Goal: Task Accomplishment & Management: Manage account settings

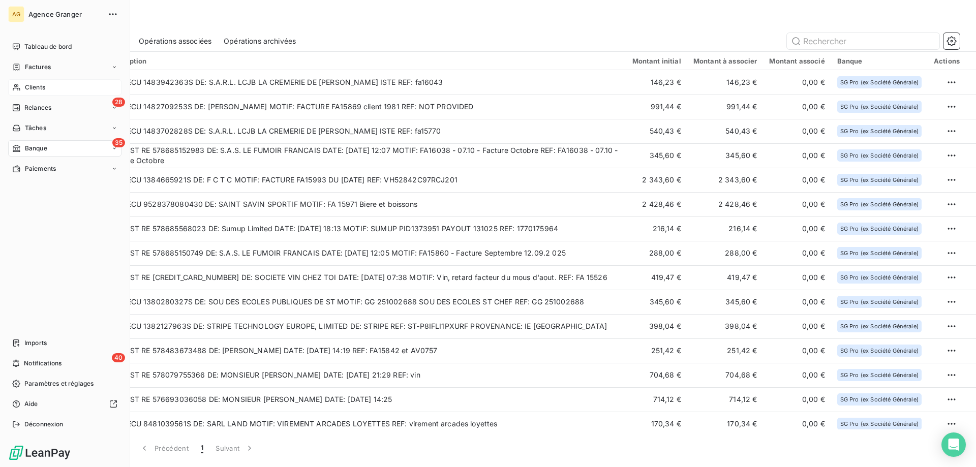
click at [22, 86] on div "Clients" at bounding box center [64, 87] width 113 height 16
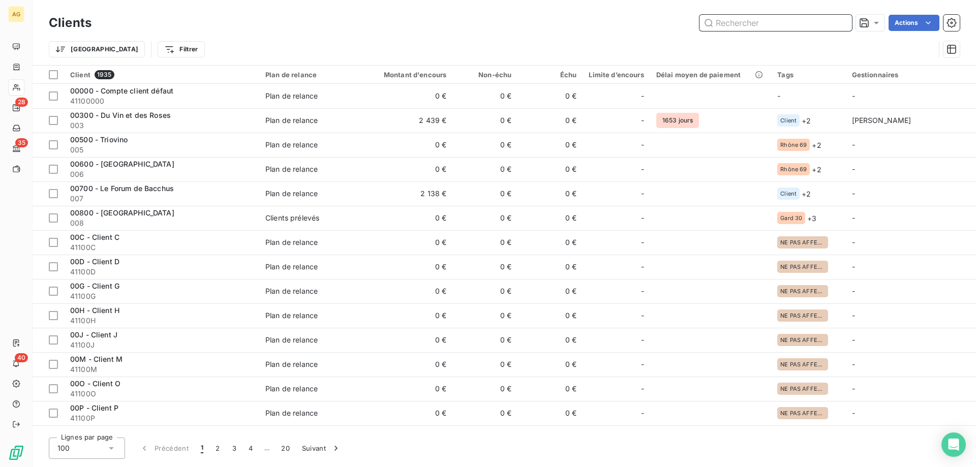
click at [726, 27] on input "text" at bounding box center [776, 23] width 153 height 16
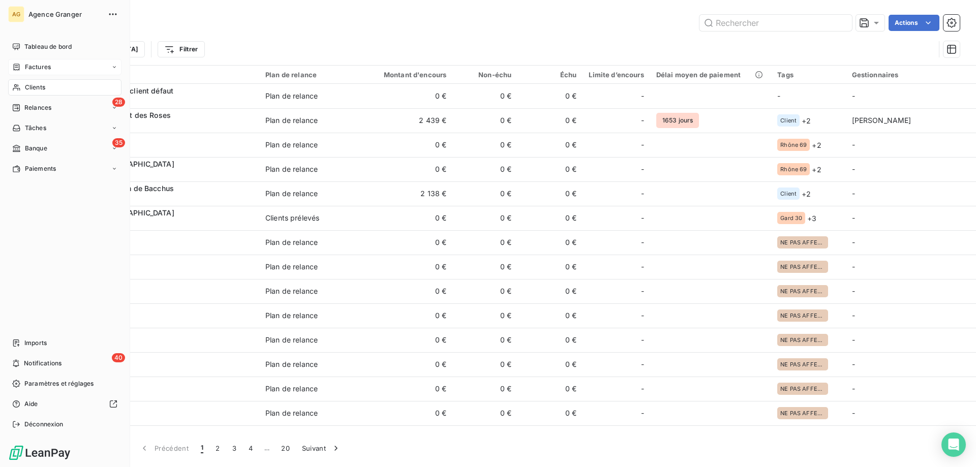
click at [22, 67] on div "Factures" at bounding box center [31, 67] width 39 height 9
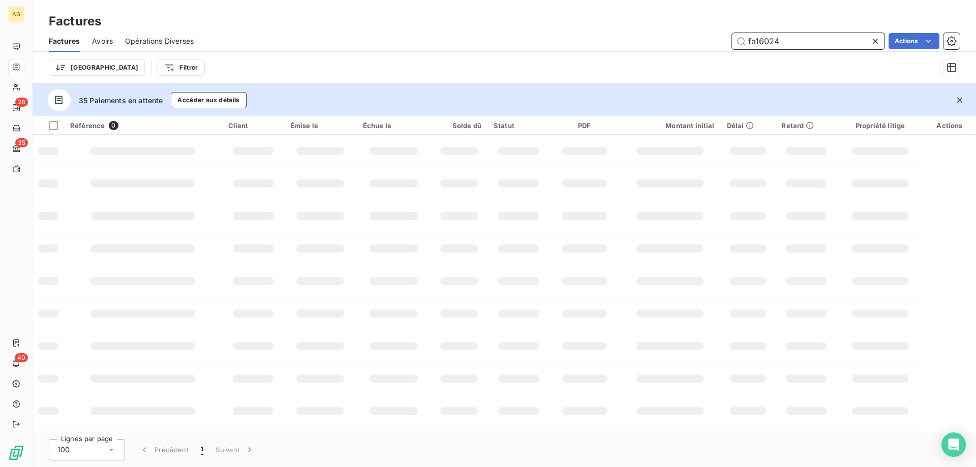
drag, startPoint x: 799, startPoint y: 36, endPoint x: 651, endPoint y: 39, distance: 148.0
click at [655, 39] on div "fa16024 Actions" at bounding box center [583, 41] width 754 height 16
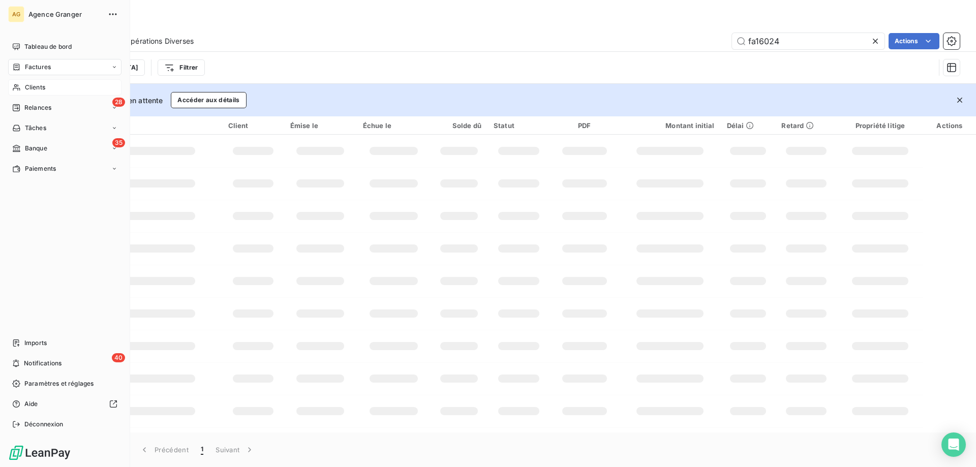
click at [16, 83] on div "Clients" at bounding box center [64, 87] width 113 height 16
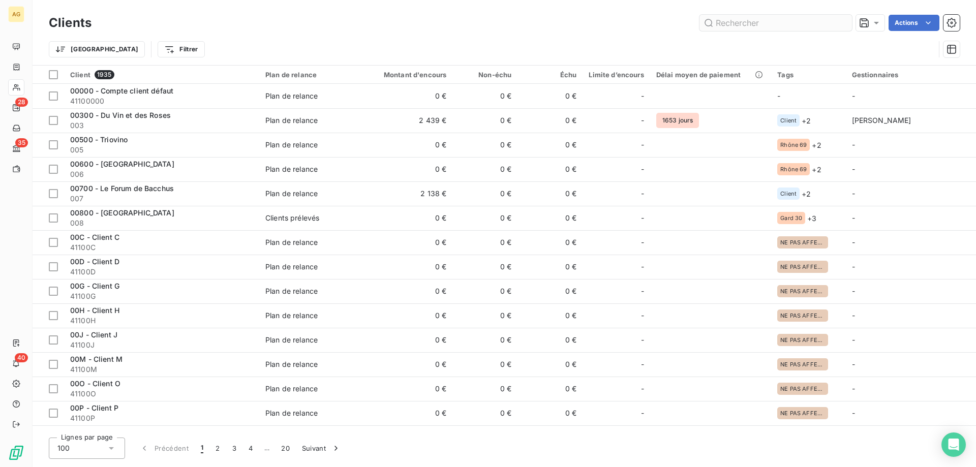
click at [772, 21] on input "text" at bounding box center [776, 23] width 153 height 16
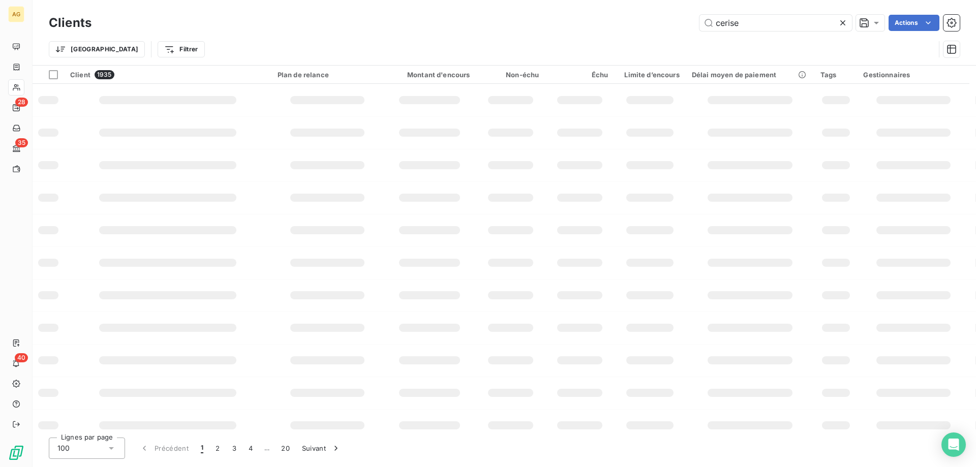
type input "cerise"
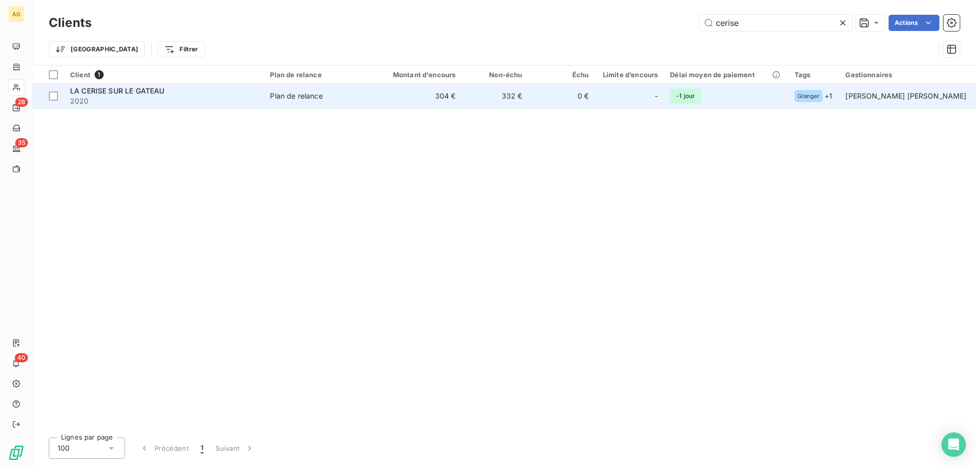
click at [619, 90] on div "-" at bounding box center [629, 96] width 57 height 16
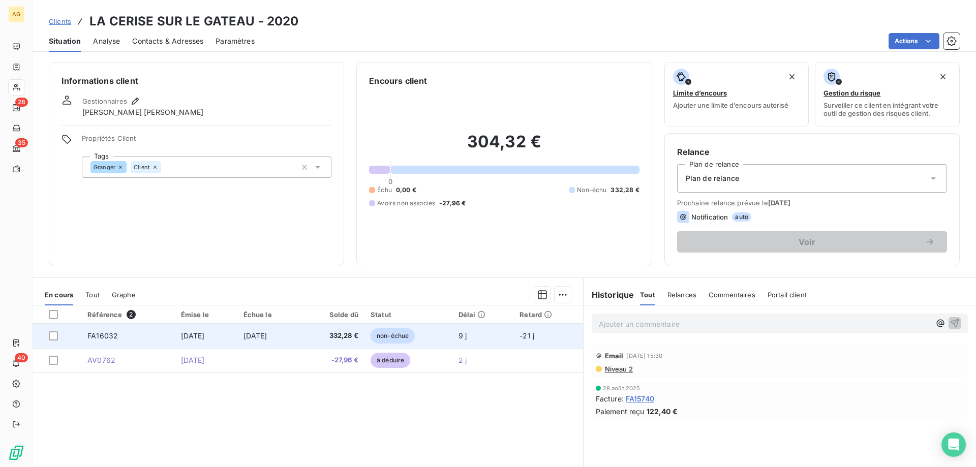
click at [156, 335] on td "FA16032" at bounding box center [128, 336] width 94 height 24
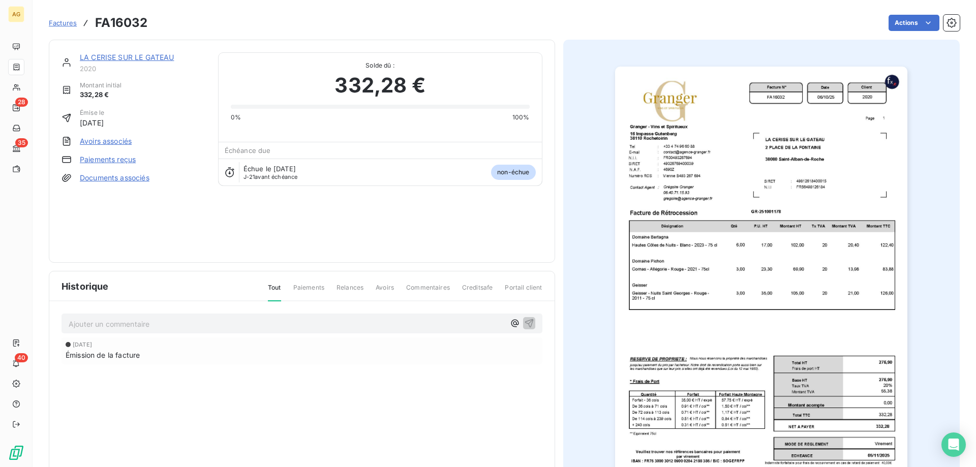
click at [100, 144] on link "Avoirs associés" at bounding box center [106, 141] width 52 height 10
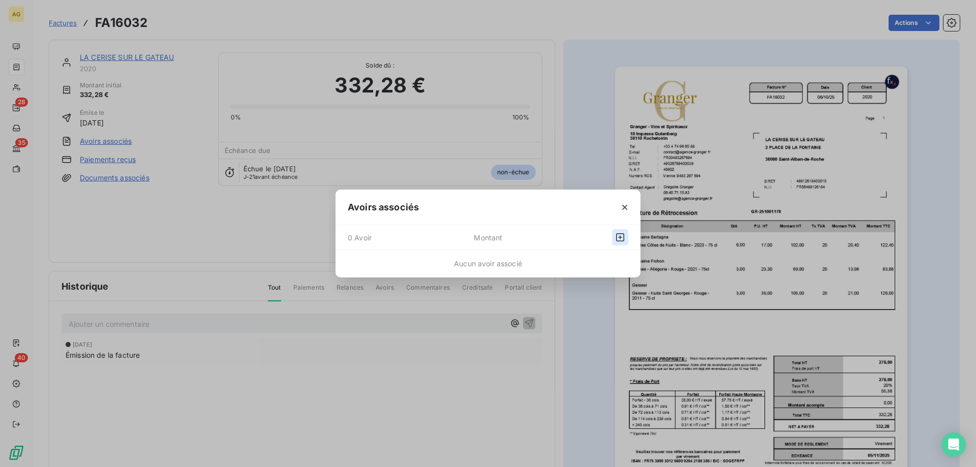
click at [618, 238] on icon "button" at bounding box center [620, 237] width 10 height 10
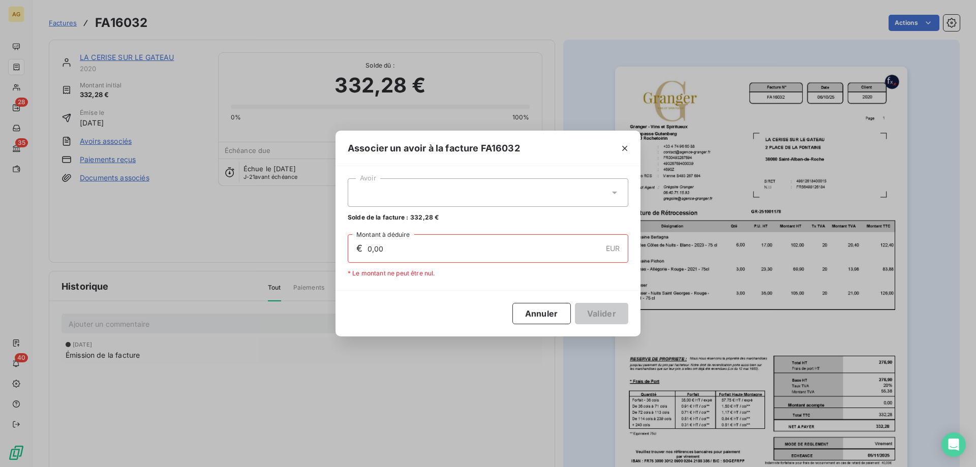
click at [444, 209] on div "Avoir Solde de la facture : 332,28 €" at bounding box center [488, 200] width 281 height 44
click at [429, 190] on div at bounding box center [488, 192] width 281 height 28
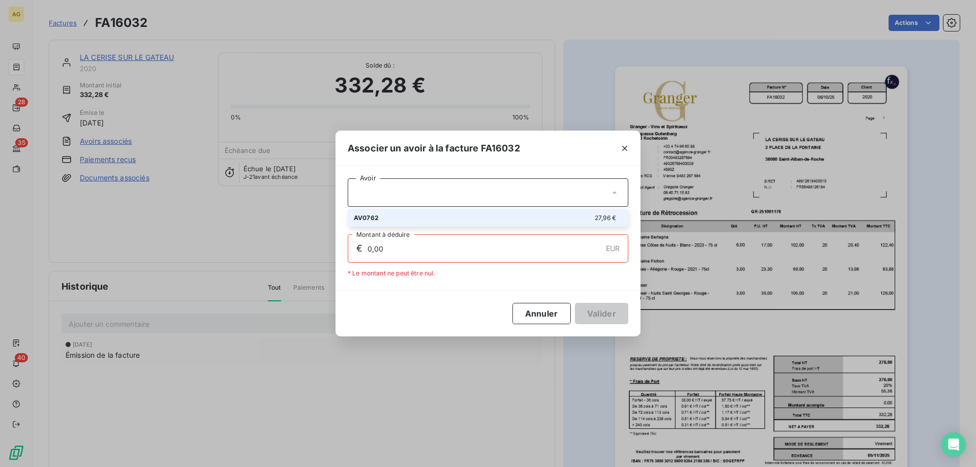
click at [380, 220] on div "AV0762 27,96 €" at bounding box center [488, 218] width 268 height 10
type input "27,96"
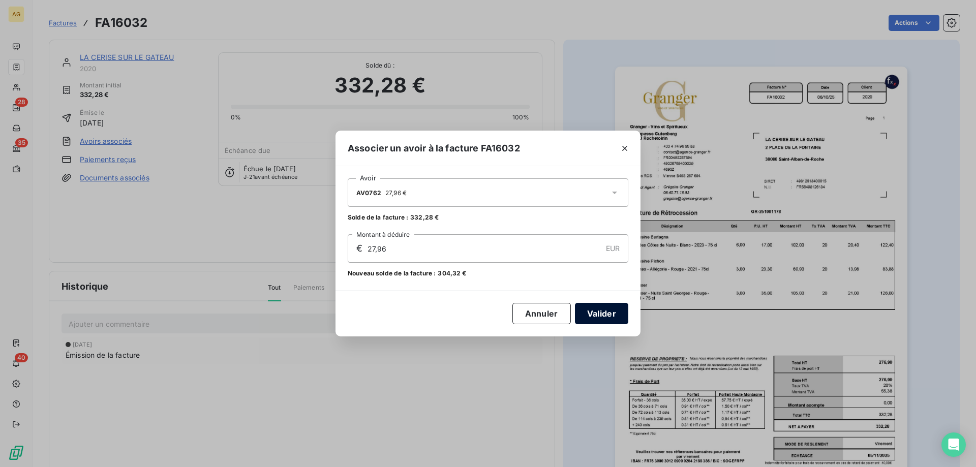
click at [602, 312] on button "Valider" at bounding box center [601, 313] width 53 height 21
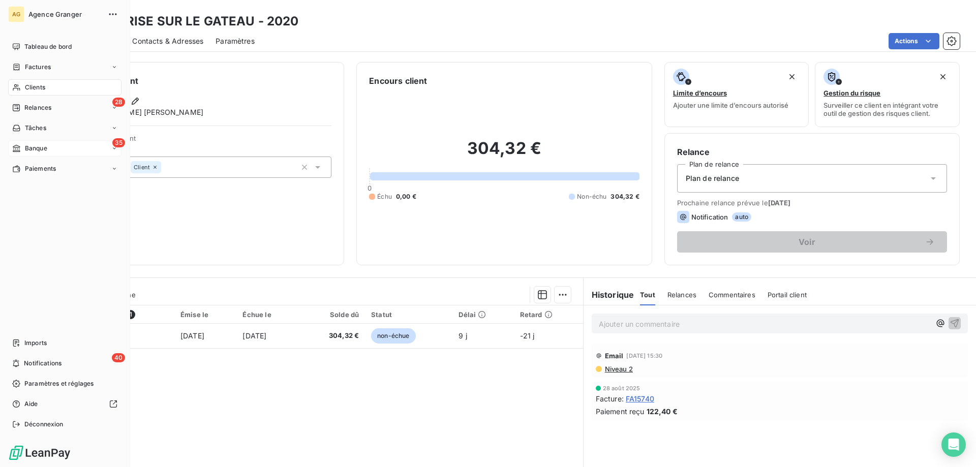
click at [24, 152] on div "Banque" at bounding box center [29, 148] width 35 height 9
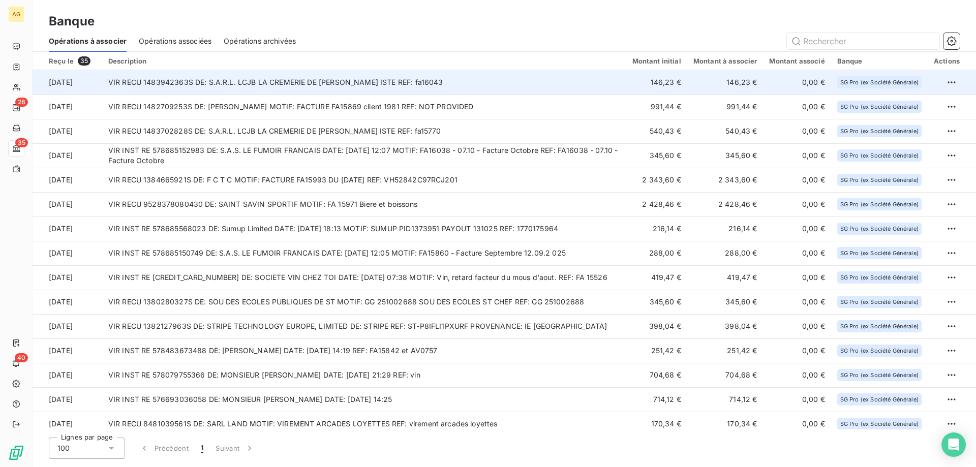
click at [289, 76] on td "VIR RECU 1483942363S DE: S.A.R.L. LCJB LA CREMERIE DE JEAN BAPT ISTE REF: fa160…" at bounding box center [364, 82] width 524 height 24
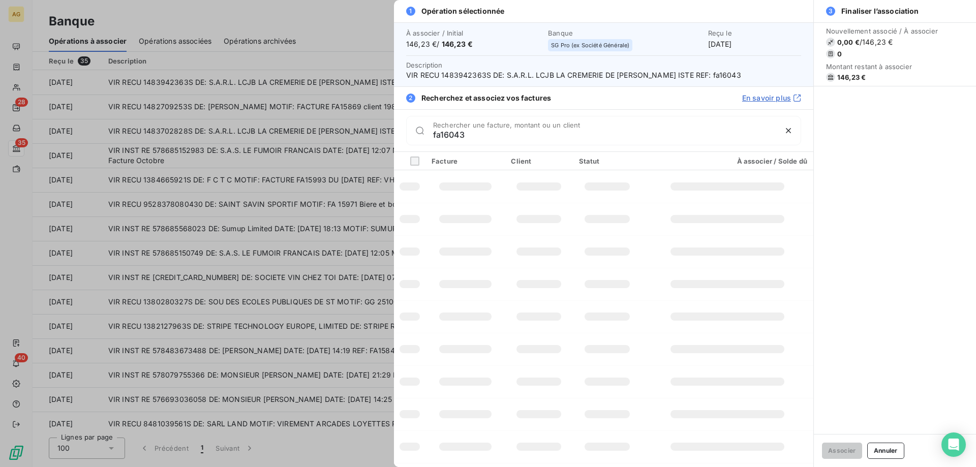
type input "fa16043"
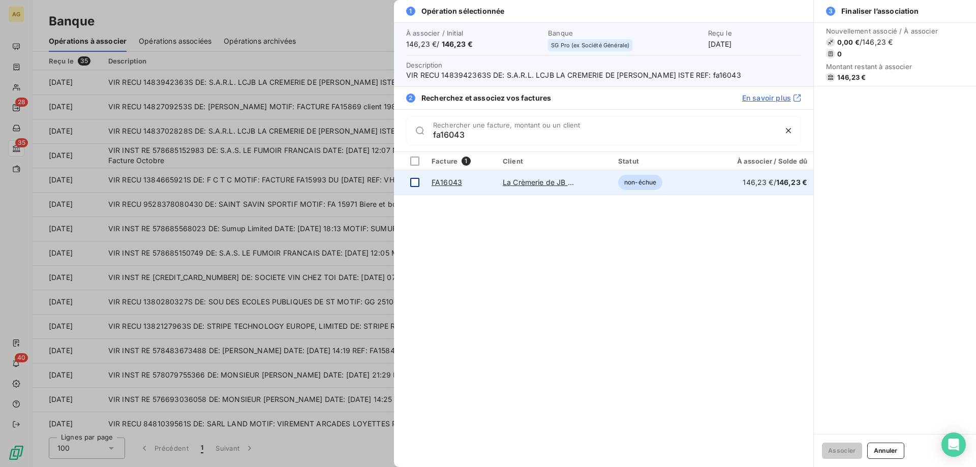
click at [421, 185] on td at bounding box center [410, 182] width 32 height 24
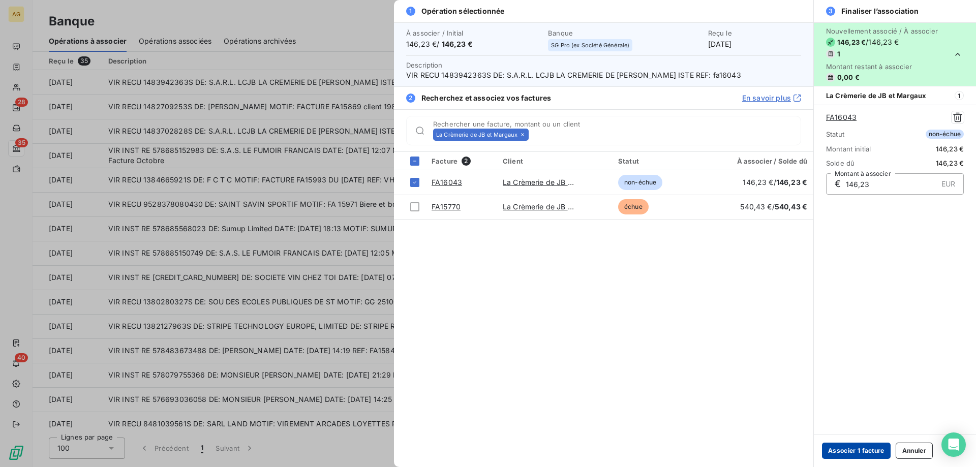
click at [868, 444] on button "Associer 1 facture" at bounding box center [856, 451] width 69 height 16
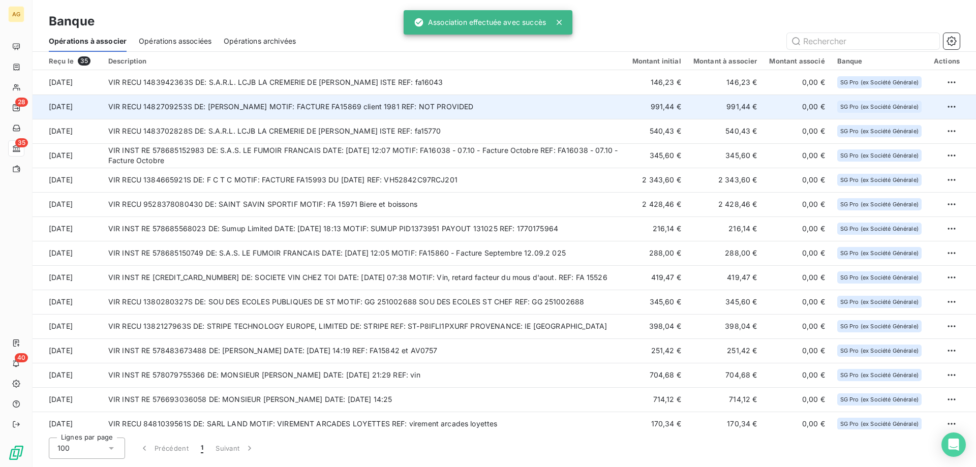
click at [334, 103] on td "VIR RECU 1482709253S DE: SARL MARIA MATRE MOTIF: FACTURE FA15869 client 1981 RE…" at bounding box center [364, 107] width 524 height 24
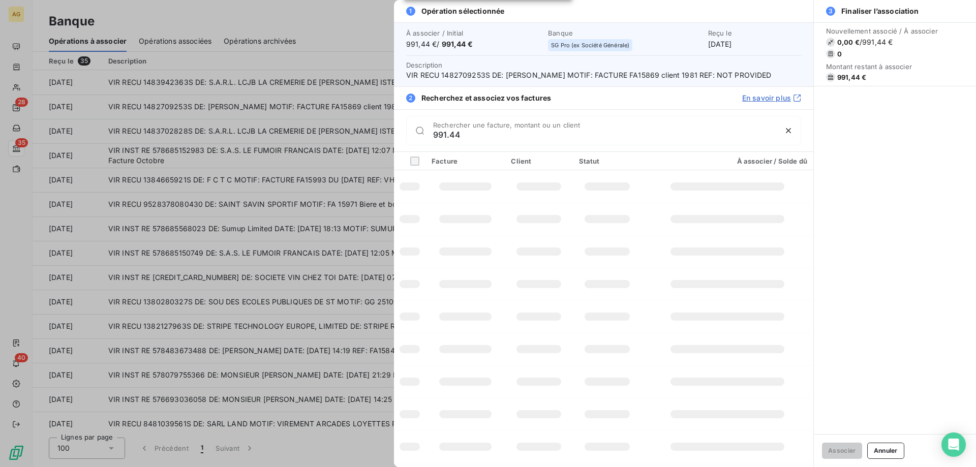
type input "991.44"
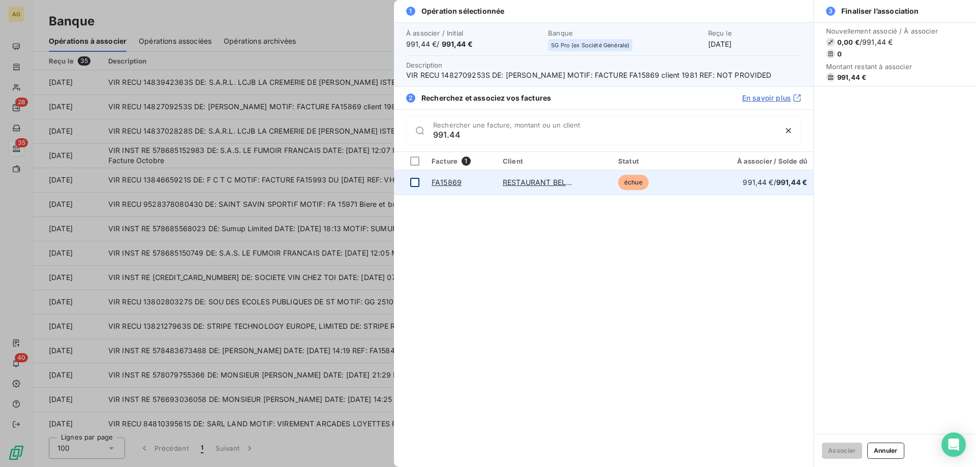
click at [412, 187] on td at bounding box center [410, 182] width 32 height 24
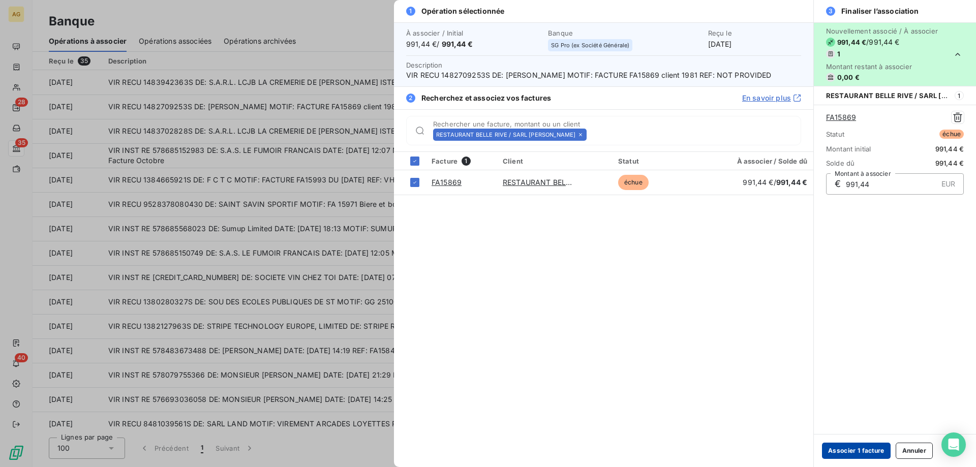
click at [842, 450] on button "Associer 1 facture" at bounding box center [856, 451] width 69 height 16
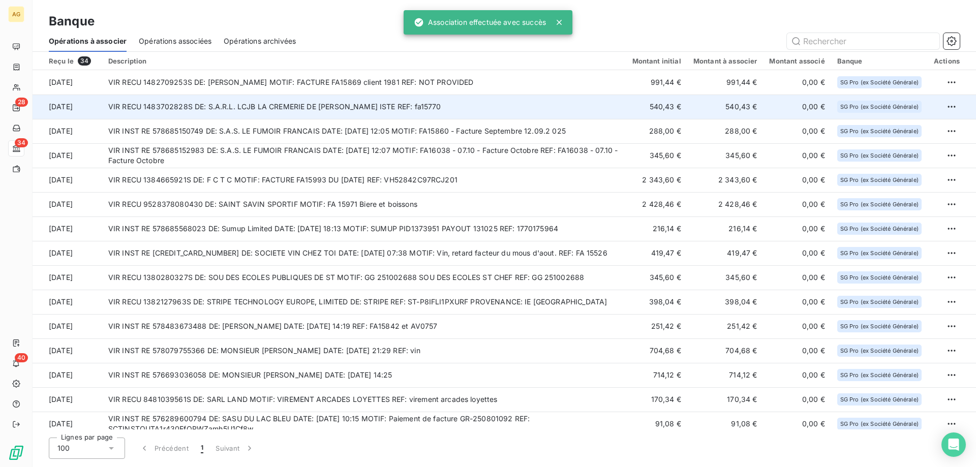
click at [200, 109] on td "VIR RECU 1483702828S DE: S.A.R.L. LCJB LA CREMERIE DE JEAN BAPT ISTE REF: fa157…" at bounding box center [364, 107] width 524 height 24
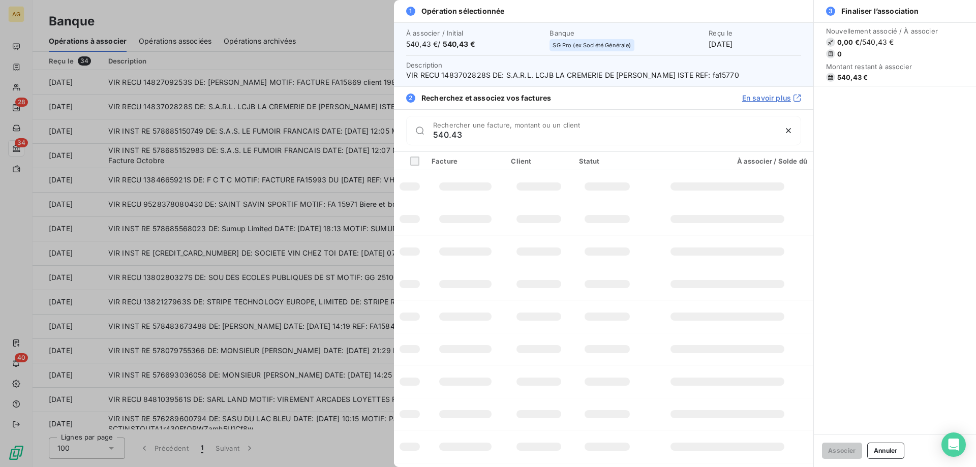
type input "540.43"
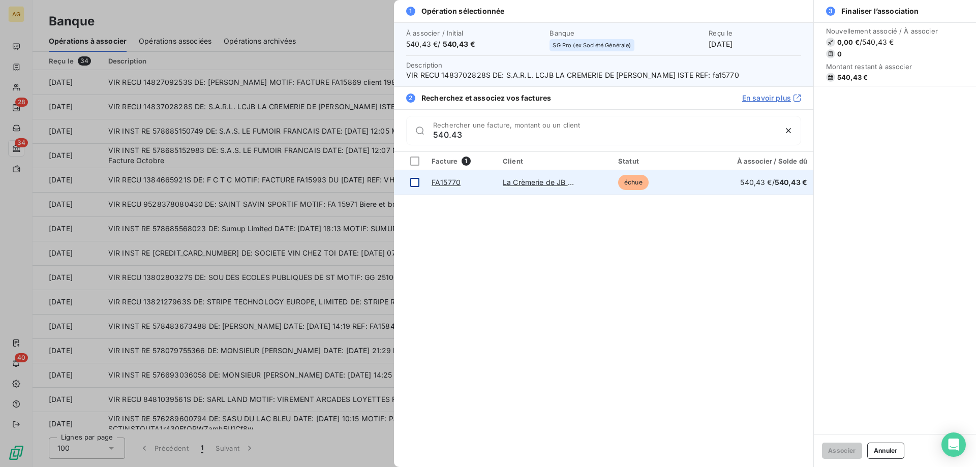
click at [420, 179] on td at bounding box center [410, 182] width 32 height 24
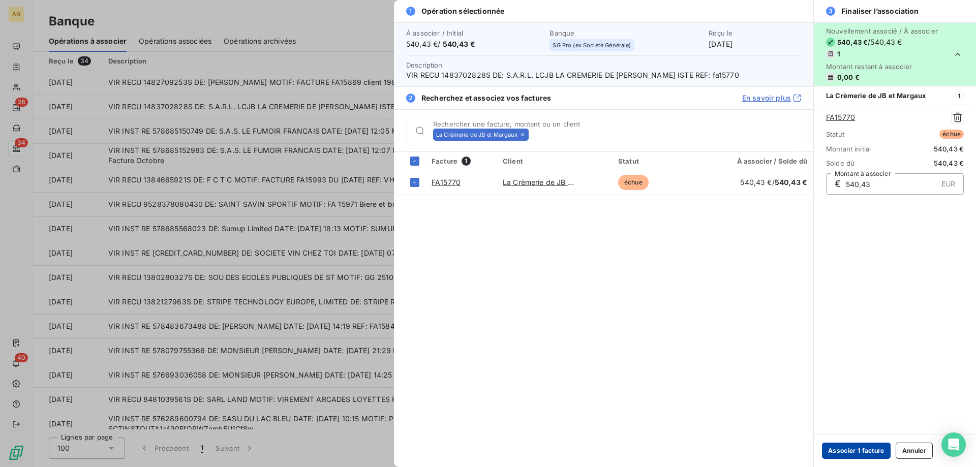
click at [850, 454] on button "Associer 1 facture" at bounding box center [856, 451] width 69 height 16
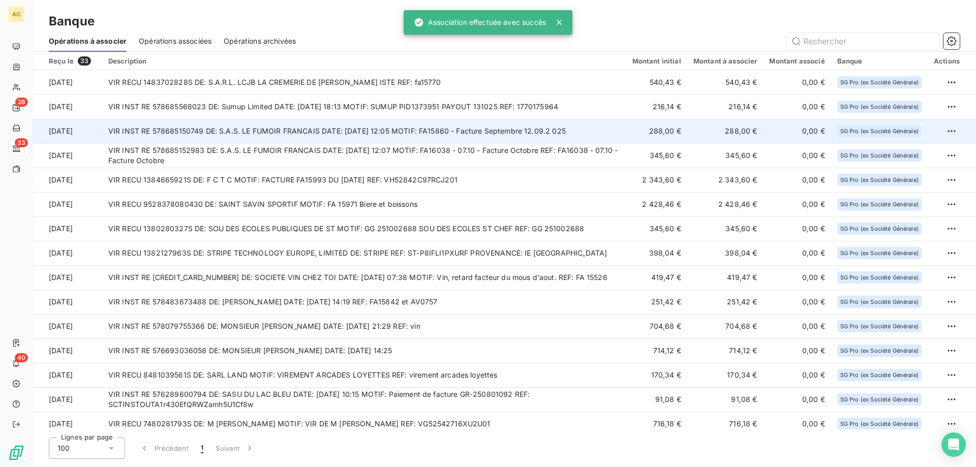
click at [354, 136] on td "VIR INST RE 578685150749 DE: S.A.S. LE FUMOIR FRANCAIS DATE: 13/10/2025 12:05 M…" at bounding box center [364, 131] width 524 height 24
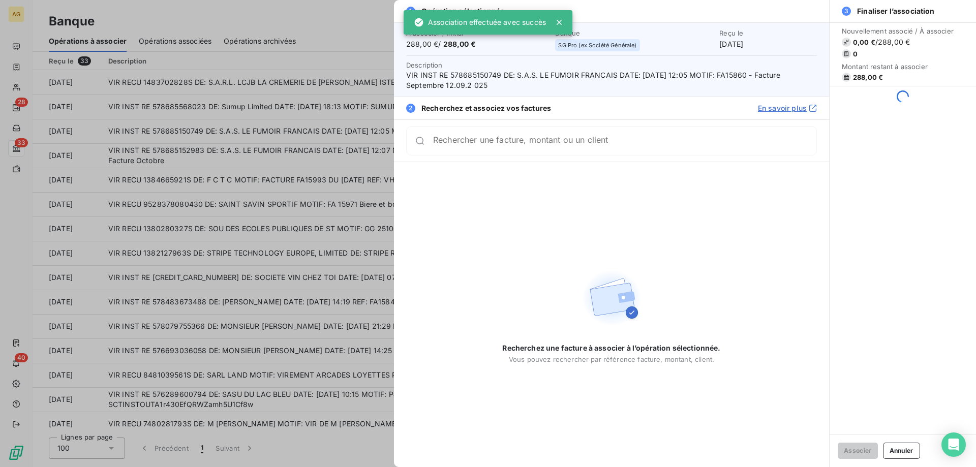
click at [572, 154] on div "Rechercher une facture, montant ou un client" at bounding box center [611, 140] width 411 height 29
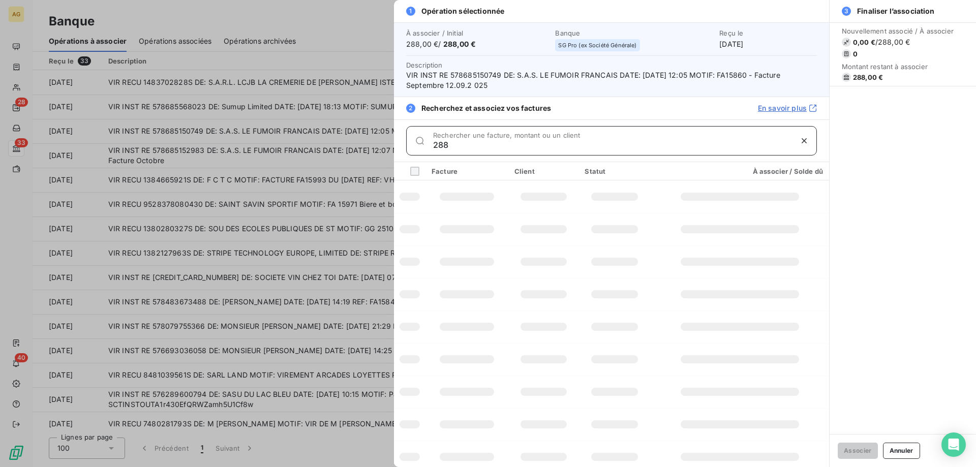
type input "288"
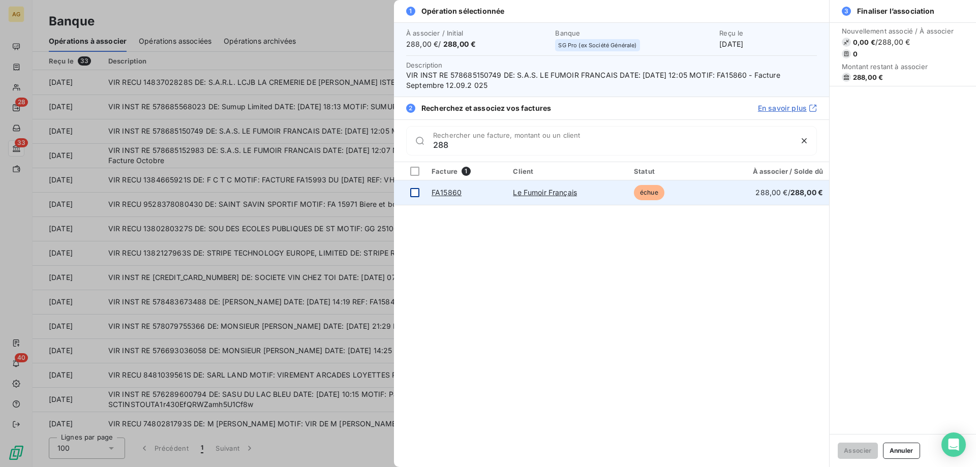
click at [415, 196] on div at bounding box center [414, 192] width 9 height 9
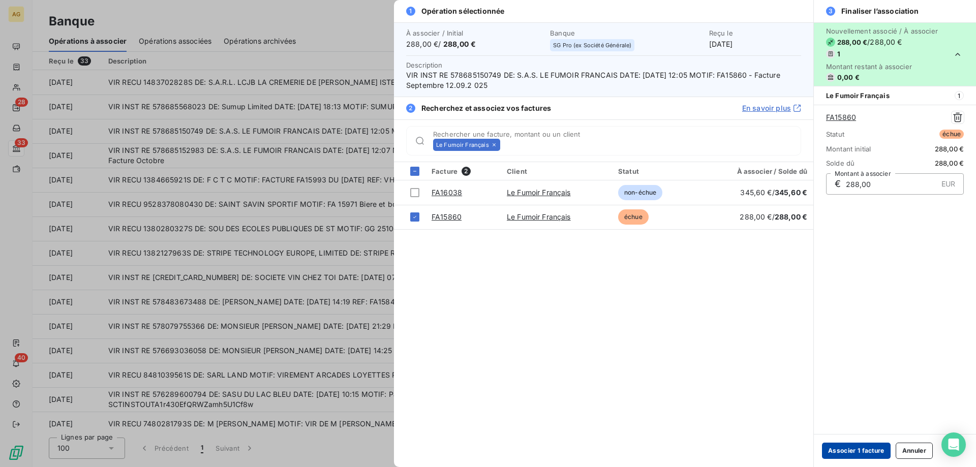
click at [844, 443] on button "Associer 1 facture" at bounding box center [856, 451] width 69 height 16
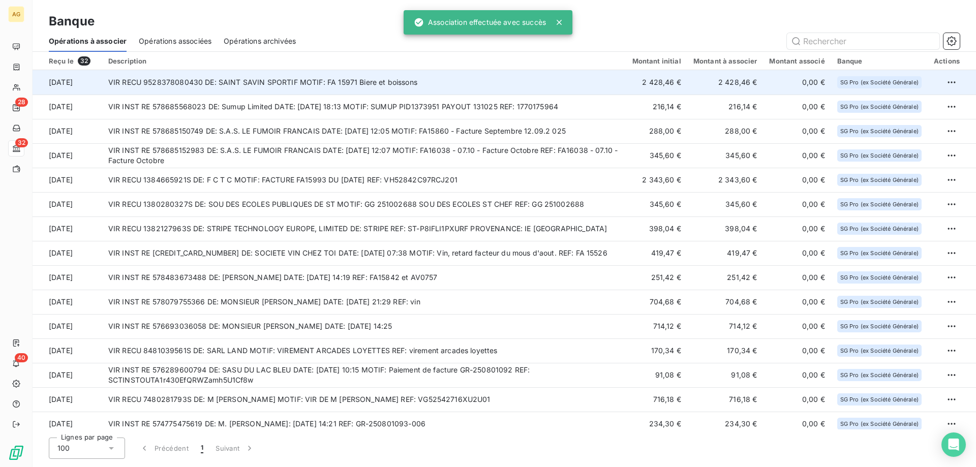
click at [429, 86] on td "VIR RECU 9528378080430 DE: SAINT SAVIN SPORTIF MOTIF: FA 15971 Biere et boissons" at bounding box center [364, 82] width 524 height 24
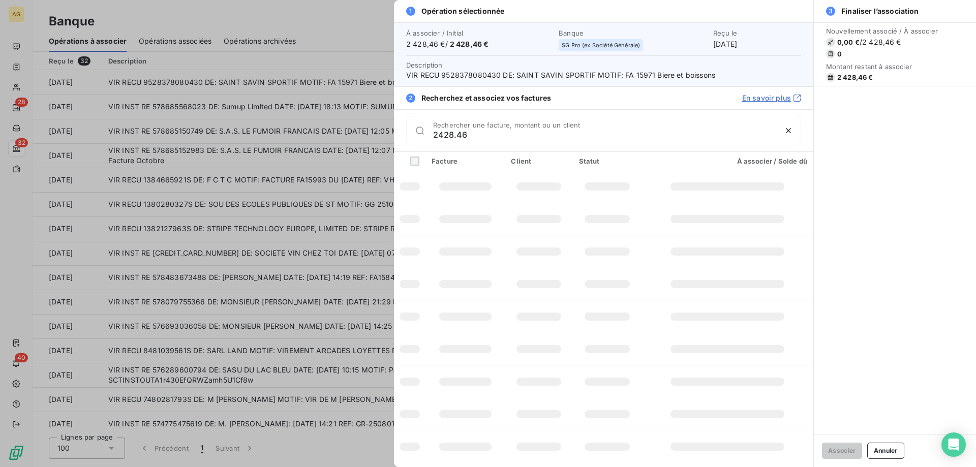
type input "2428.46"
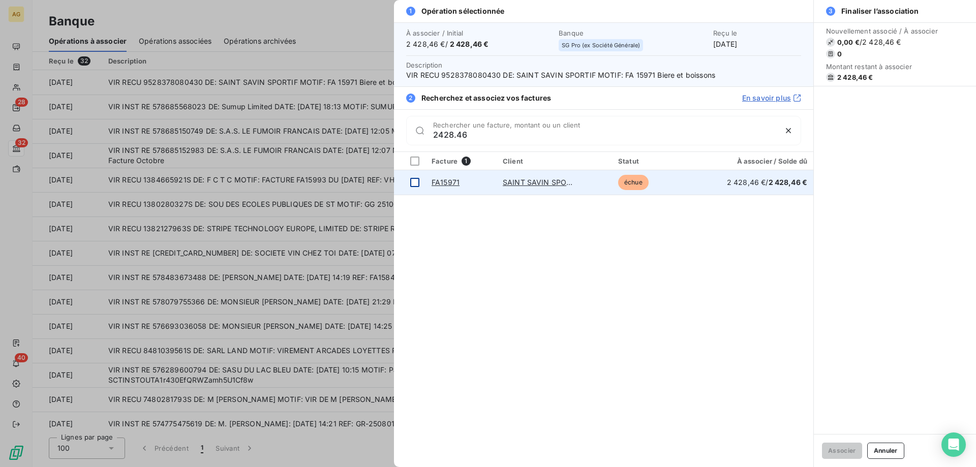
click at [415, 180] on div at bounding box center [414, 182] width 9 height 9
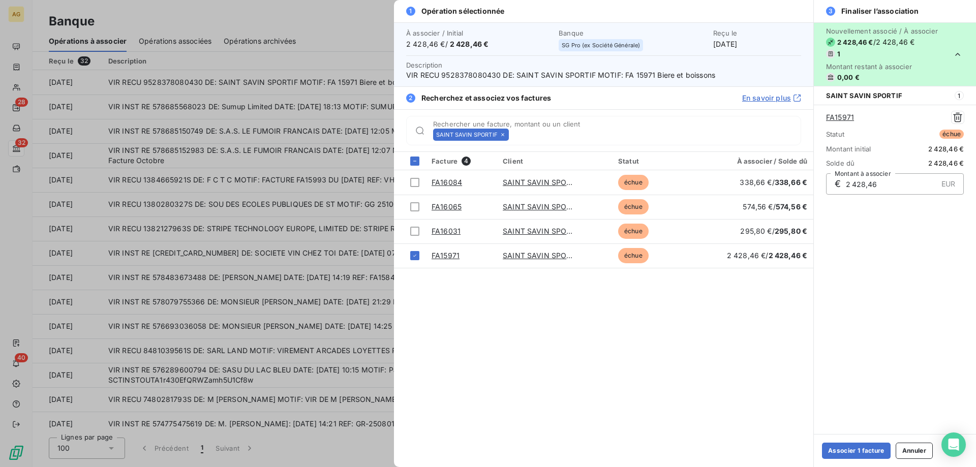
click at [878, 436] on div "Associer 1 facture Annuler" at bounding box center [895, 450] width 162 height 33
click at [878, 441] on div "Associer 1 facture Annuler" at bounding box center [895, 450] width 162 height 33
click at [878, 453] on button "Associer 1 facture" at bounding box center [856, 451] width 69 height 16
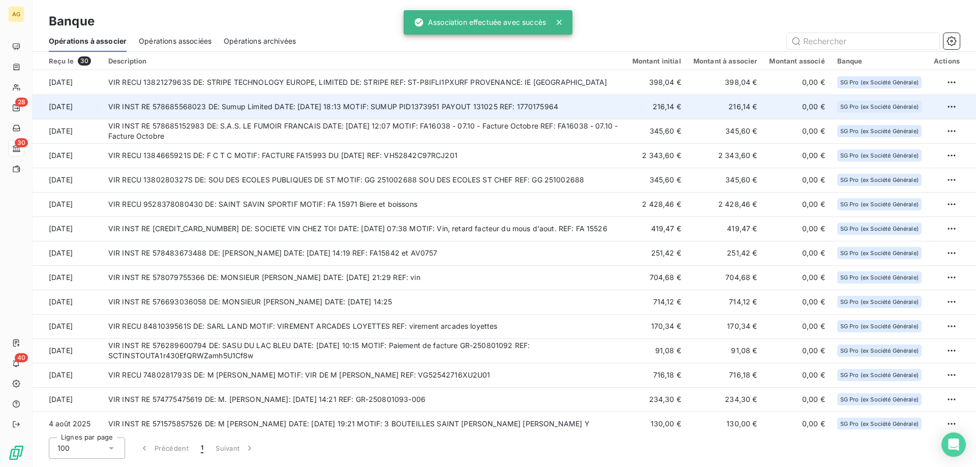
click at [368, 102] on td "VIR INST RE 578685568023 DE: Sumup Limited DATE: 13/10/2025 18:13 MOTIF: SUMUP …" at bounding box center [364, 107] width 524 height 24
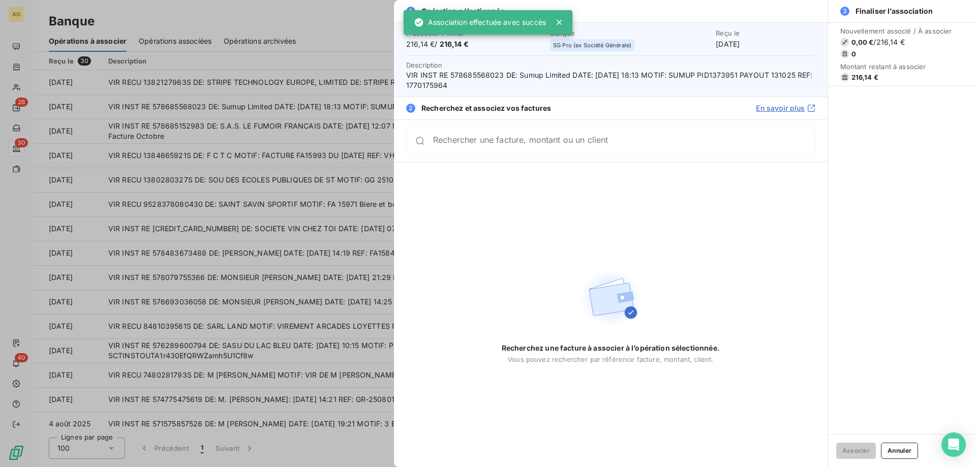
click at [230, 158] on div at bounding box center [488, 233] width 976 height 467
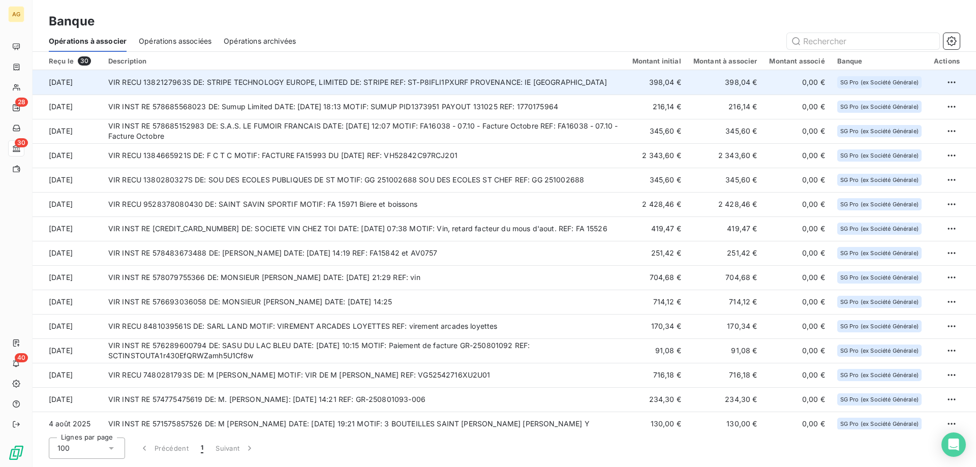
click at [291, 91] on td "VIR RECU 1382127963S DE: STRIPE TECHNOLOGY EUROPE, LIMITED DE: STRIPE REF: ST-P…" at bounding box center [364, 82] width 524 height 24
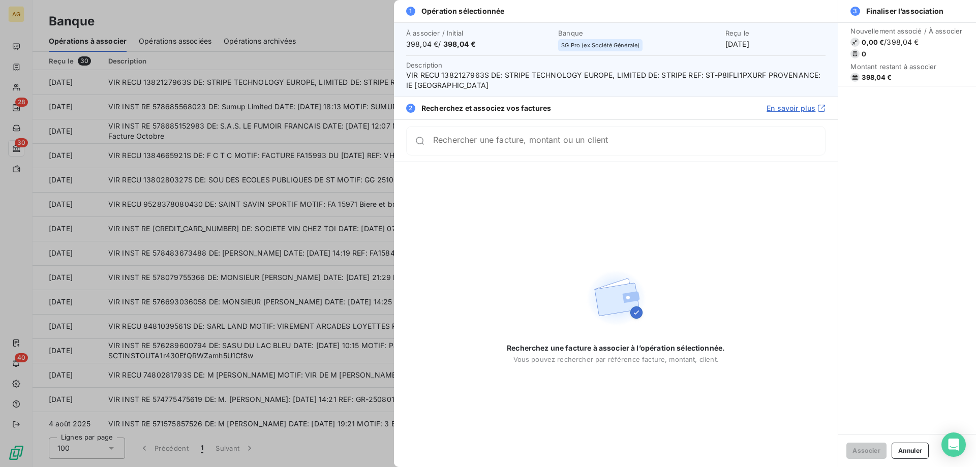
click at [313, 90] on div at bounding box center [488, 233] width 976 height 467
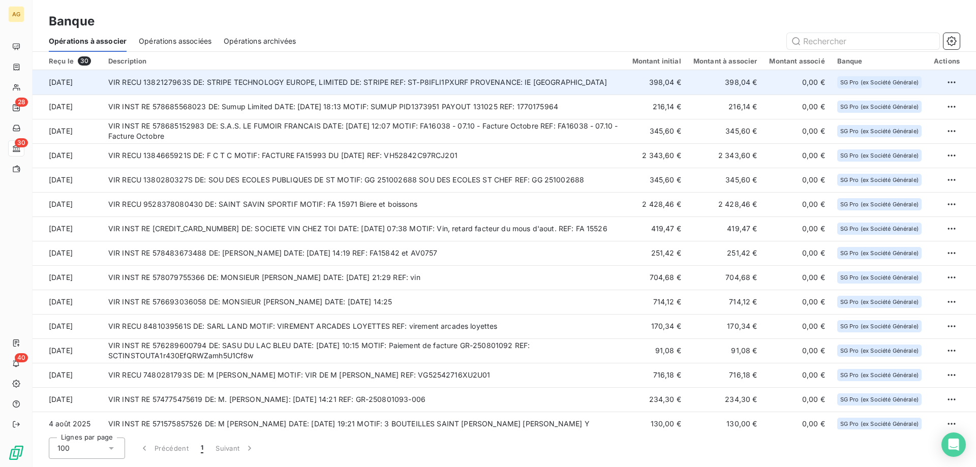
click at [164, 79] on td "VIR RECU 1382127963S DE: STRIPE TECHNOLOGY EUROPE, LIMITED DE: STRIPE REF: ST-P…" at bounding box center [364, 82] width 524 height 24
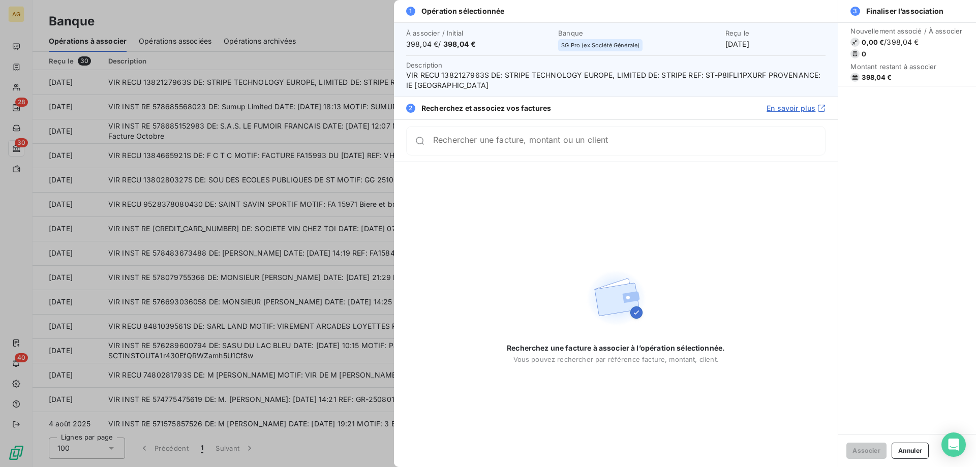
click at [490, 142] on input "Rechercher une facture, montant ou un client" at bounding box center [629, 141] width 392 height 10
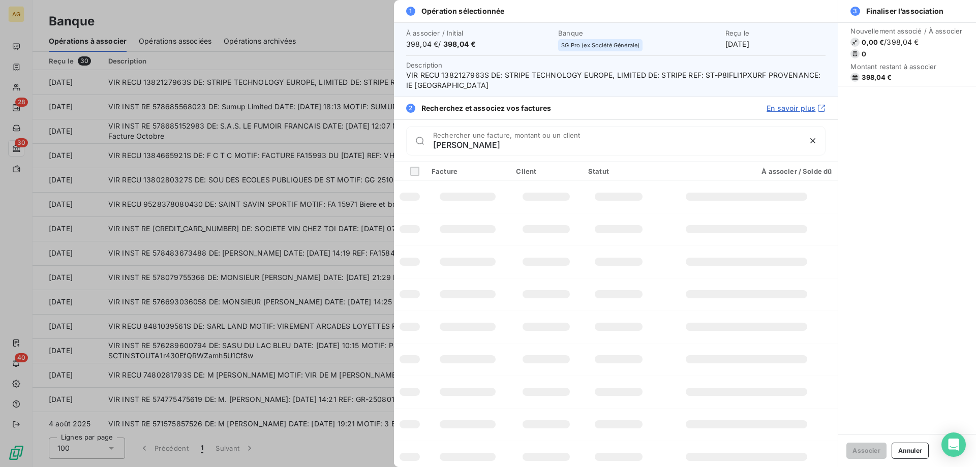
type input "berger"
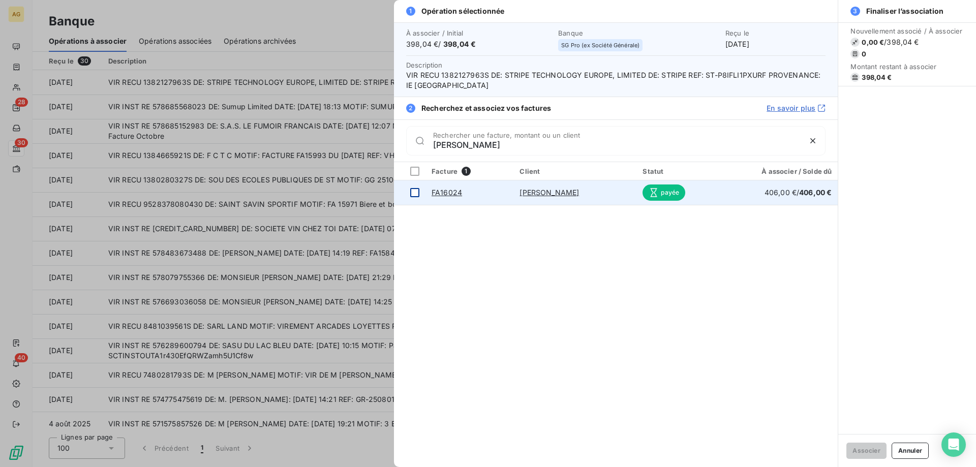
click at [408, 192] on td at bounding box center [410, 192] width 32 height 24
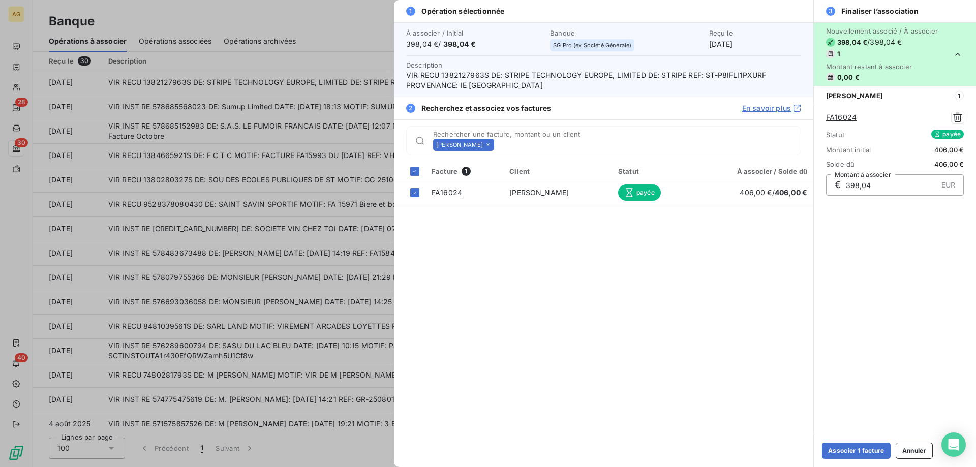
click at [853, 116] on link "FA16024" at bounding box center [841, 117] width 31 height 10
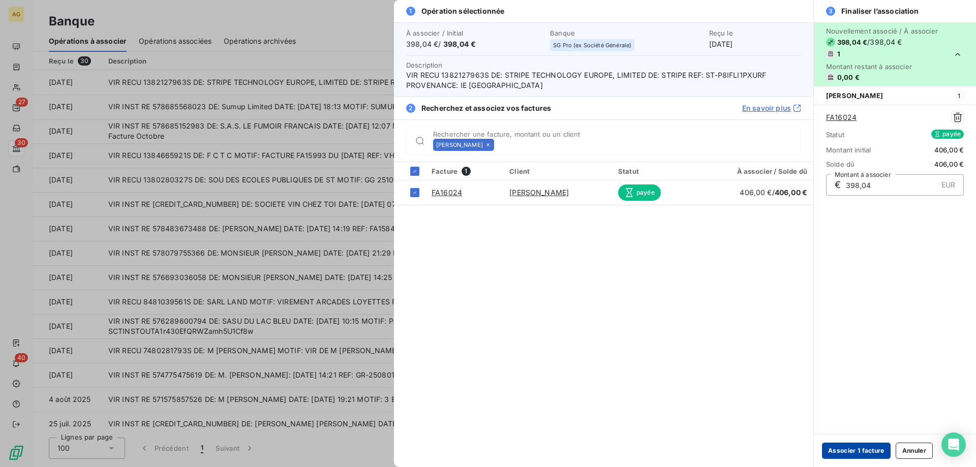
click at [864, 457] on button "Associer 1 facture" at bounding box center [856, 451] width 69 height 16
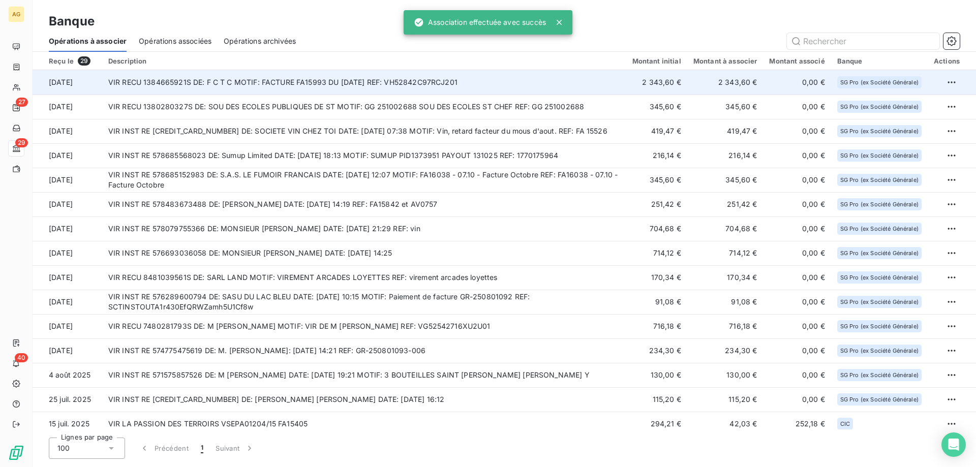
click at [345, 75] on td "VIR RECU 1384665921S DE: F C T C MOTIF: FACTURE FA15993 DU 01/10/2025 REF: VH52…" at bounding box center [364, 82] width 524 height 24
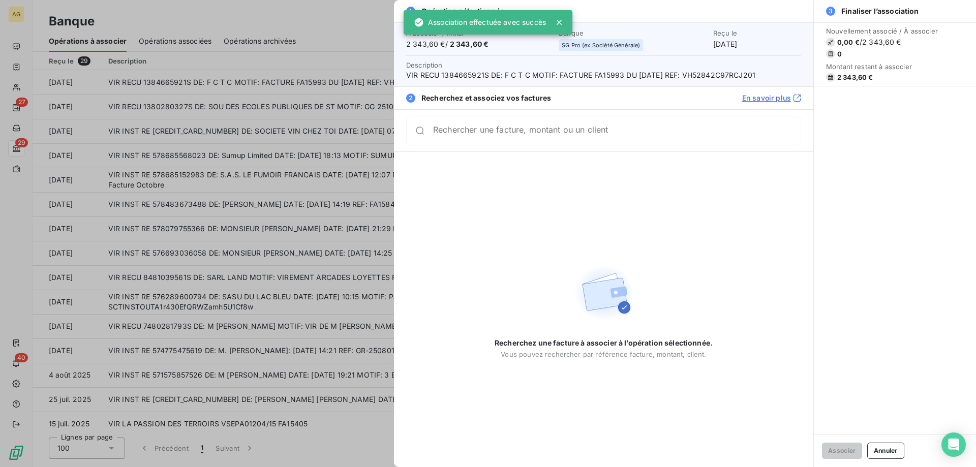
click at [673, 134] on input "Rechercher une facture, montant ou un client" at bounding box center [617, 131] width 368 height 10
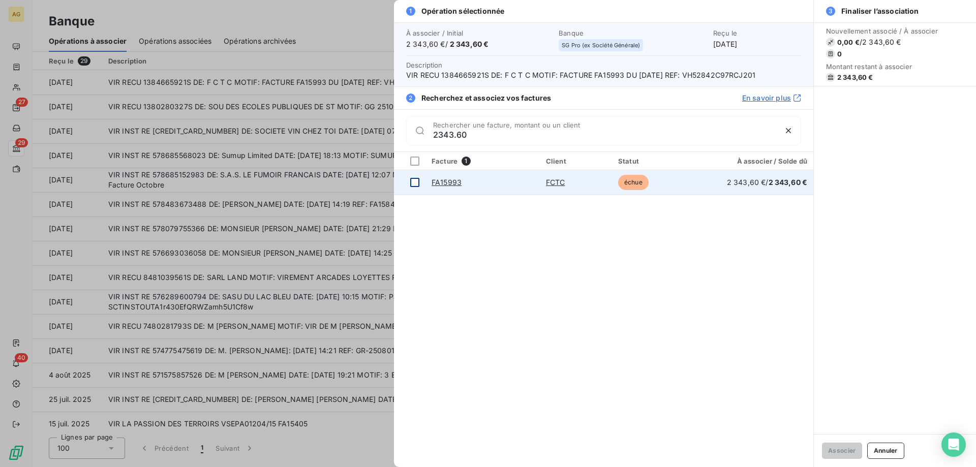
type input "2343.60"
click at [420, 192] on td at bounding box center [410, 182] width 32 height 24
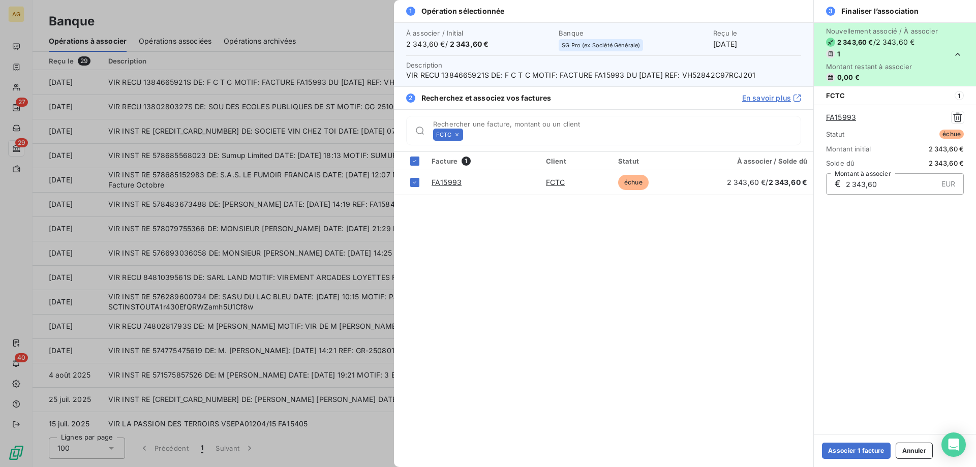
click at [857, 432] on div "Nouvellement associé / À associer 2 343,60 € / 2 343,60 € 1 Montant restant à a…" at bounding box center [895, 228] width 162 height 412
click at [857, 443] on button "Associer 1 facture" at bounding box center [856, 451] width 69 height 16
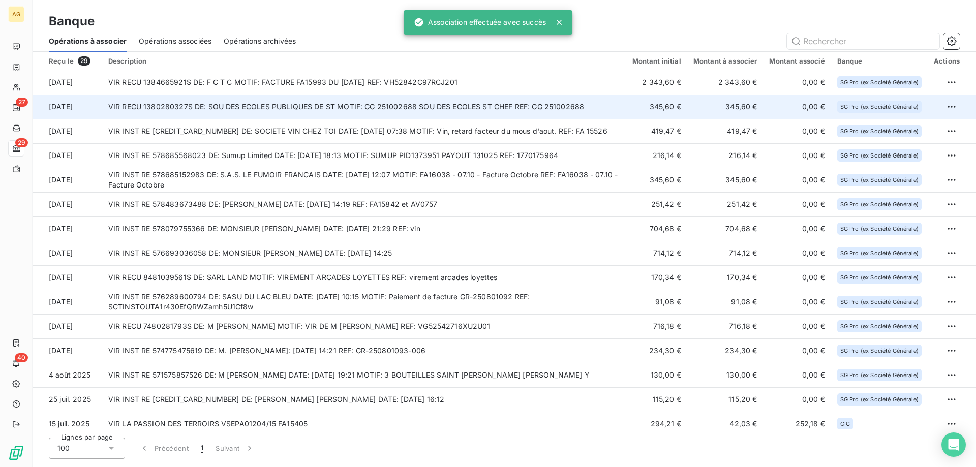
click at [325, 101] on td "VIR RECU 1380280327S DE: SOU DES ECOLES PUBLIQUES DE ST MOTIF: GG 251002688 SOU…" at bounding box center [364, 107] width 524 height 24
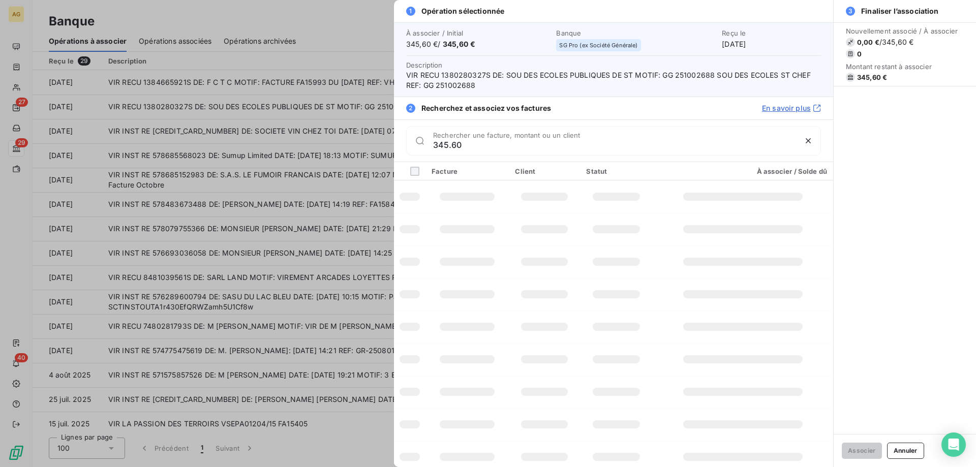
type input "345.60"
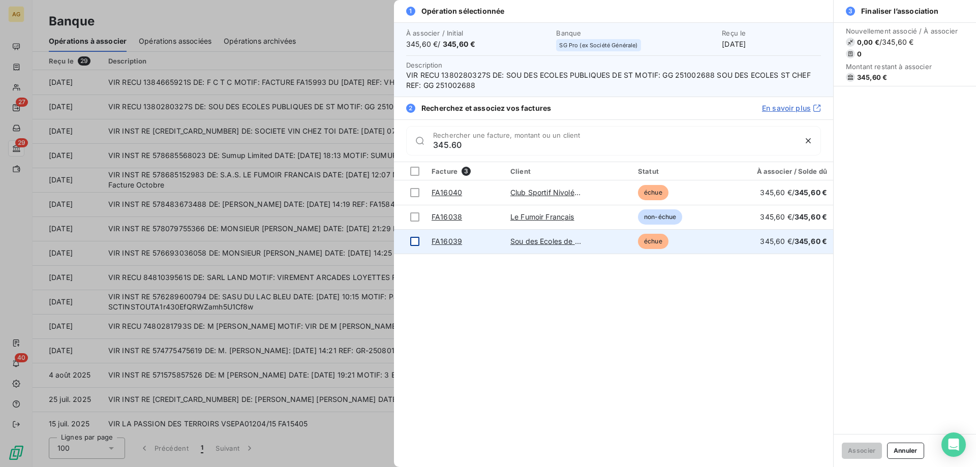
click at [405, 244] on td at bounding box center [410, 241] width 32 height 24
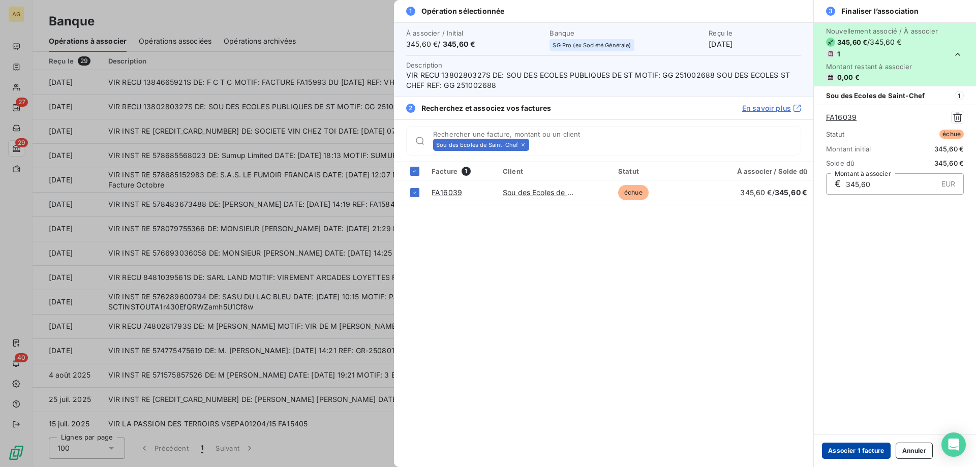
click at [856, 456] on button "Associer 1 facture" at bounding box center [856, 451] width 69 height 16
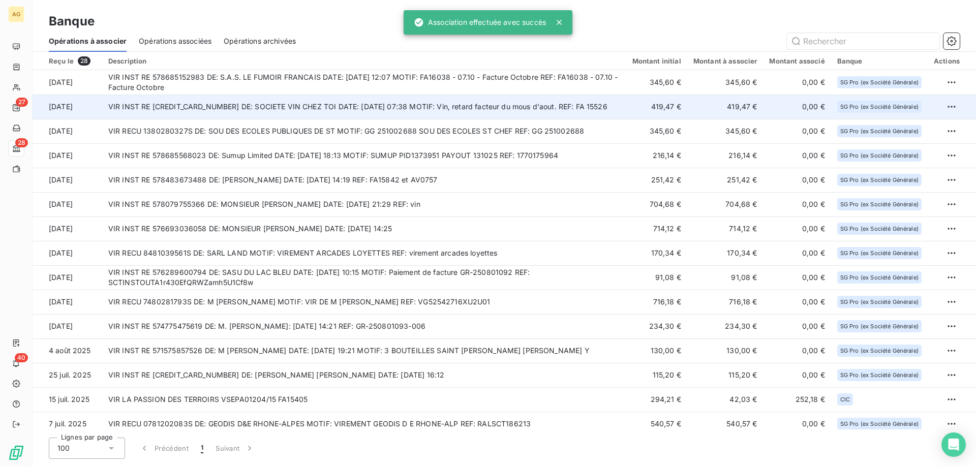
click at [387, 104] on td "VIR INST RE 578684903631 DE: SOCIETE VIN CHEZ TOI DATE: 13/10/2025 07:38 MOTIF:…" at bounding box center [364, 107] width 524 height 24
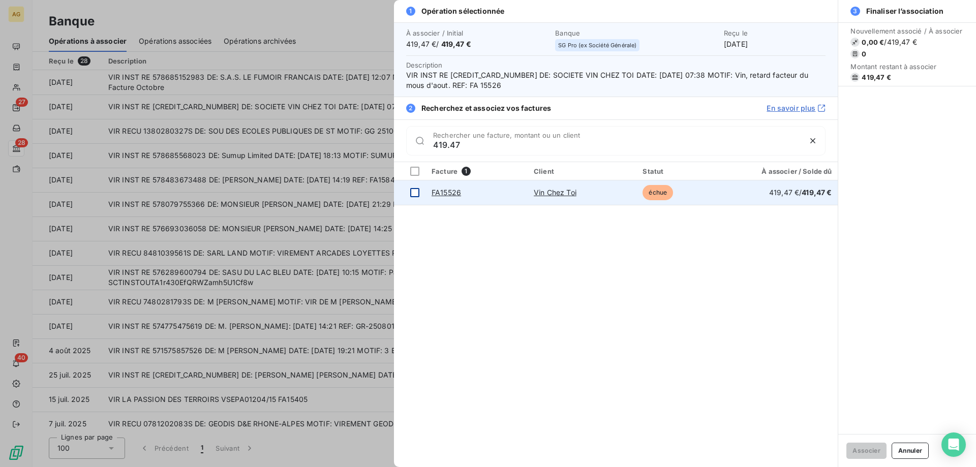
type input "419.47"
click at [408, 197] on td at bounding box center [410, 192] width 32 height 24
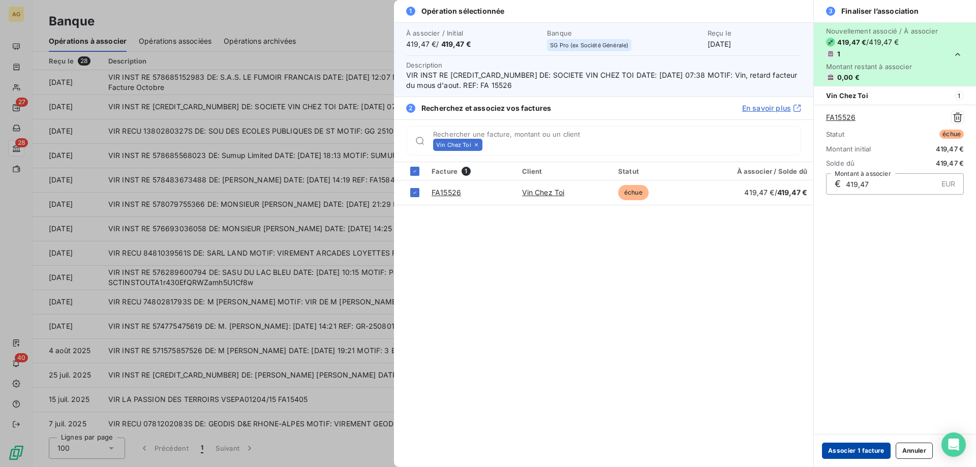
click at [881, 445] on button "Associer 1 facture" at bounding box center [856, 451] width 69 height 16
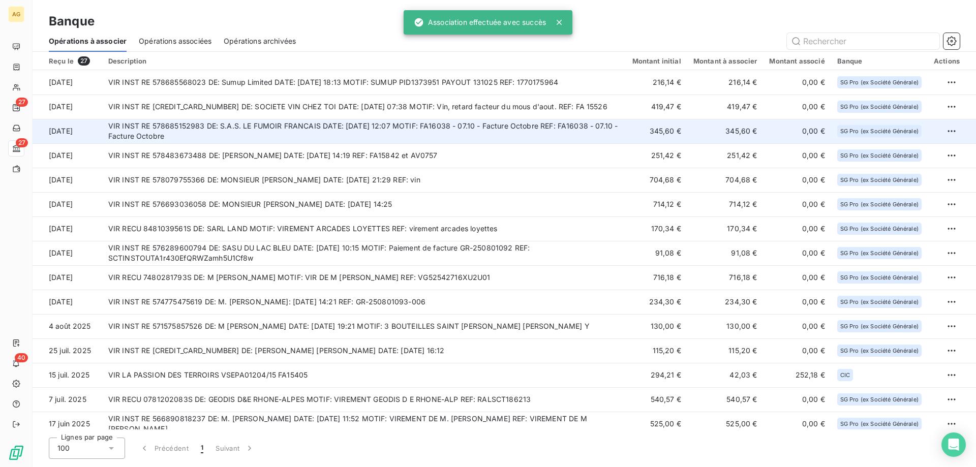
click at [314, 130] on td "VIR INST RE 578685152983 DE: S.A.S. LE FUMOIR FRANCAIS DATE: 13/10/2025 12:07 M…" at bounding box center [364, 131] width 524 height 24
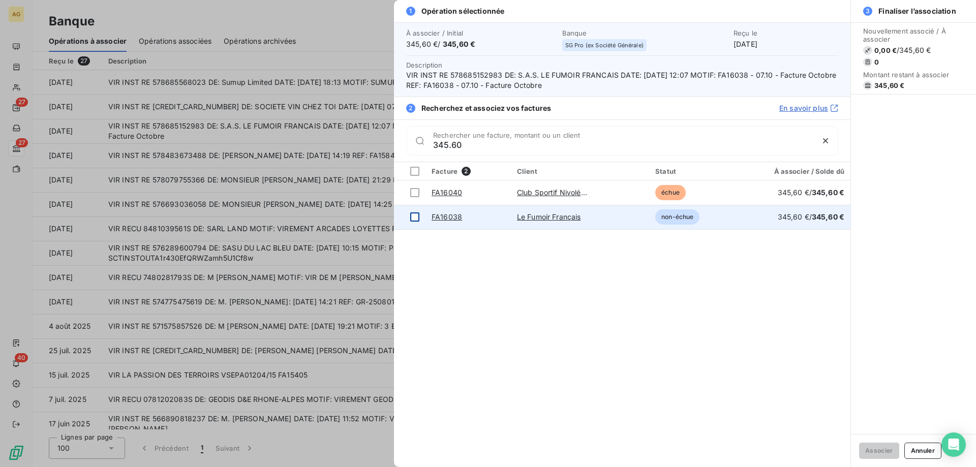
type input "345.60"
click at [416, 215] on div at bounding box center [414, 216] width 9 height 9
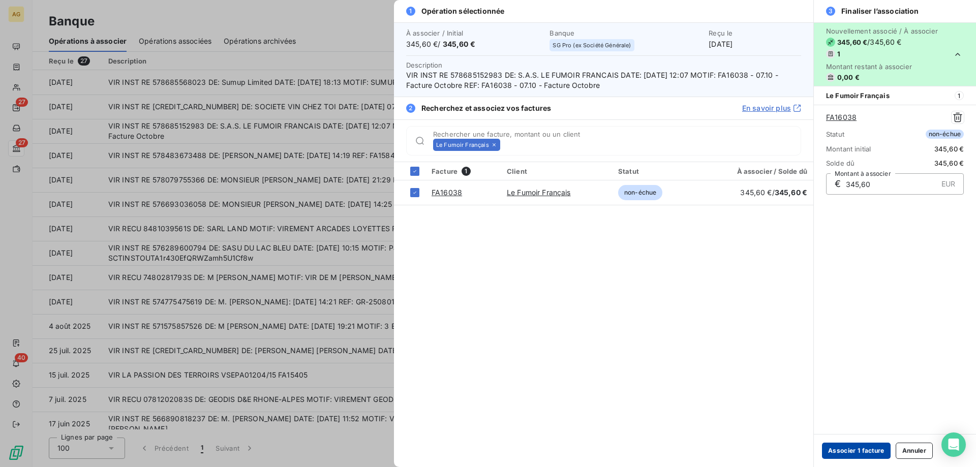
click at [869, 457] on button "Associer 1 facture" at bounding box center [856, 451] width 69 height 16
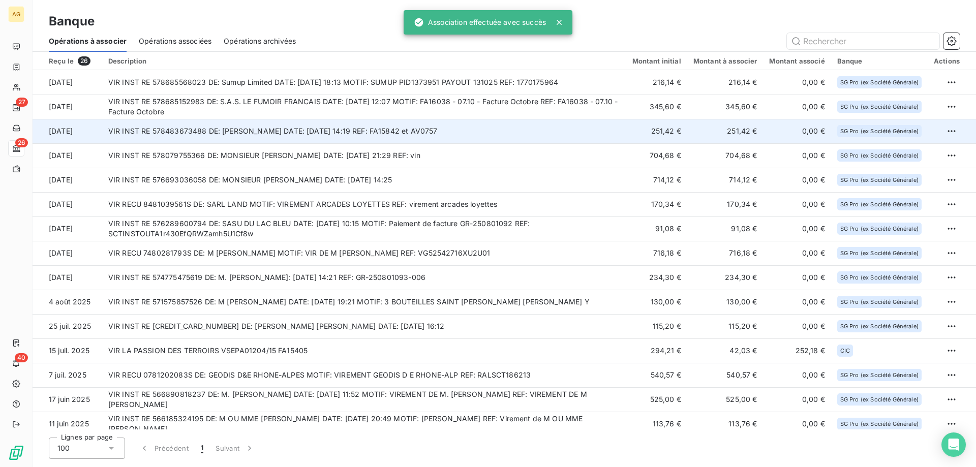
click at [304, 135] on td "VIR INST RE 578483673488 DE: S.A.S. ALINE BEAUNE DATE: 11/10/2025 14:19 REF: FA…" at bounding box center [364, 131] width 524 height 24
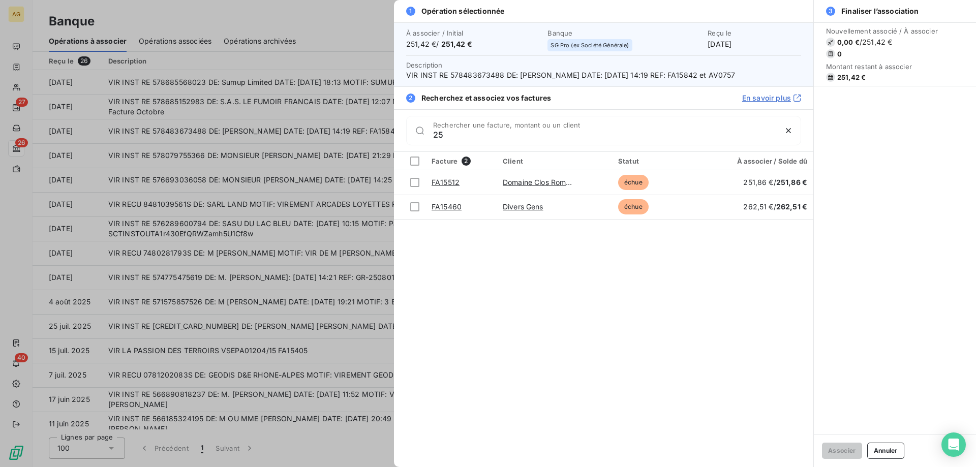
type input "2"
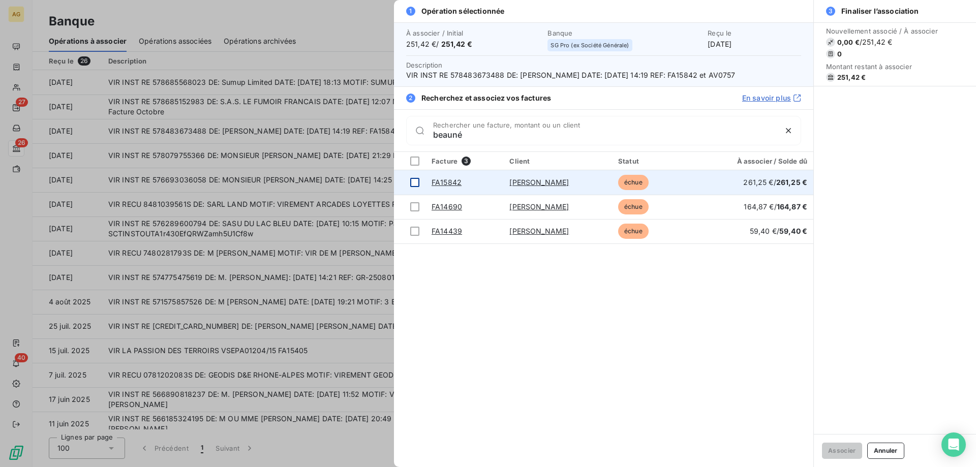
type input "beauné"
click at [412, 189] on td at bounding box center [410, 182] width 32 height 24
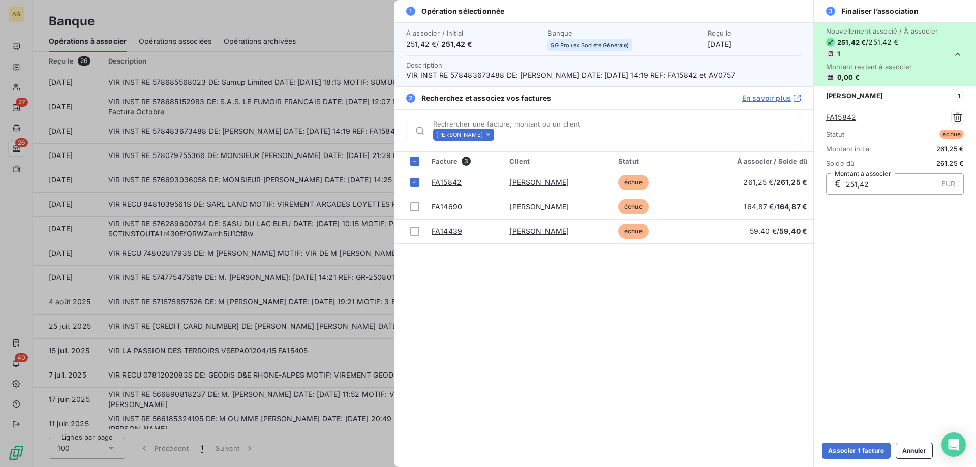
click at [14, 93] on div at bounding box center [488, 233] width 976 height 467
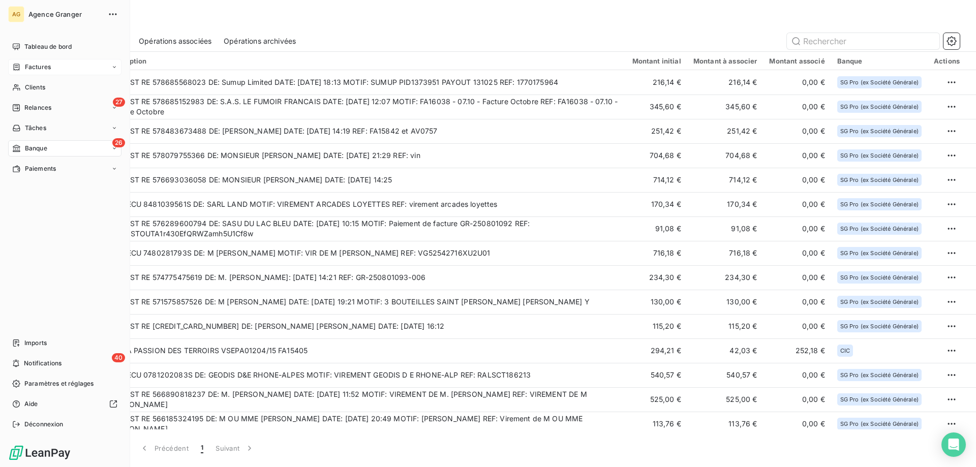
click at [54, 72] on div "Factures" at bounding box center [64, 67] width 113 height 16
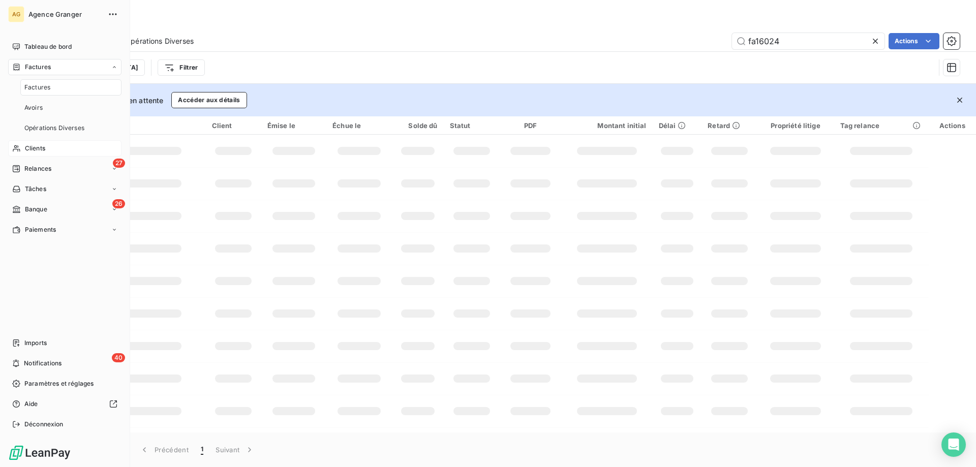
click at [49, 151] on div "Clients" at bounding box center [64, 148] width 113 height 16
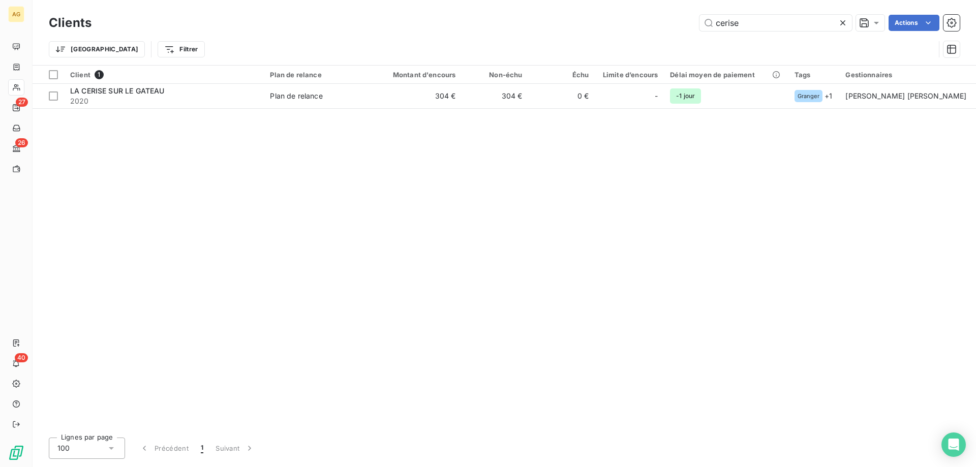
drag, startPoint x: 781, startPoint y: 33, endPoint x: 483, endPoint y: 22, distance: 298.1
click at [483, 22] on div "Clients cerise Actions" at bounding box center [504, 22] width 911 height 21
click at [778, 41] on div "Trier Filtrer" at bounding box center [492, 49] width 886 height 19
click at [776, 29] on input "cerise" at bounding box center [776, 23] width 153 height 16
click at [775, 26] on input "cerise" at bounding box center [776, 23] width 153 height 16
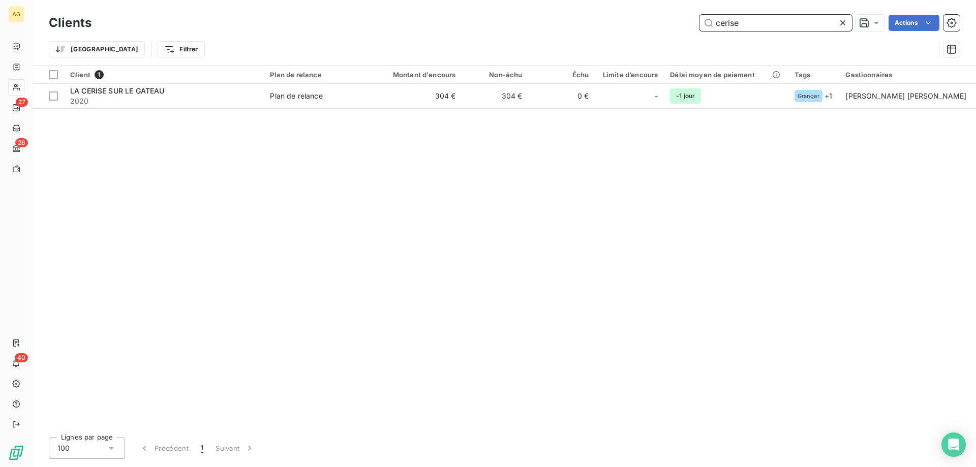
click at [775, 26] on input "cerise" at bounding box center [776, 23] width 153 height 16
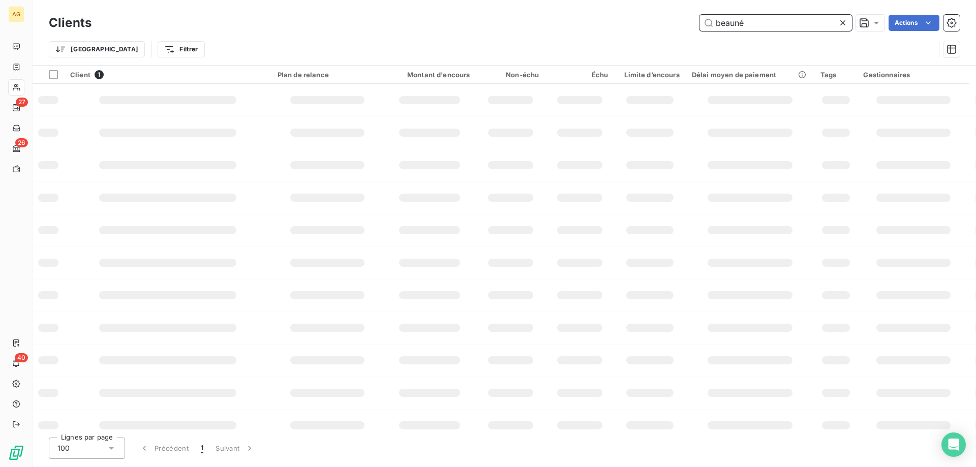
type input "beauné"
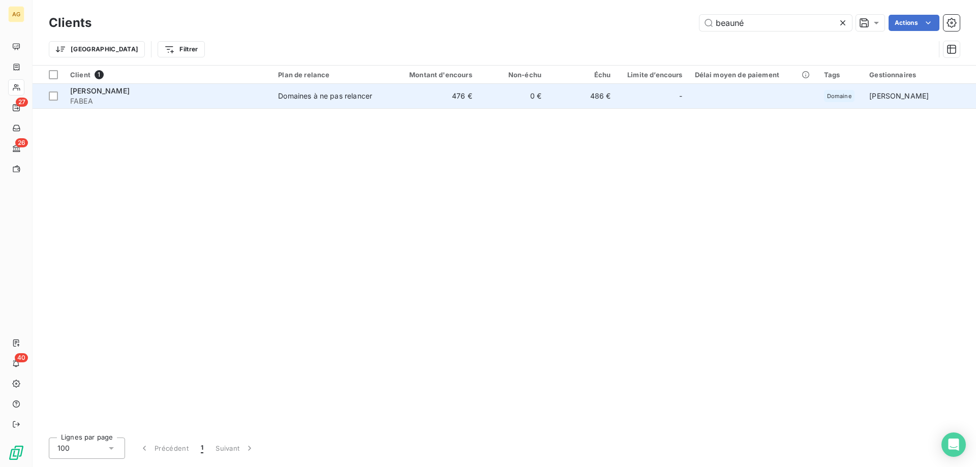
click at [431, 91] on td "476 €" at bounding box center [431, 96] width 93 height 24
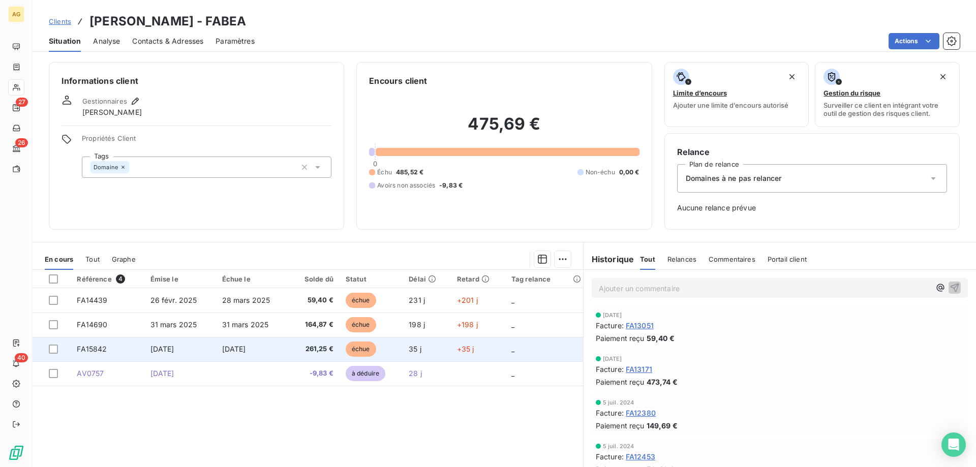
click at [251, 344] on td "[DATE]" at bounding box center [253, 349] width 74 height 24
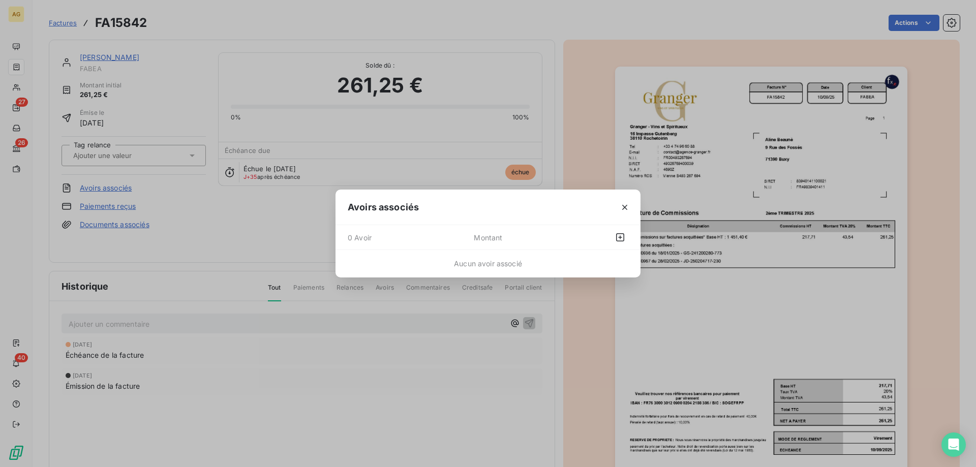
click at [623, 203] on icon "button" at bounding box center [625, 207] width 10 height 10
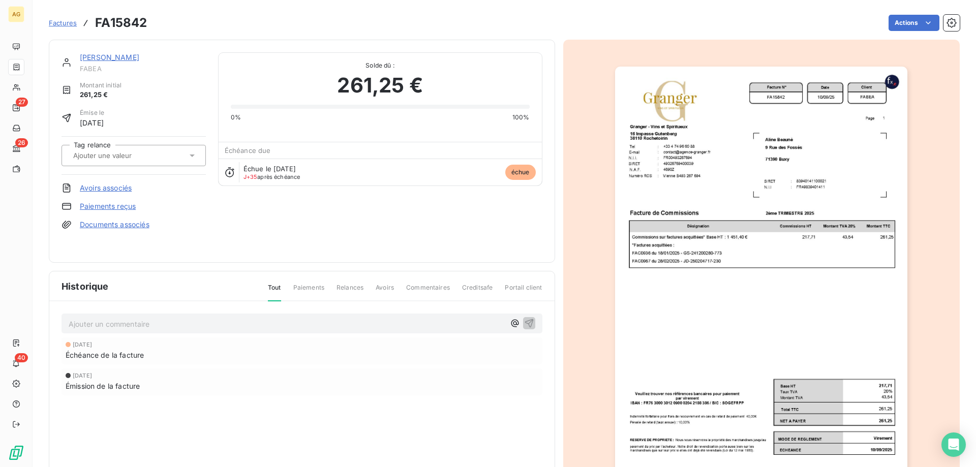
click at [145, 188] on div "Avoirs associés" at bounding box center [134, 188] width 144 height 10
click at [130, 188] on link "Avoirs associés" at bounding box center [106, 188] width 52 height 10
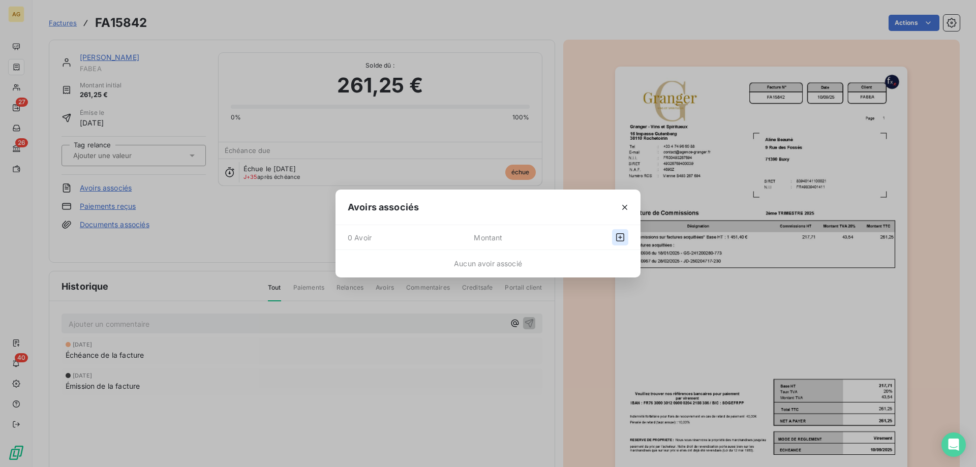
click at [617, 236] on icon "button" at bounding box center [620, 237] width 10 height 10
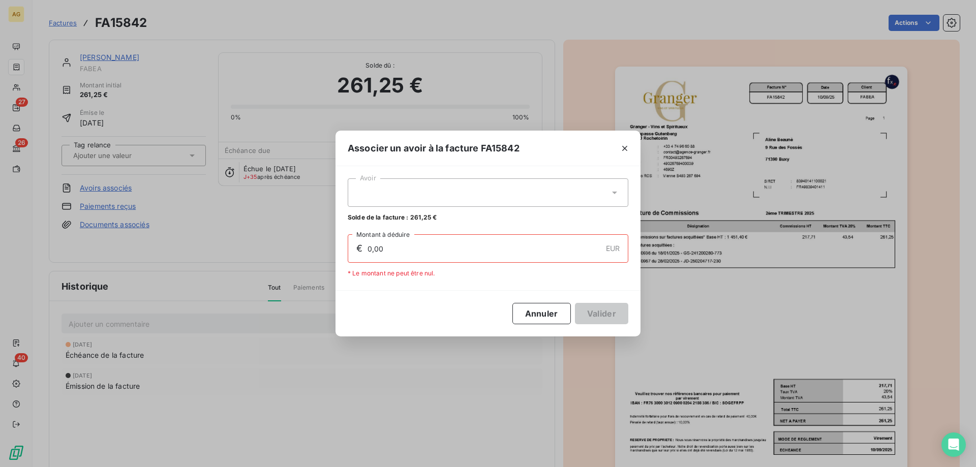
click at [445, 198] on div at bounding box center [488, 192] width 281 height 28
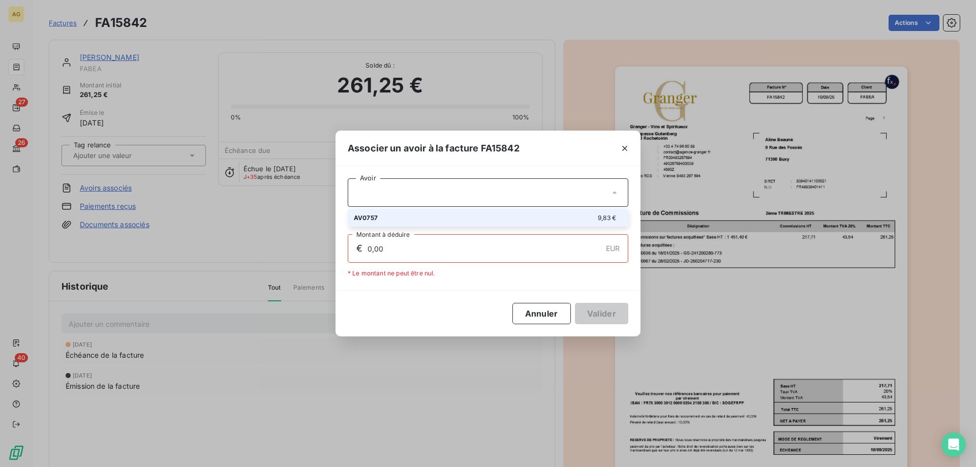
click at [408, 224] on li "AV0757 9,83 €" at bounding box center [488, 218] width 281 height 18
type input "9,83"
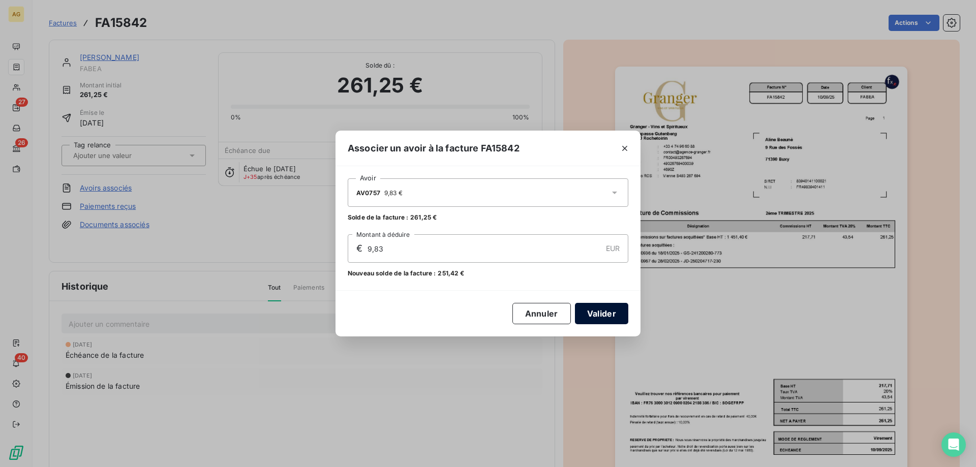
click at [594, 317] on button "Valider" at bounding box center [601, 313] width 53 height 21
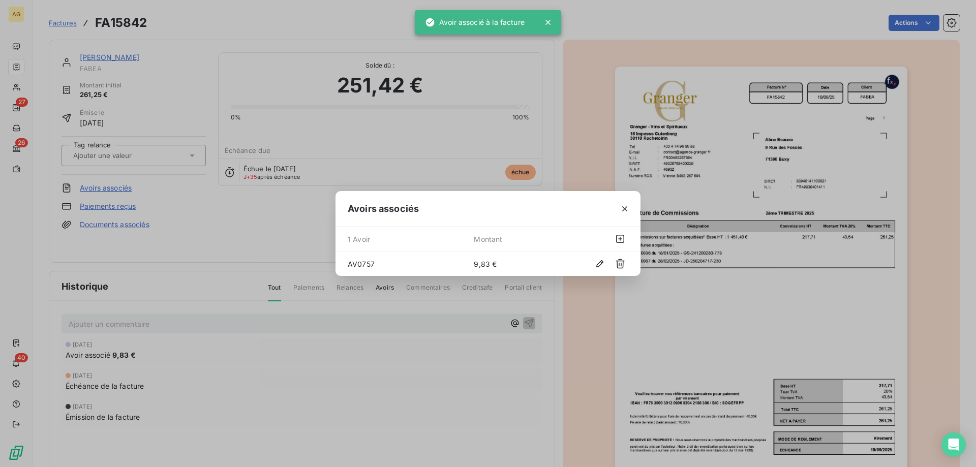
click at [624, 210] on icon "button" at bounding box center [625, 209] width 10 height 10
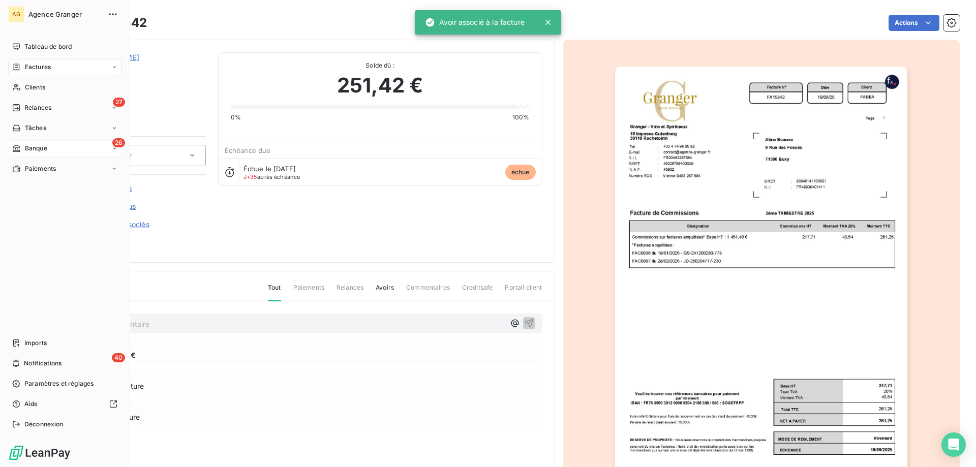
click at [23, 146] on div "Banque" at bounding box center [29, 148] width 35 height 9
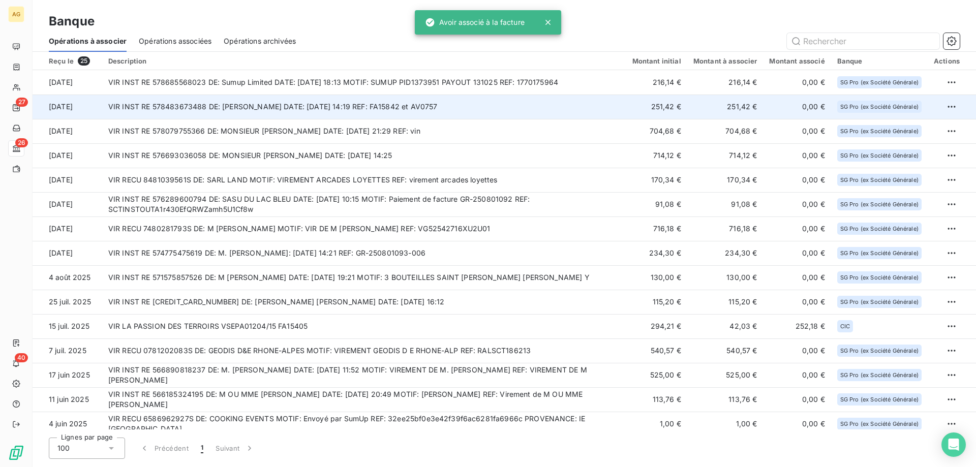
click at [183, 104] on td "VIR INST RE 578483673488 DE: S.A.S. ALINE BEAUNE DATE: 11/10/2025 14:19 REF: FA…" at bounding box center [364, 107] width 524 height 24
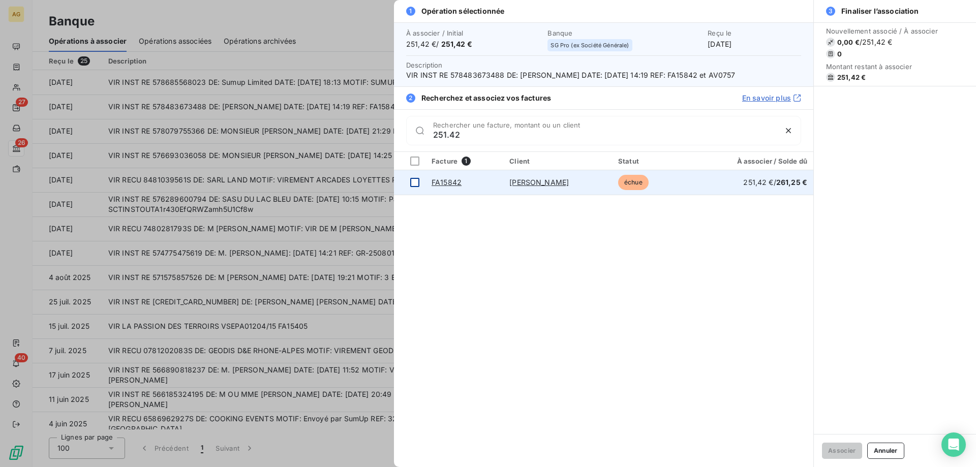
type input "251.42"
click at [414, 181] on div at bounding box center [414, 182] width 9 height 9
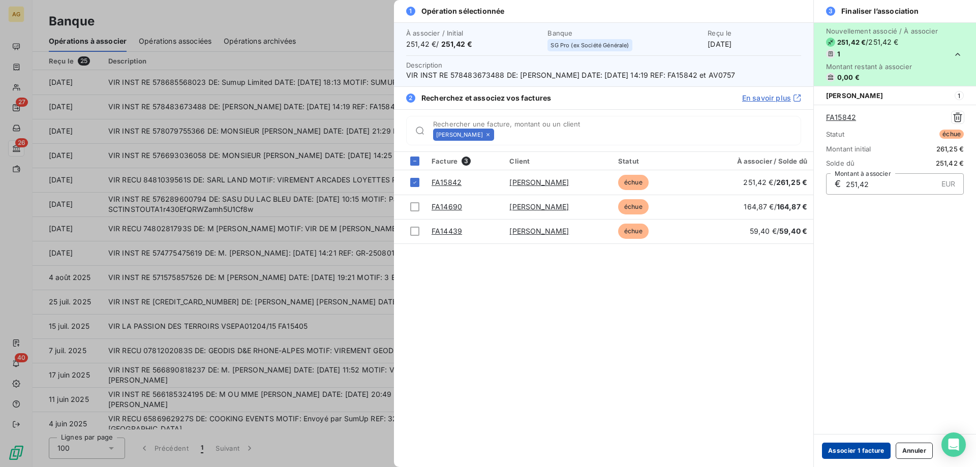
click at [873, 457] on button "Associer 1 facture" at bounding box center [856, 451] width 69 height 16
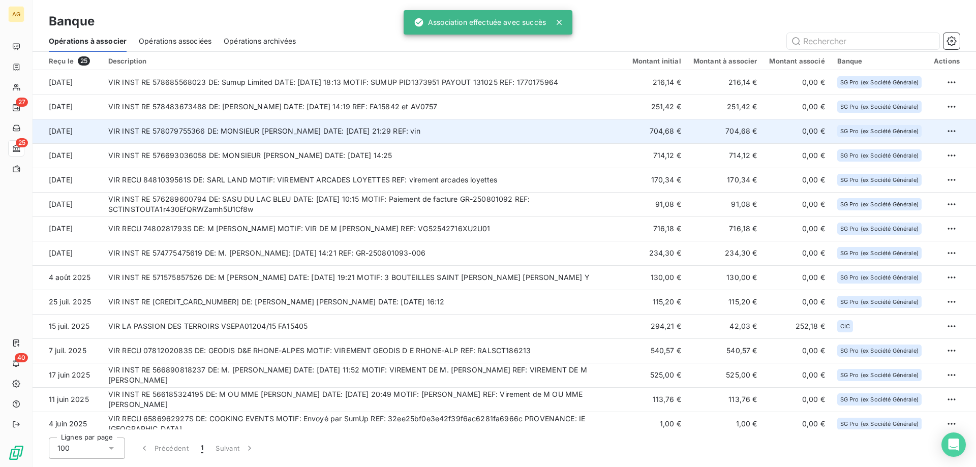
click at [283, 130] on td "VIR INST RE 578079755366 DE: MONSIEUR VEREL OLIVIER DATE: 07/10/2025 21:29 REF:…" at bounding box center [364, 131] width 524 height 24
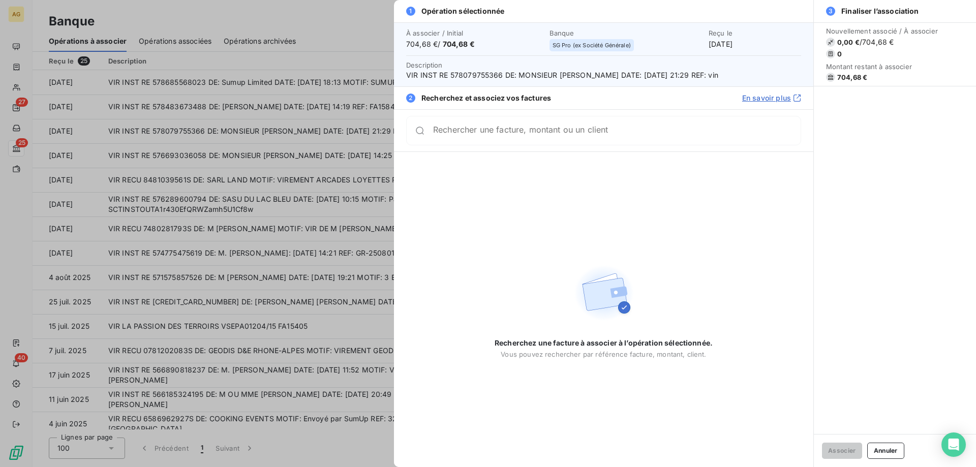
click at [216, 126] on div at bounding box center [488, 233] width 976 height 467
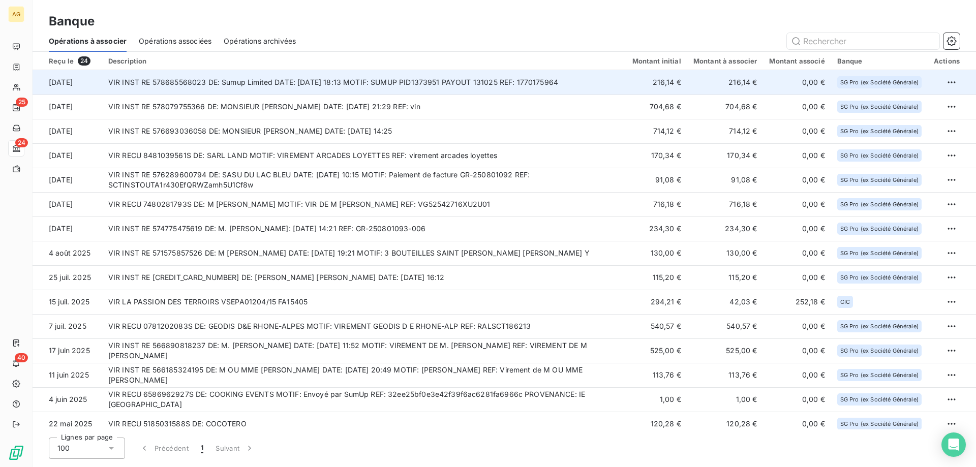
click at [587, 86] on td "VIR INST RE 578685568023 DE: Sumup Limited DATE: 13/10/2025 18:13 MOTIF: SUMUP …" at bounding box center [364, 82] width 524 height 24
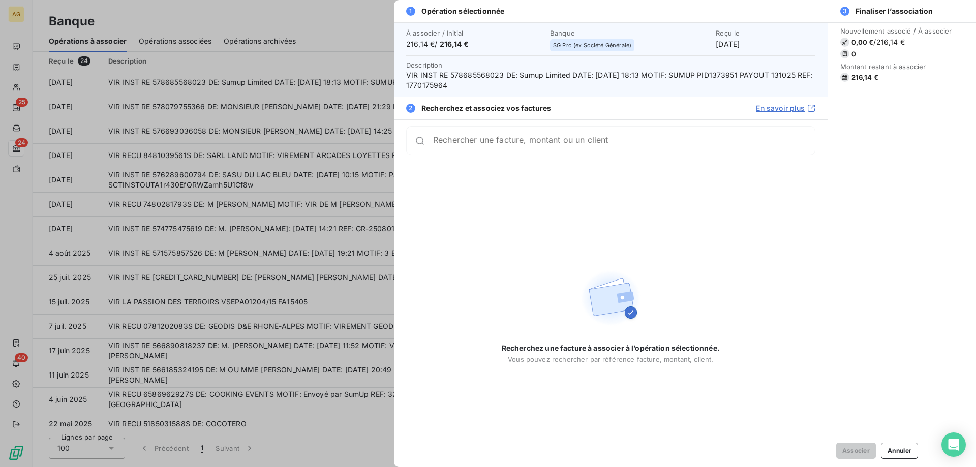
click at [581, 144] on input "Rechercher une facture, montant ou un client" at bounding box center [624, 141] width 382 height 10
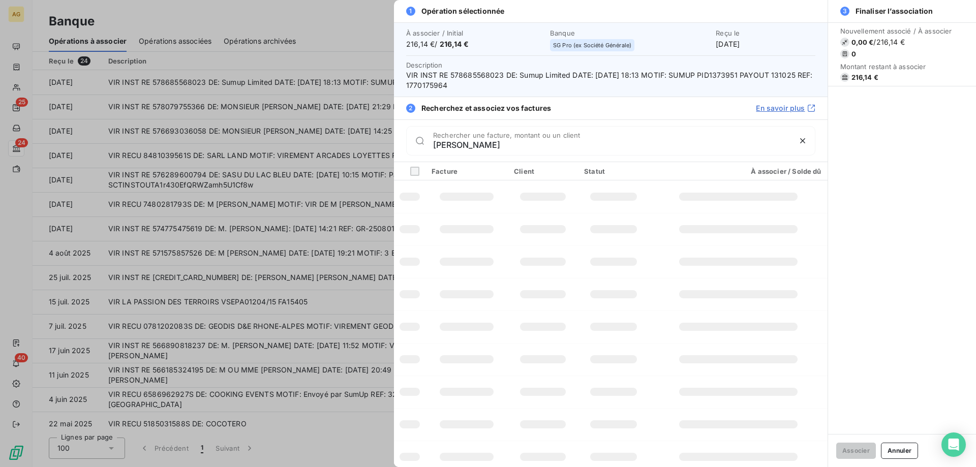
type input "valentin"
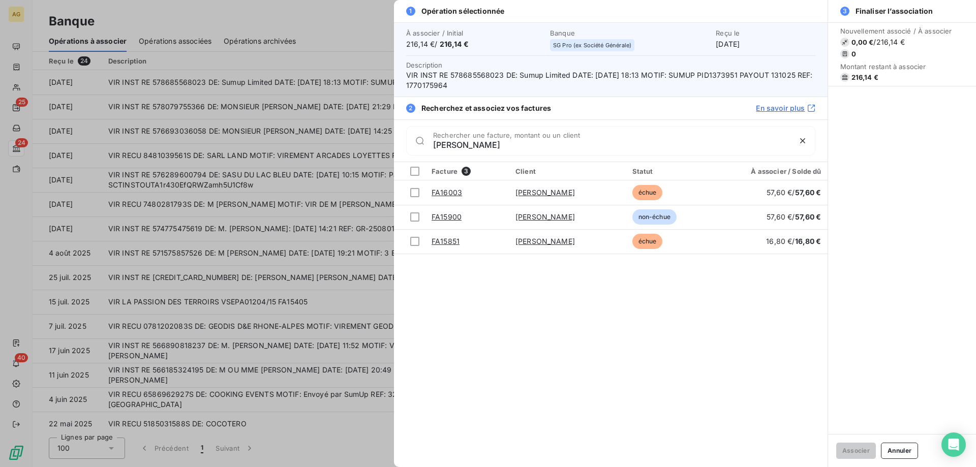
click at [881, 75] on span "216,14 €" at bounding box center [896, 77] width 112 height 9
click at [583, 141] on input "valentin" at bounding box center [611, 145] width 357 height 10
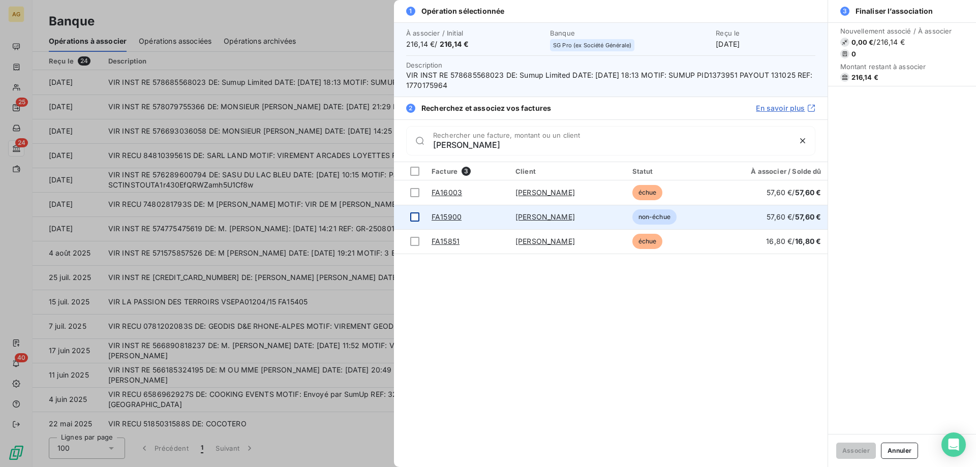
click at [411, 213] on div at bounding box center [414, 216] width 9 height 9
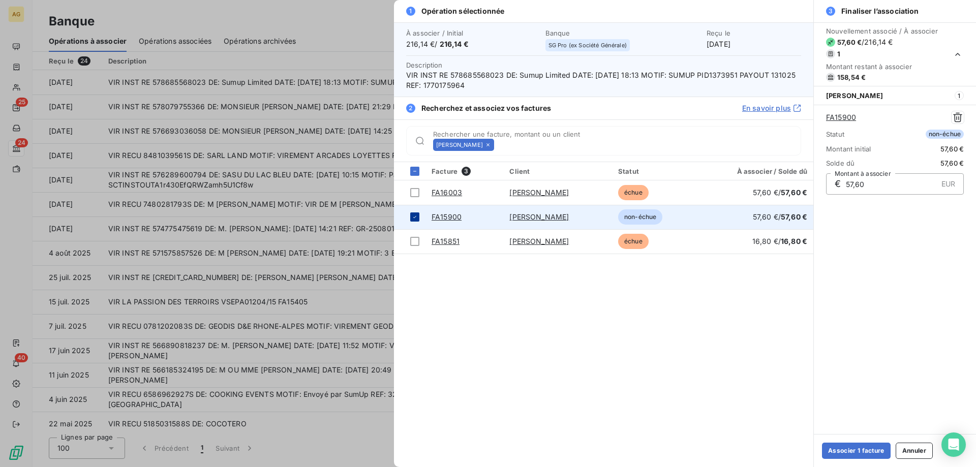
click at [411, 210] on td at bounding box center [410, 217] width 32 height 24
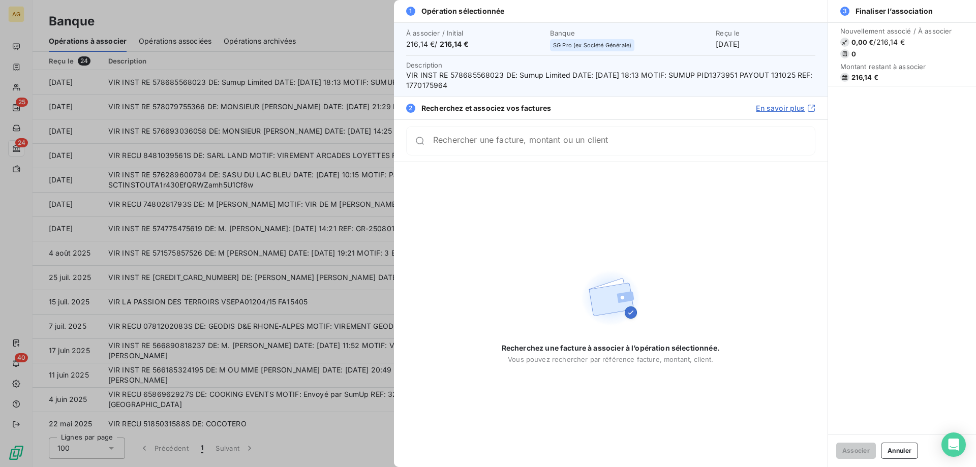
click at [474, 132] on div "Rechercher une facture, montant ou un client" at bounding box center [610, 140] width 409 height 29
click at [211, 128] on div at bounding box center [488, 233] width 976 height 467
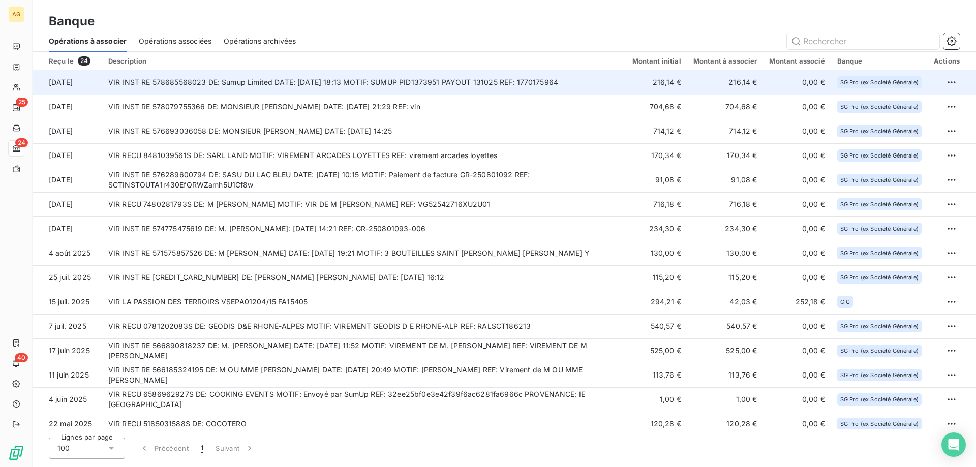
click at [313, 82] on td "VIR INST RE 578685568023 DE: Sumup Limited DATE: 13/10/2025 18:13 MOTIF: SUMUP …" at bounding box center [364, 82] width 524 height 24
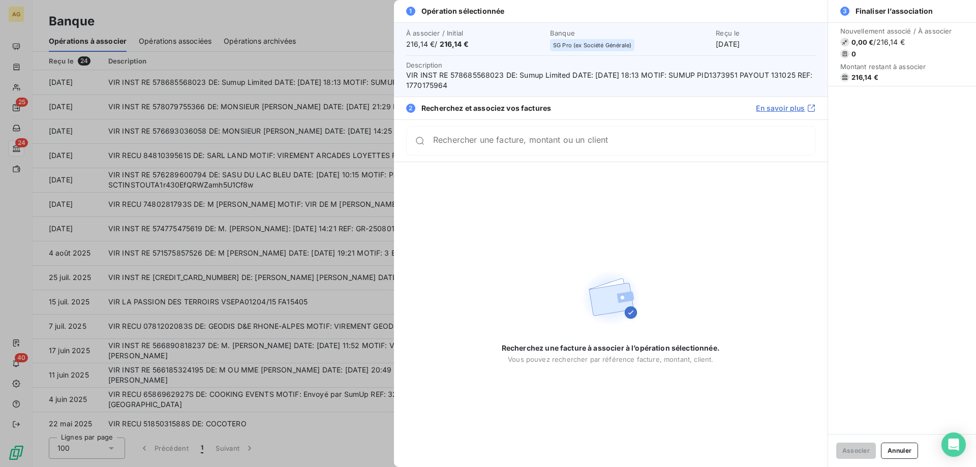
click at [602, 146] on input "Rechercher une facture, montant ou un client" at bounding box center [624, 141] width 382 height 10
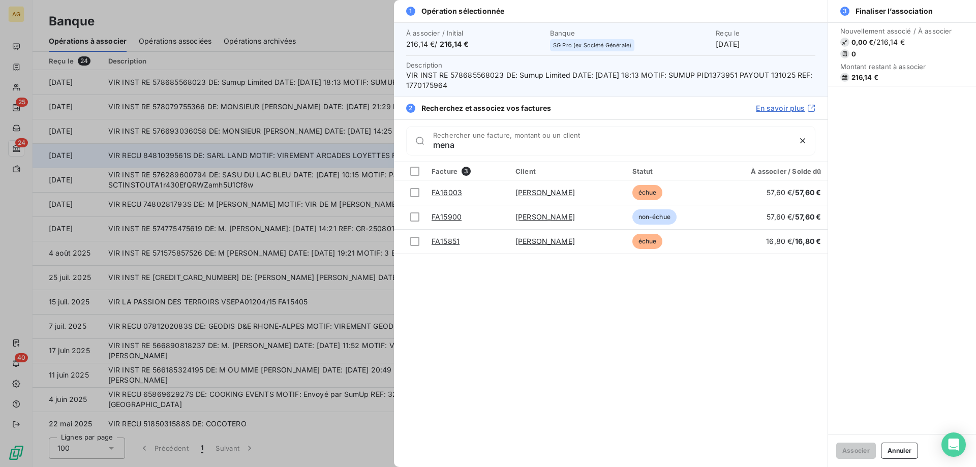
type input "mena"
click at [192, 161] on div at bounding box center [488, 233] width 976 height 467
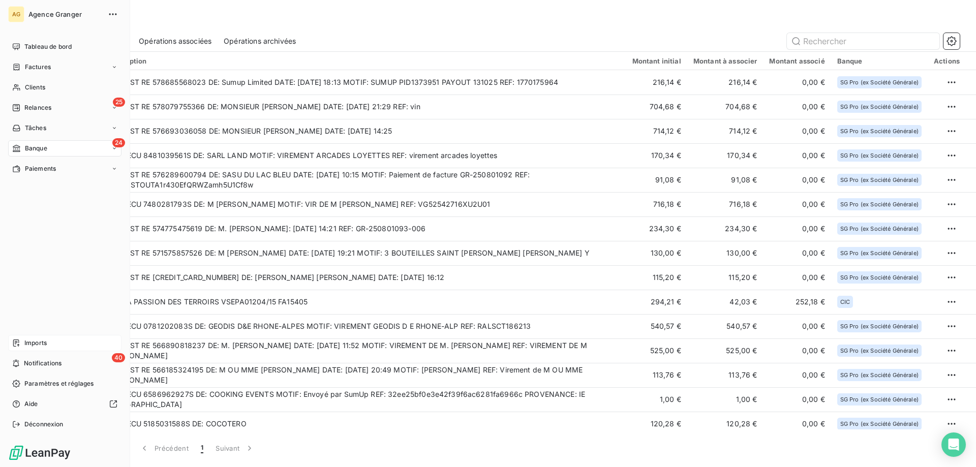
click at [39, 344] on span "Imports" at bounding box center [35, 343] width 22 height 9
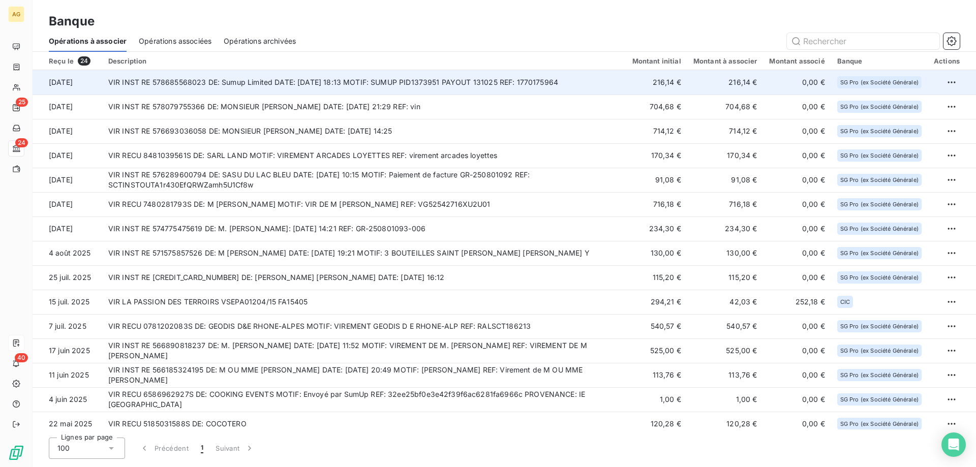
click at [301, 86] on td "VIR INST RE 578685568023 DE: Sumup Limited DATE: 13/10/2025 18:13 MOTIF: SUMUP …" at bounding box center [364, 82] width 524 height 24
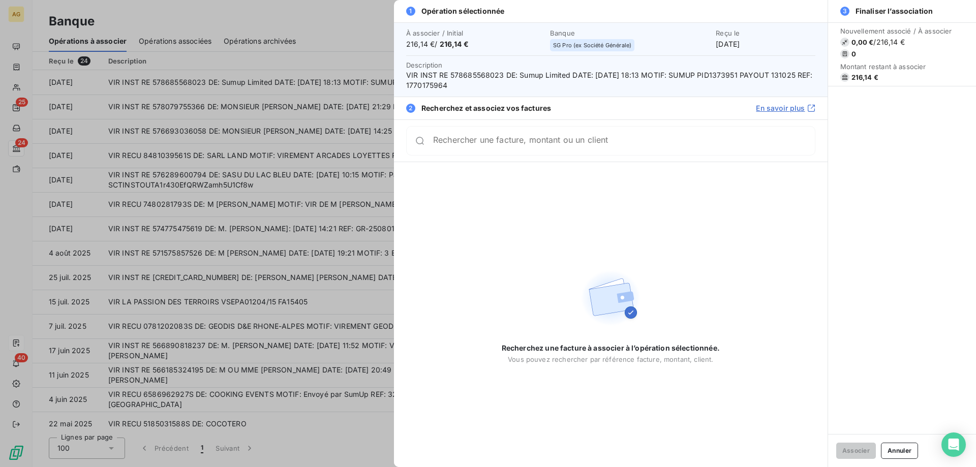
click at [499, 146] on input "Rechercher une facture, montant ou un client" at bounding box center [624, 141] width 382 height 10
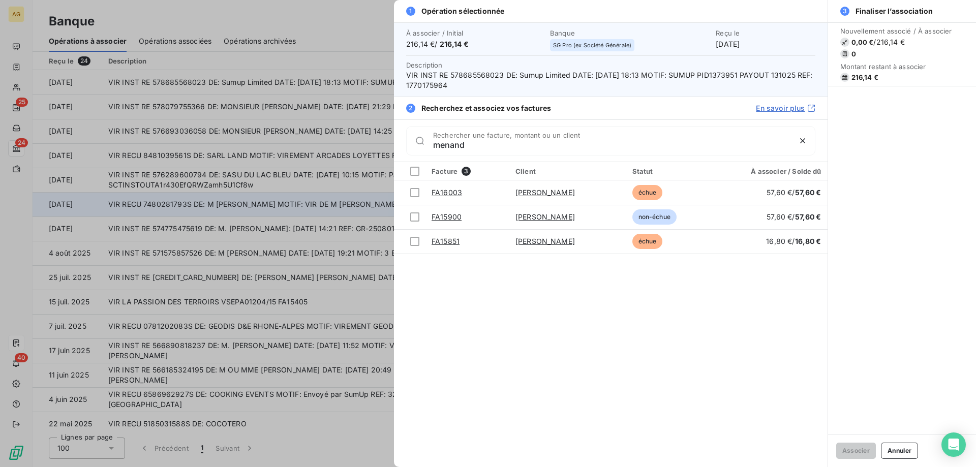
type input "menand"
click at [278, 214] on div at bounding box center [488, 233] width 976 height 467
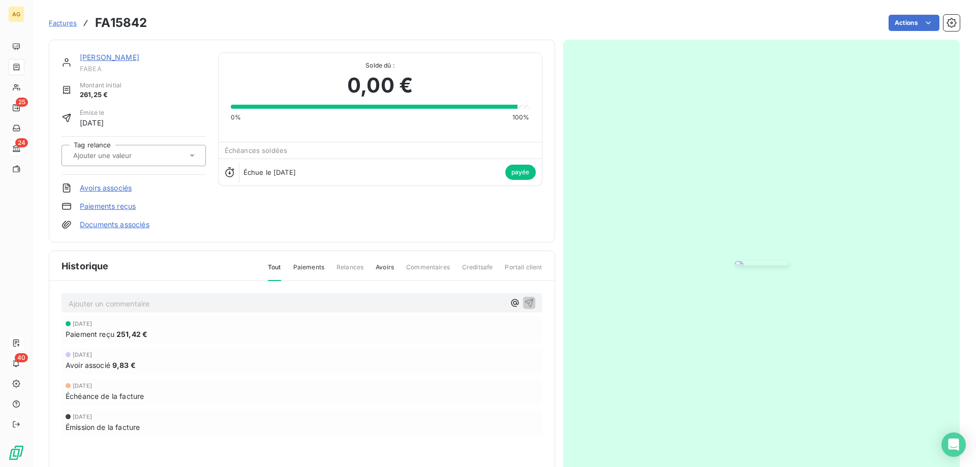
drag, startPoint x: 240, startPoint y: 150, endPoint x: 221, endPoint y: 148, distance: 20.0
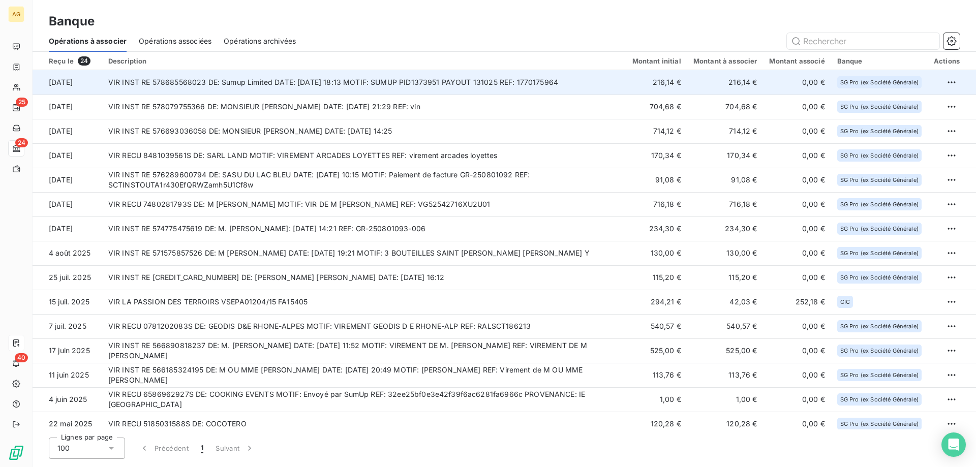
click at [277, 88] on td "VIR INST RE 578685568023 DE: Sumup Limited DATE: 13/10/2025 18:13 MOTIF: SUMUP …" at bounding box center [364, 82] width 524 height 24
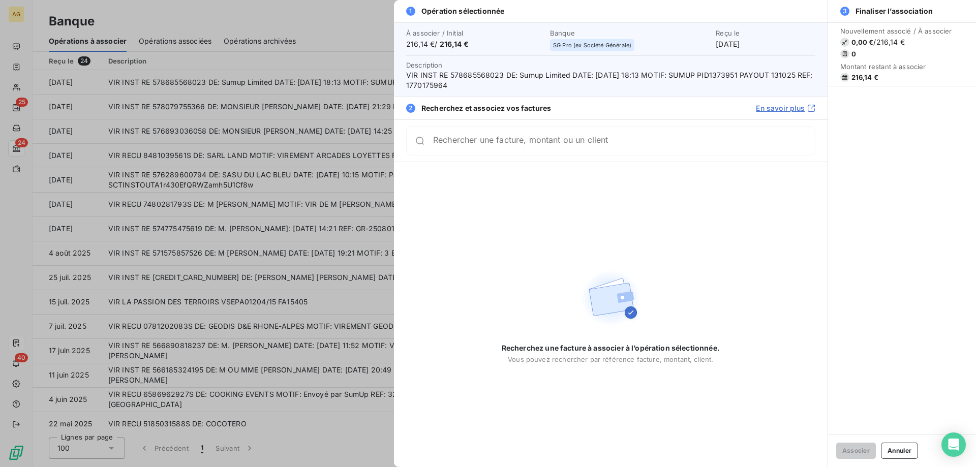
click at [552, 155] on div "Rechercher une facture, montant ou un client" at bounding box center [611, 140] width 434 height 42
click at [554, 147] on div "Rechercher une facture, montant ou un client" at bounding box center [610, 140] width 409 height 29
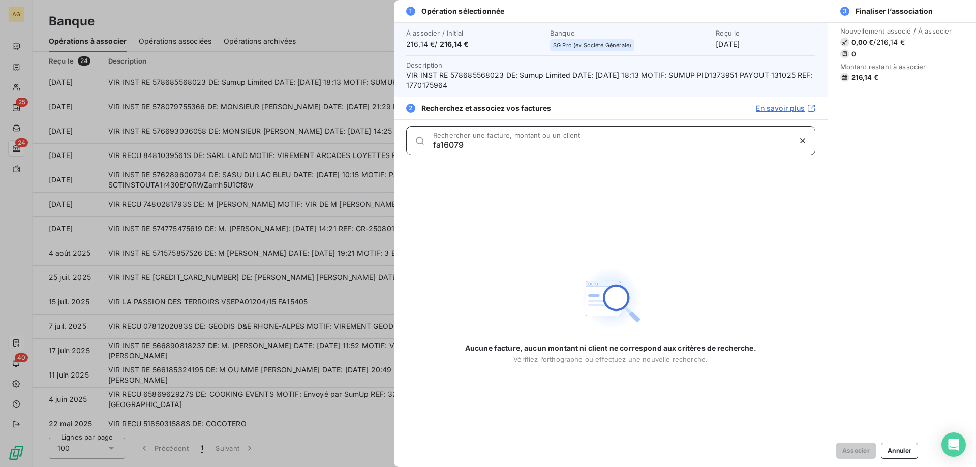
type input "fa16079"
click at [315, 170] on div at bounding box center [488, 233] width 976 height 467
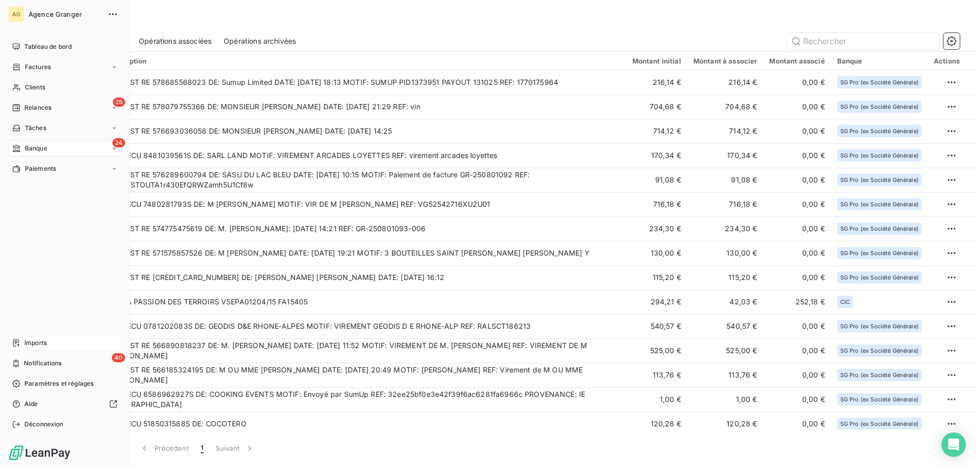
click at [35, 345] on span "Imports" at bounding box center [35, 343] width 22 height 9
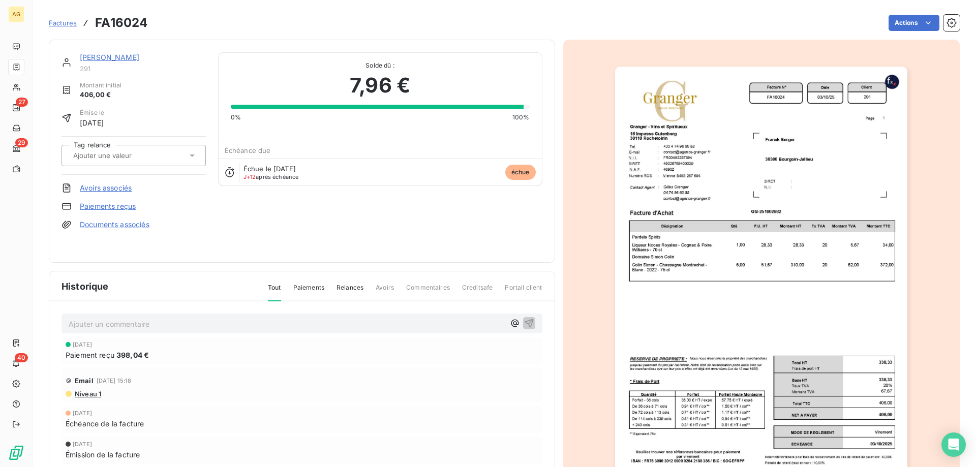
click at [125, 205] on link "Paiements reçus" at bounding box center [108, 206] width 56 height 10
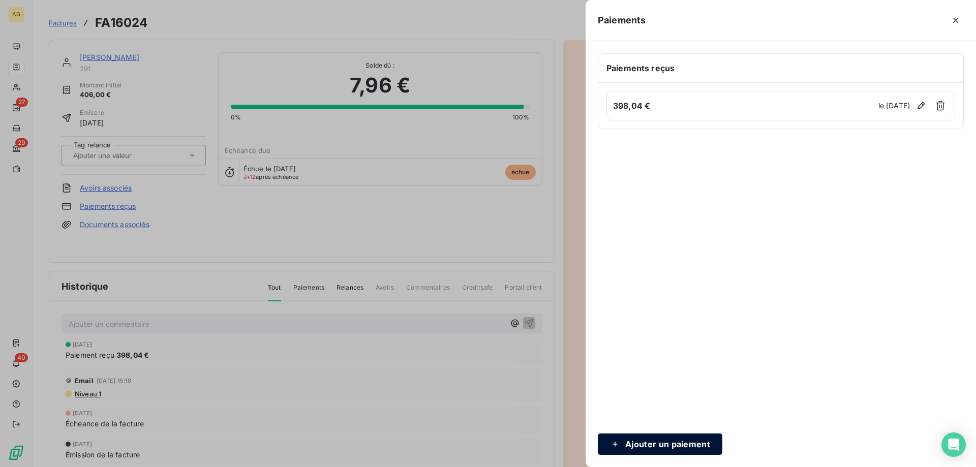
click at [686, 448] on button "Ajouter un paiement" at bounding box center [660, 444] width 125 height 21
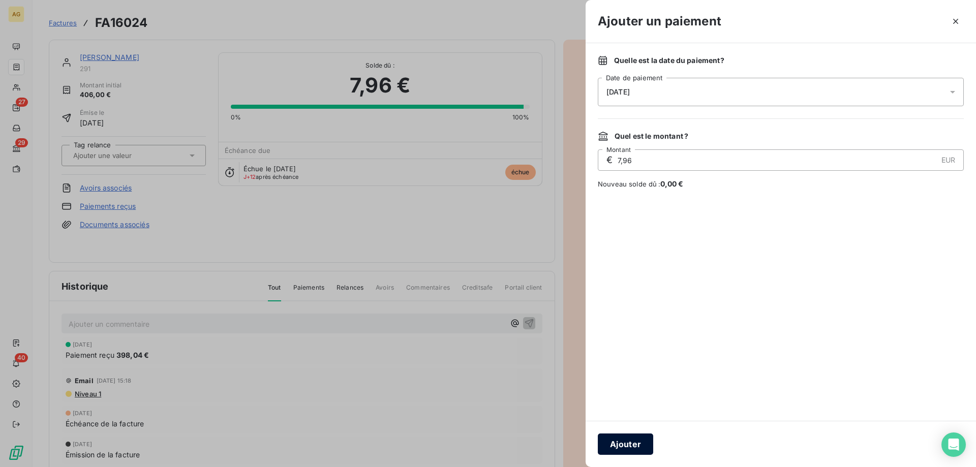
click at [640, 444] on button "Ajouter" at bounding box center [625, 444] width 55 height 21
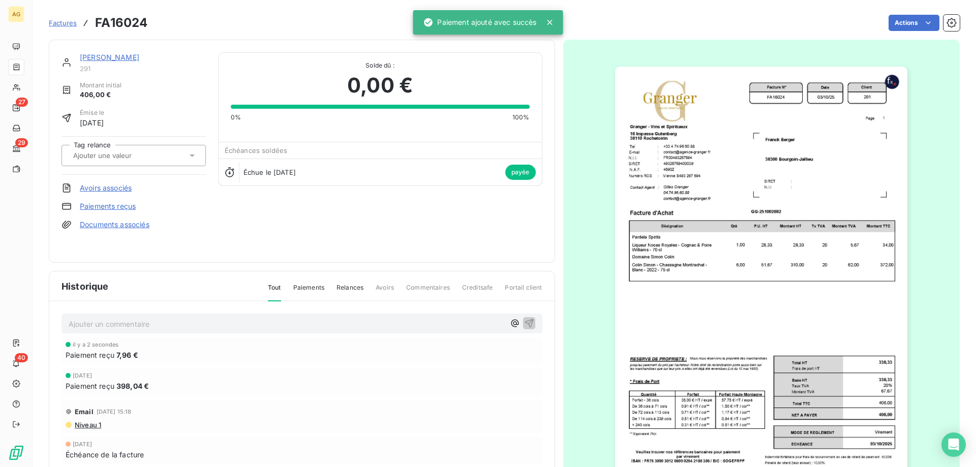
drag, startPoint x: 355, startPoint y: 189, endPoint x: 353, endPoint y: 184, distance: 6.1
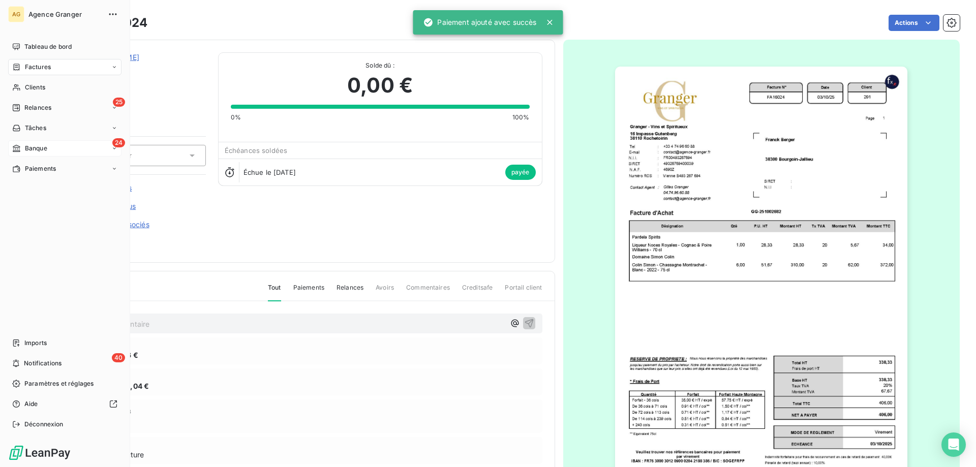
click at [17, 149] on icon at bounding box center [16, 148] width 7 height 7
click at [26, 153] on span "Banque" at bounding box center [36, 148] width 22 height 9
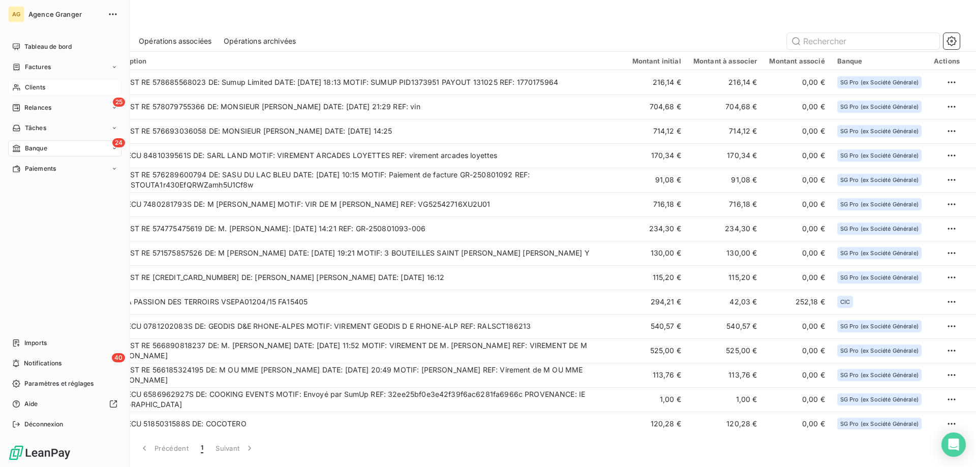
click at [22, 83] on div "Clients" at bounding box center [64, 87] width 113 height 16
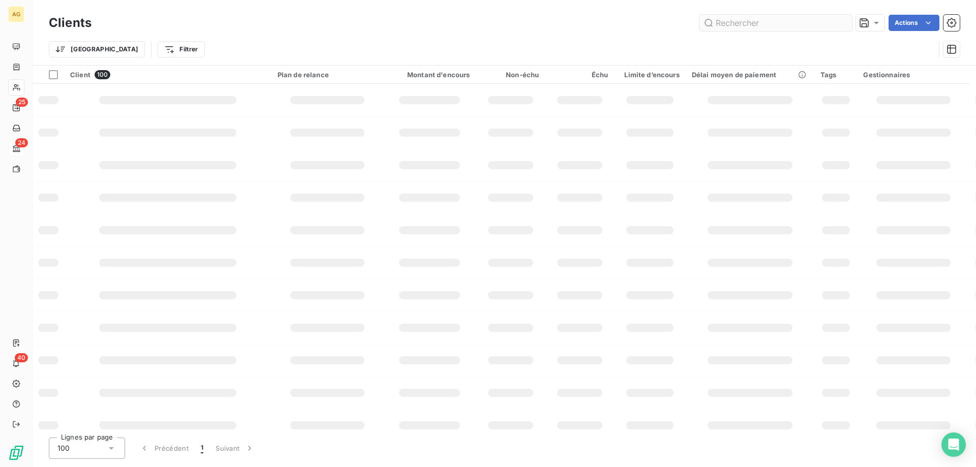
click at [727, 17] on input "text" at bounding box center [776, 23] width 153 height 16
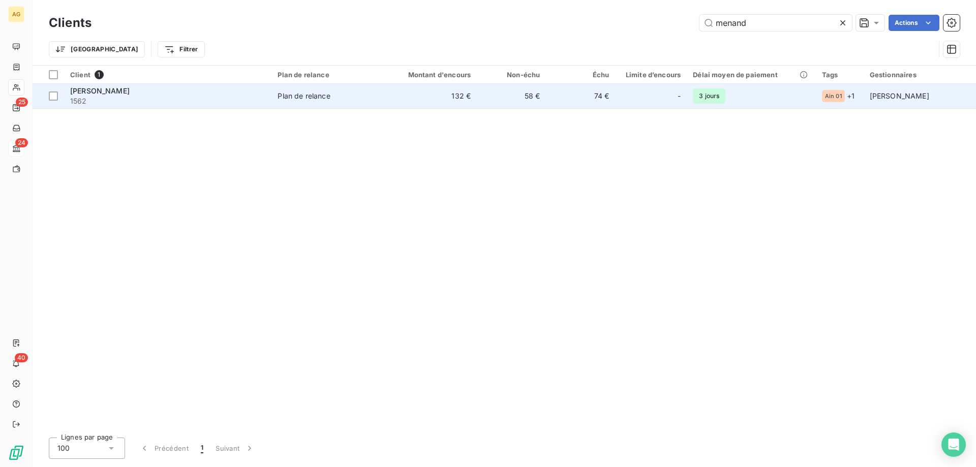
type input "menand"
click at [435, 99] on td "132 €" at bounding box center [430, 96] width 93 height 24
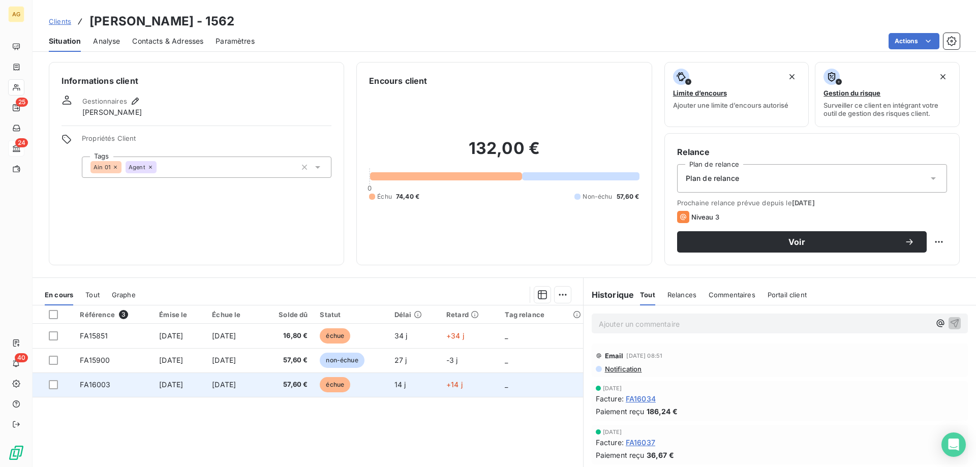
click at [129, 390] on td "FA16003" at bounding box center [113, 385] width 79 height 24
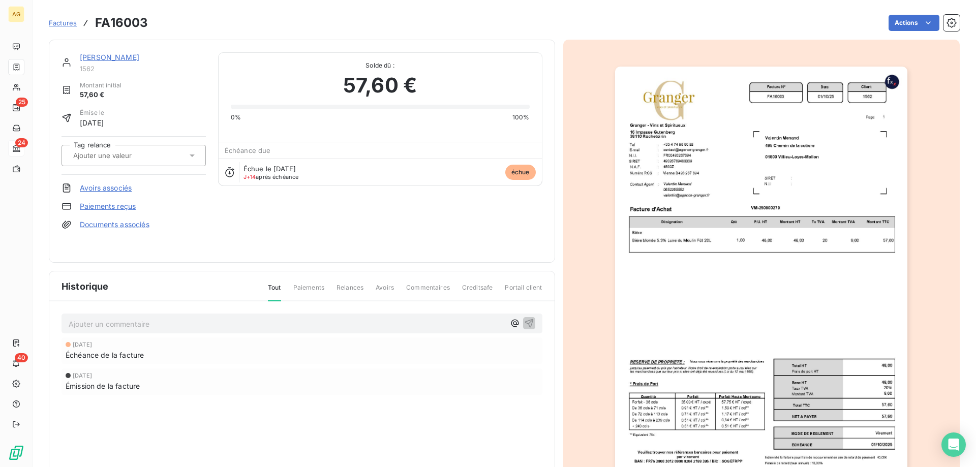
click at [115, 210] on link "Paiements reçus" at bounding box center [108, 206] width 56 height 10
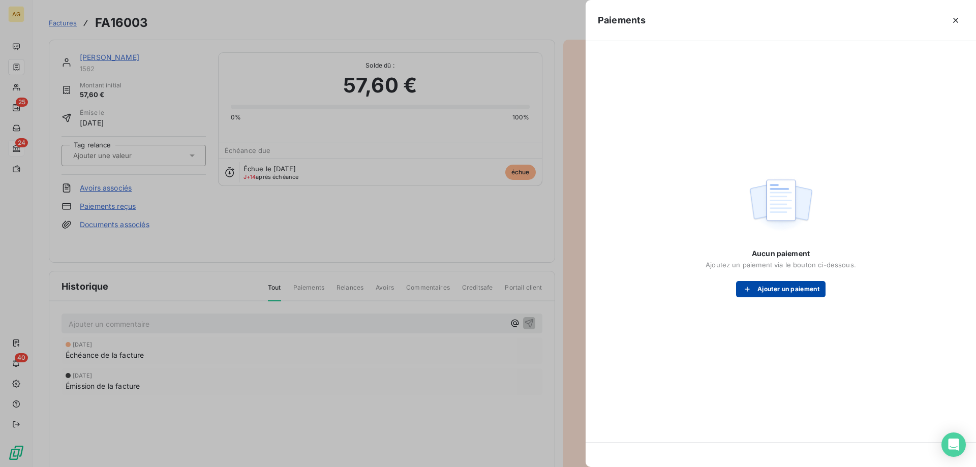
click at [804, 288] on button "Ajouter un paiement" at bounding box center [780, 289] width 89 height 16
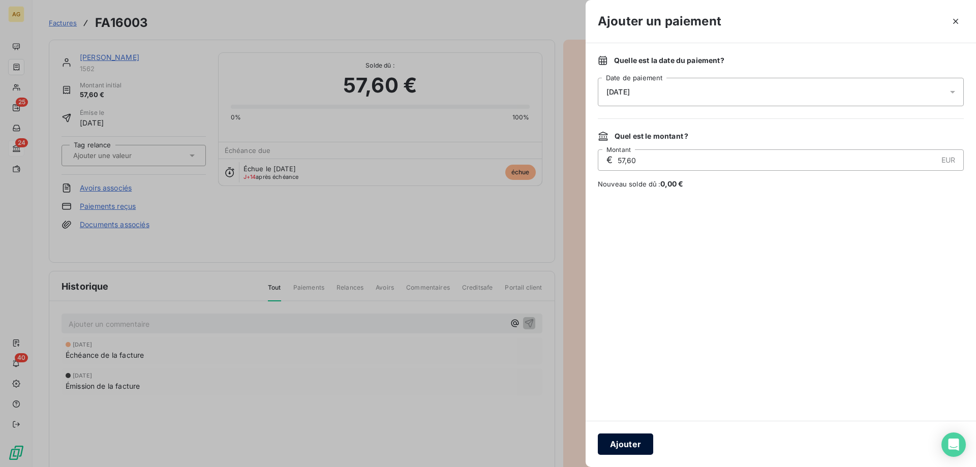
click at [619, 443] on button "Ajouter" at bounding box center [625, 444] width 55 height 21
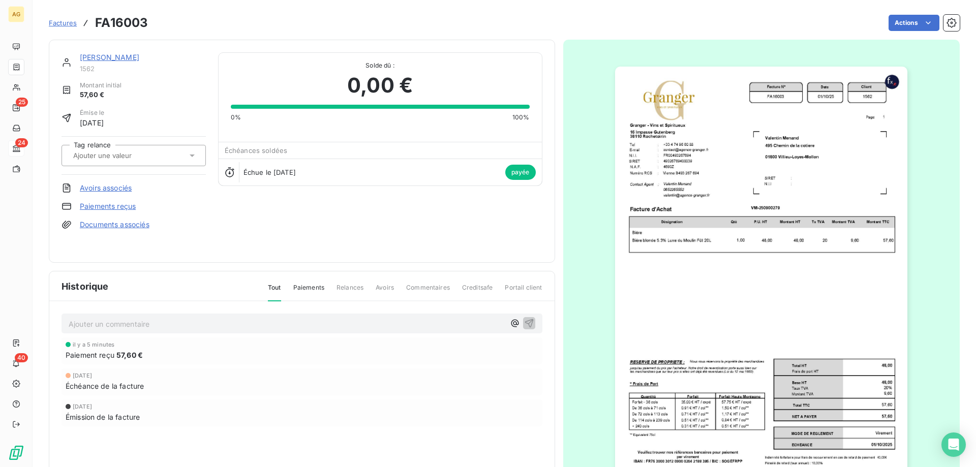
click at [133, 54] on link "Valentin Menand" at bounding box center [109, 57] width 59 height 9
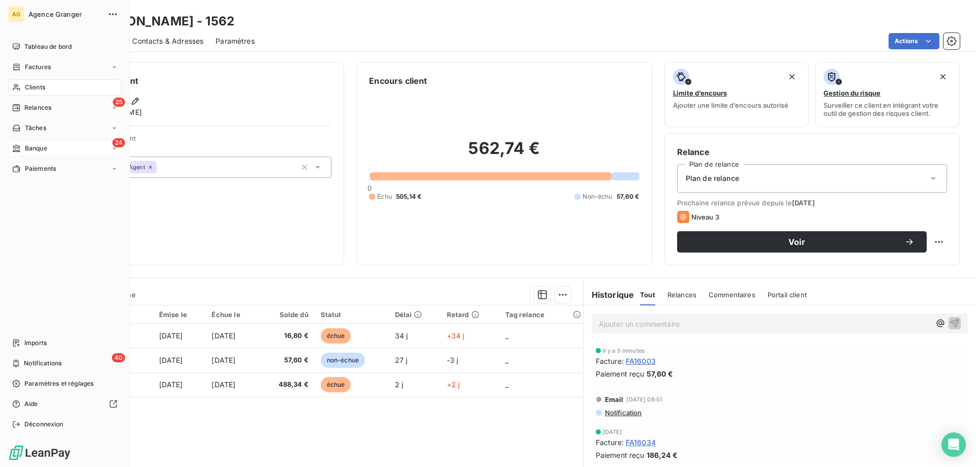
click at [45, 150] on span "Banque" at bounding box center [36, 148] width 22 height 9
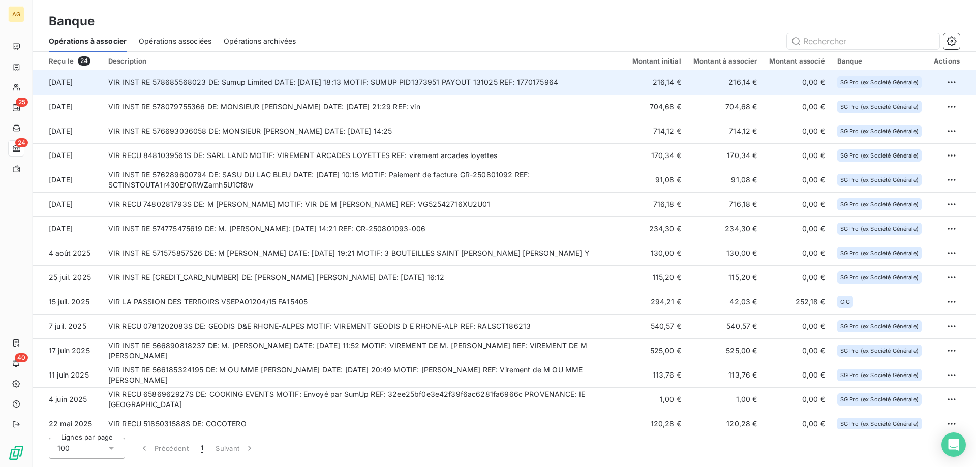
click at [336, 85] on td "VIR INST RE 578685568023 DE: Sumup Limited DATE: 13/10/2025 18:13 MOTIF: SUMUP …" at bounding box center [364, 82] width 524 height 24
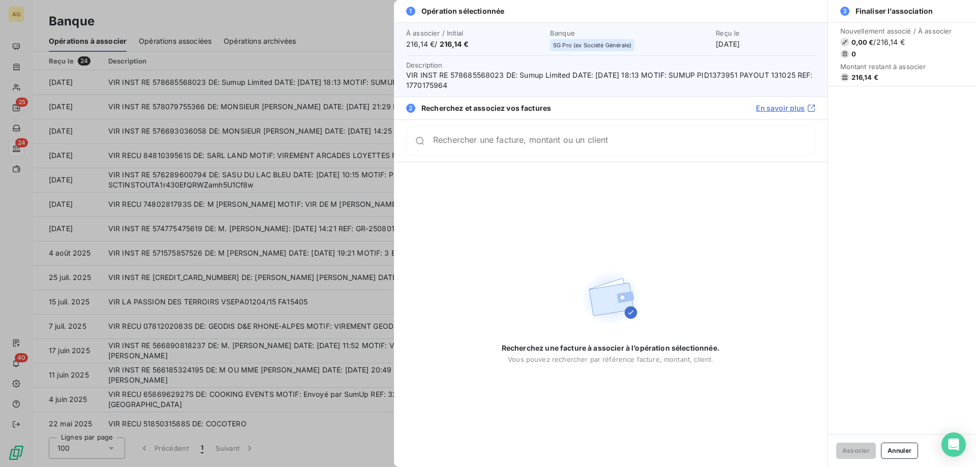
click at [586, 144] on input "Rechercher une facture, montant ou un client" at bounding box center [624, 141] width 382 height 10
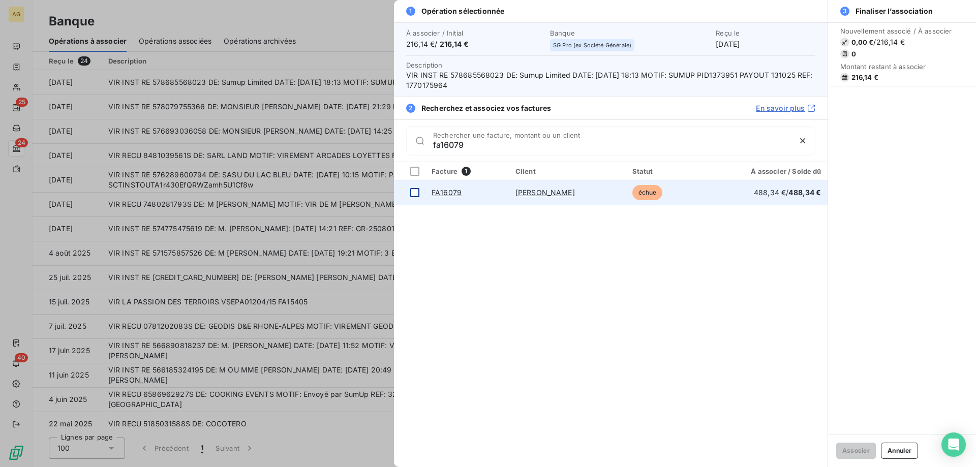
type input "fa16079"
click at [417, 190] on div at bounding box center [414, 192] width 9 height 9
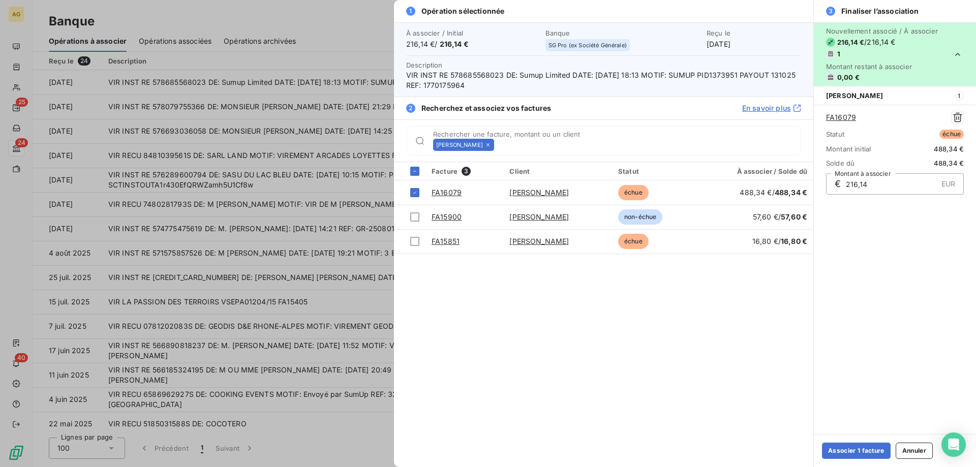
drag, startPoint x: 871, startPoint y: 186, endPoint x: 836, endPoint y: 192, distance: 35.6
click at [835, 190] on div "€ 216,14 EUR Montant à associer" at bounding box center [895, 183] width 138 height 21
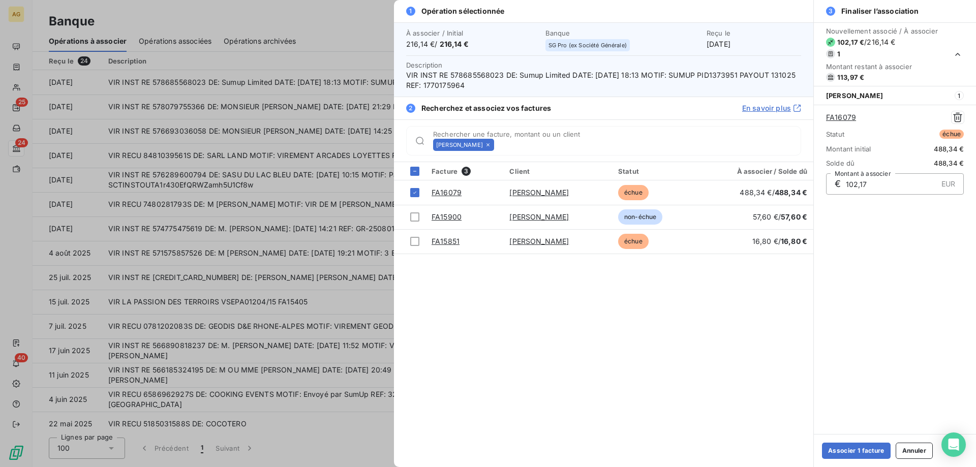
type input "102,17"
click at [844, 453] on button "Associer 1 facture" at bounding box center [856, 451] width 69 height 16
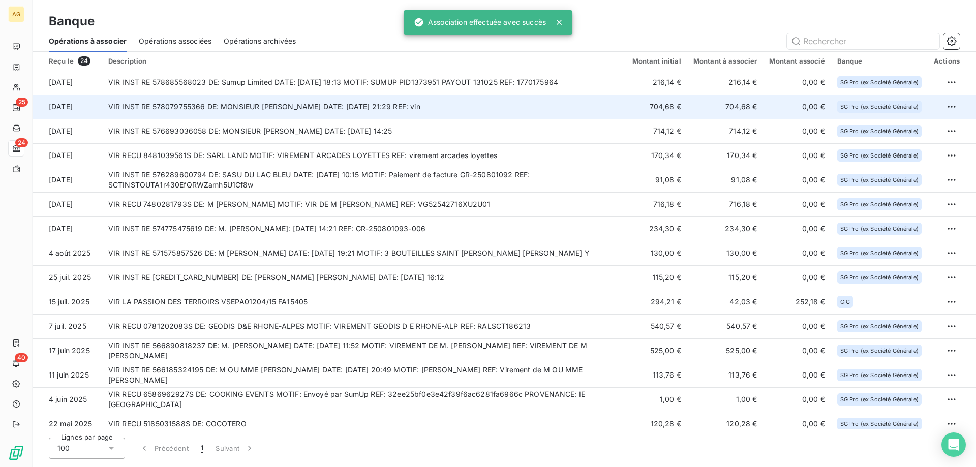
click at [366, 95] on td "VIR INST RE 578079755366 DE: MONSIEUR VEREL OLIVIER DATE: 07/10/2025 21:29 REF:…" at bounding box center [364, 107] width 524 height 24
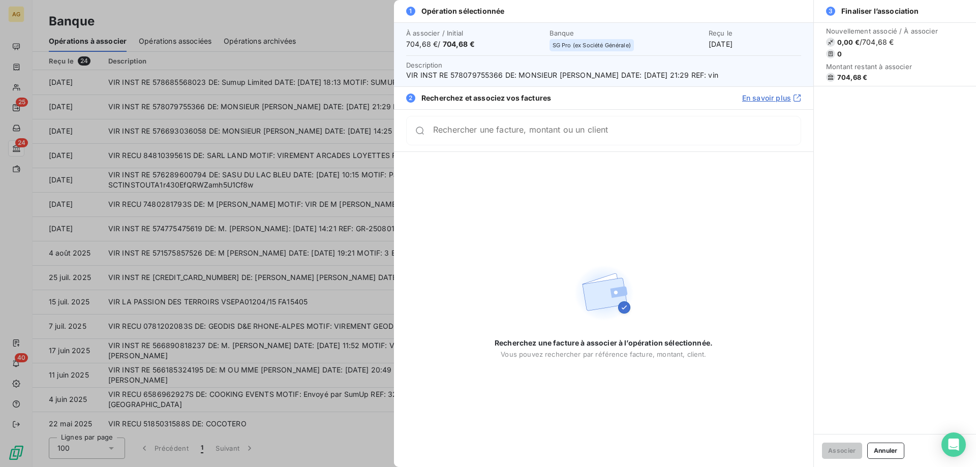
click at [82, 107] on div at bounding box center [488, 233] width 976 height 467
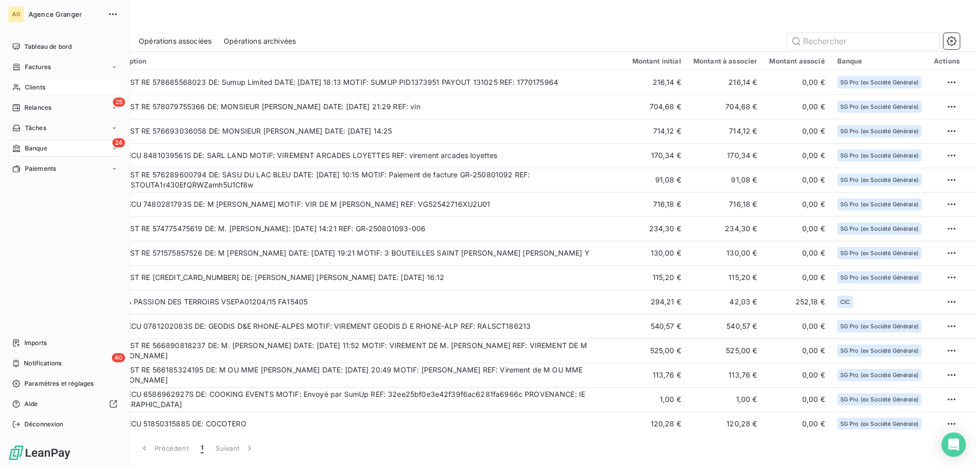
click at [20, 83] on div "Clients" at bounding box center [64, 87] width 113 height 16
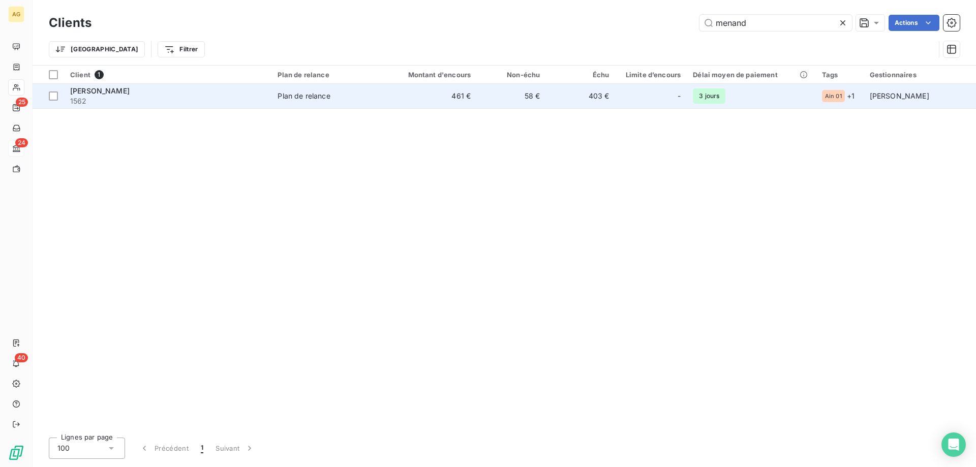
click at [558, 108] on td "403 €" at bounding box center [580, 96] width 69 height 24
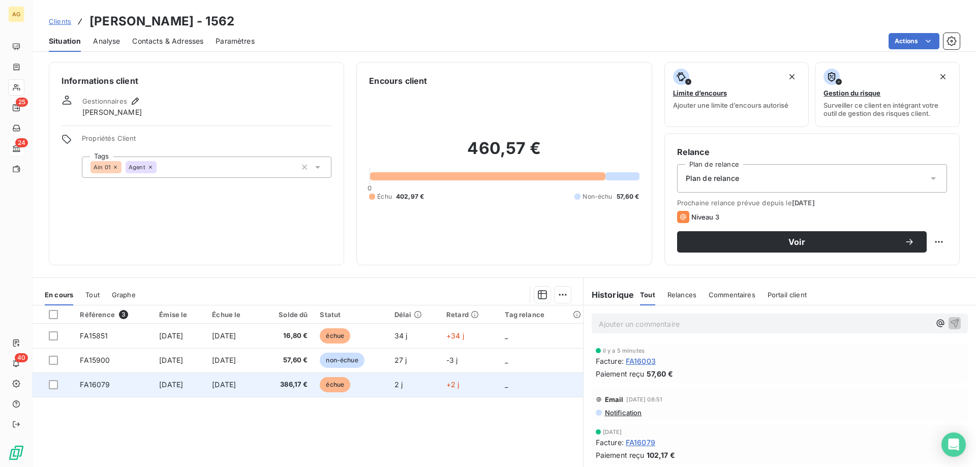
click at [287, 379] on td "386,17 €" at bounding box center [287, 385] width 54 height 24
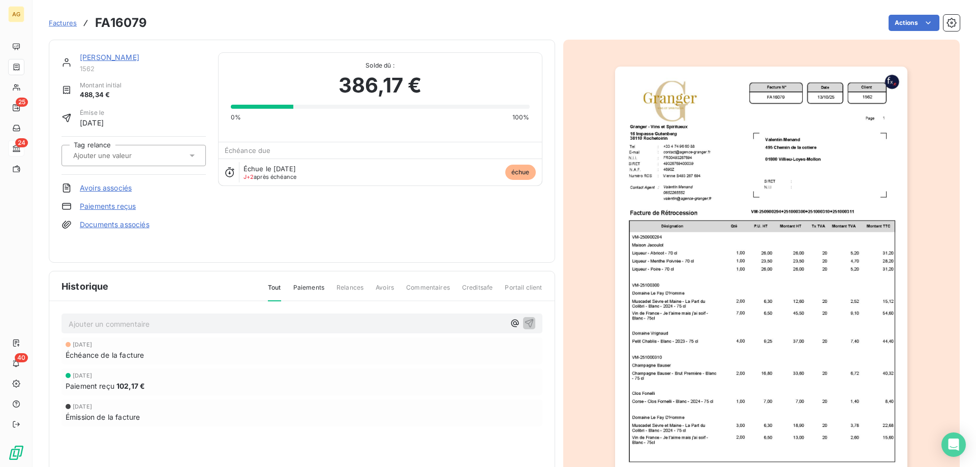
click at [104, 189] on link "Avoirs associés" at bounding box center [106, 188] width 52 height 10
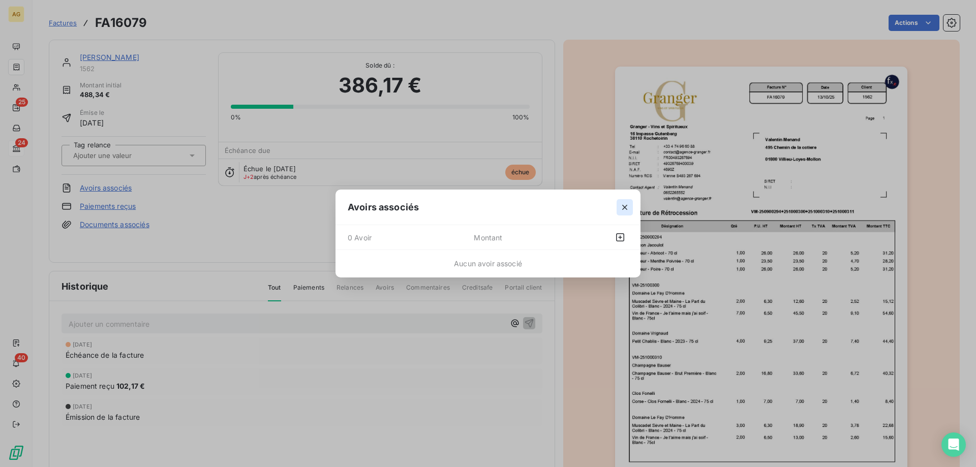
click at [622, 208] on icon "button" at bounding box center [625, 207] width 10 height 10
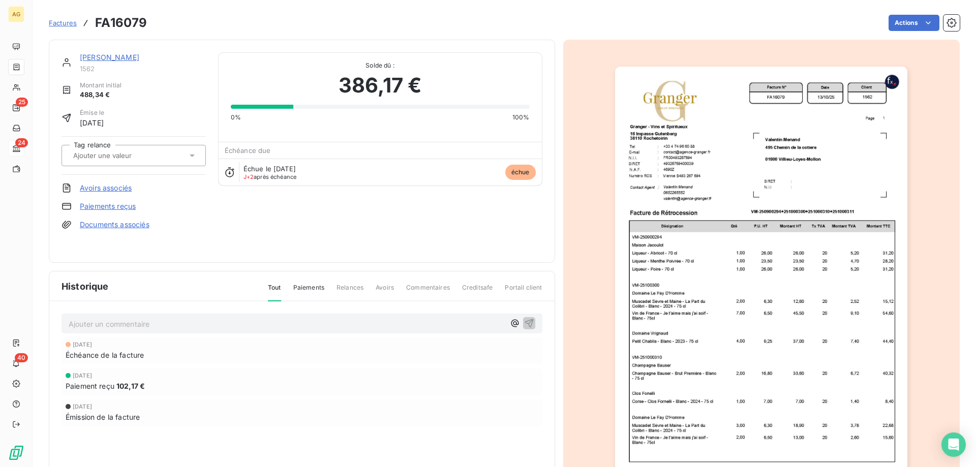
click at [122, 210] on link "Paiements reçus" at bounding box center [108, 206] width 56 height 10
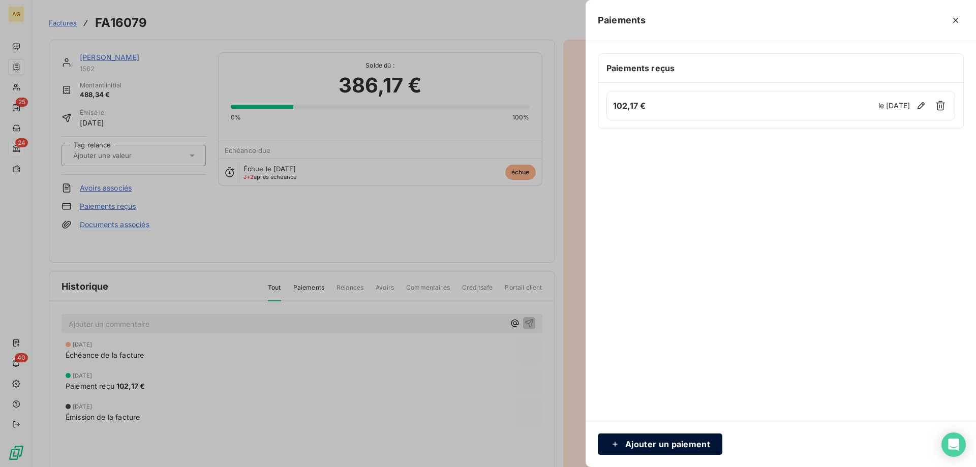
click at [672, 444] on button "Ajouter un paiement" at bounding box center [660, 444] width 125 height 21
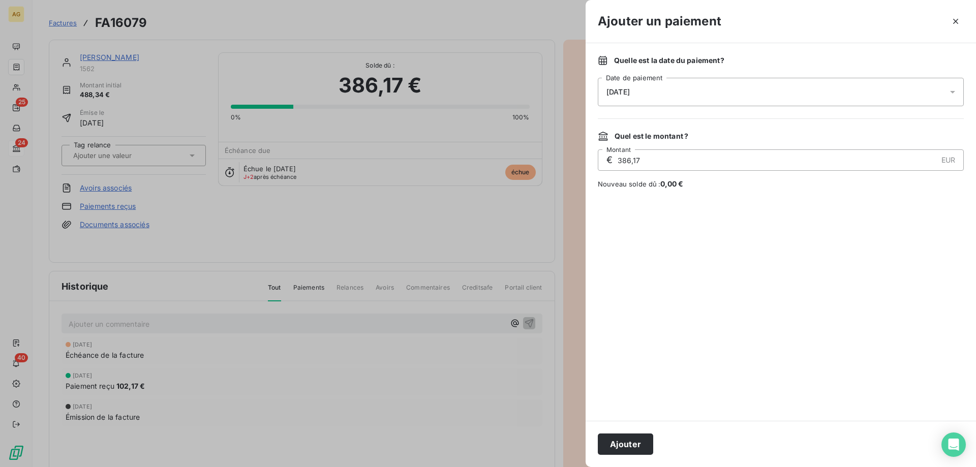
drag, startPoint x: 620, startPoint y: 158, endPoint x: 706, endPoint y: 151, distance: 85.7
click at [706, 151] on input "386,17" at bounding box center [777, 160] width 320 height 20
type input "1,83"
click at [616, 432] on div "Ajouter" at bounding box center [781, 444] width 390 height 46
click at [622, 443] on button "Ajouter" at bounding box center [625, 444] width 55 height 21
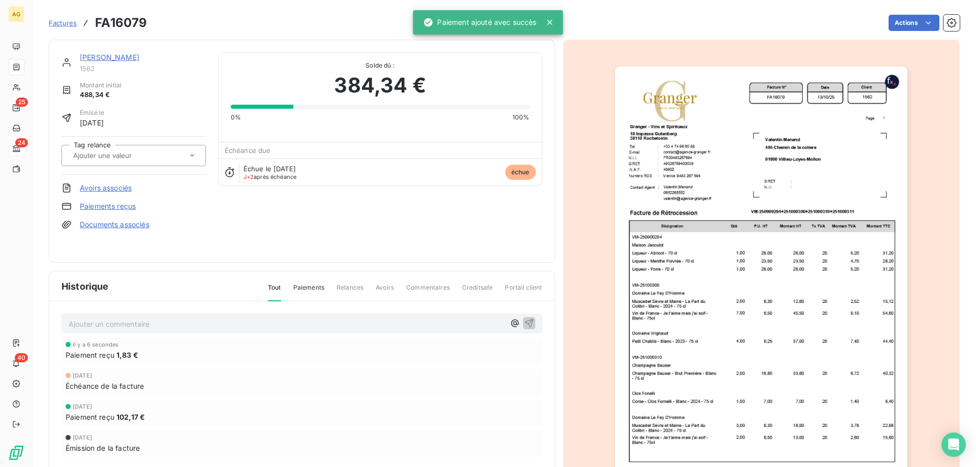
click at [103, 201] on link "Paiements reçus" at bounding box center [108, 206] width 56 height 10
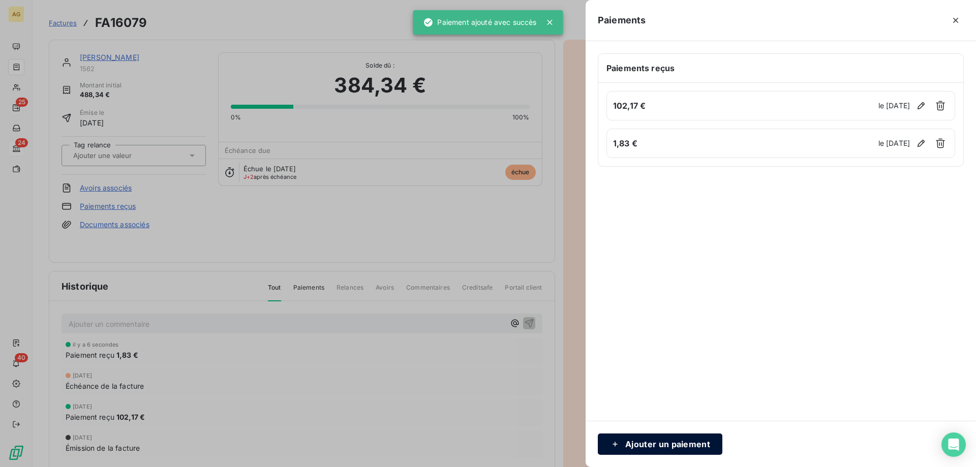
click at [665, 448] on button "Ajouter un paiement" at bounding box center [660, 444] width 125 height 21
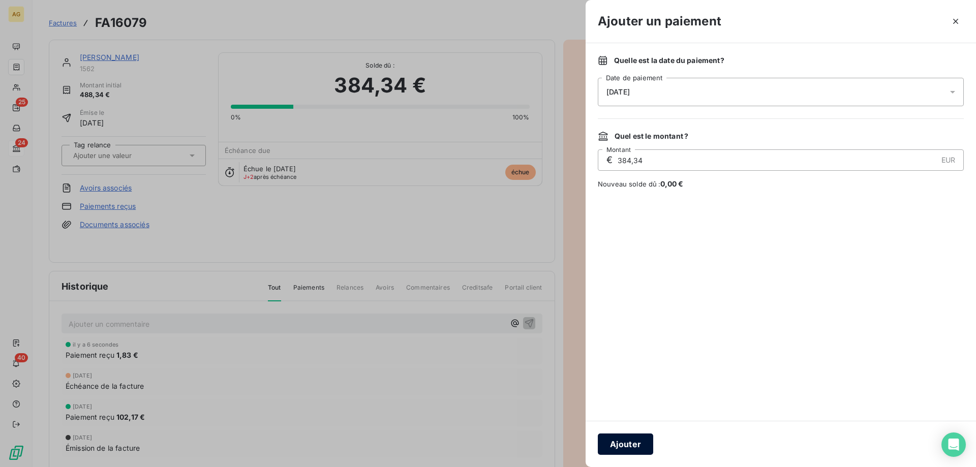
click at [632, 451] on button "Ajouter" at bounding box center [625, 444] width 55 height 21
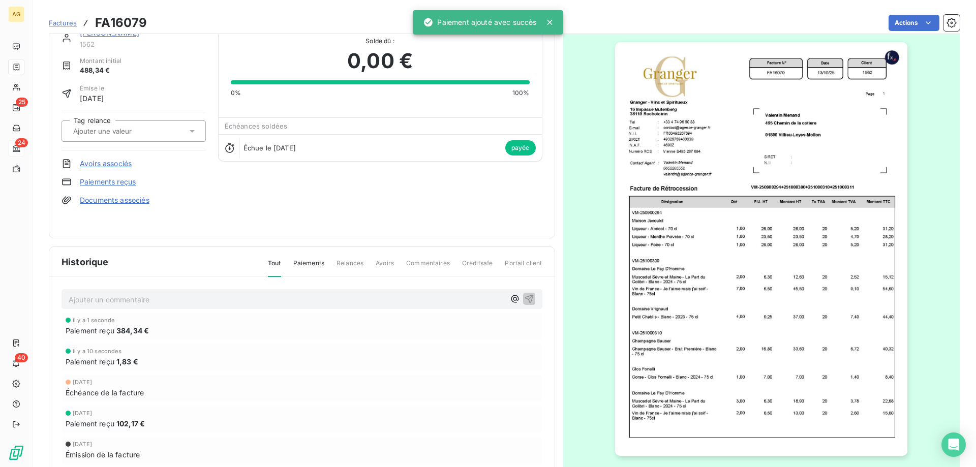
scroll to position [57, 0]
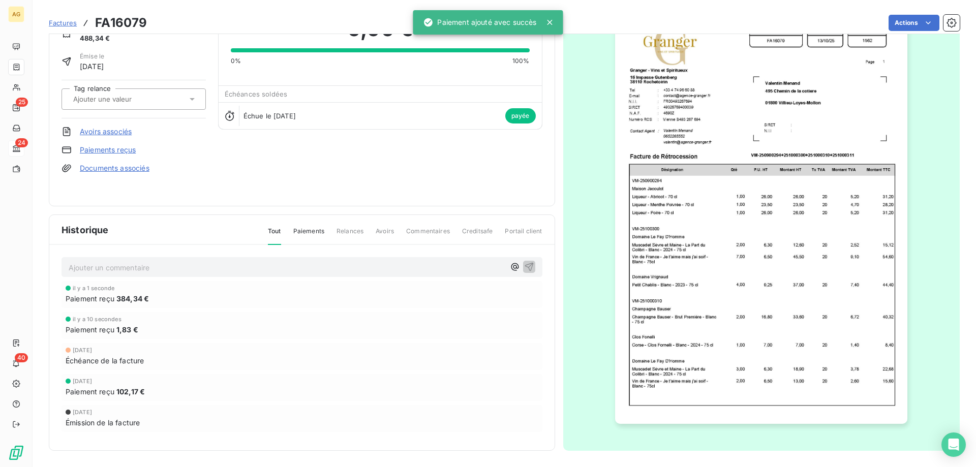
click at [139, 270] on p "Ajouter un commentaire ﻿" at bounding box center [287, 267] width 436 height 13
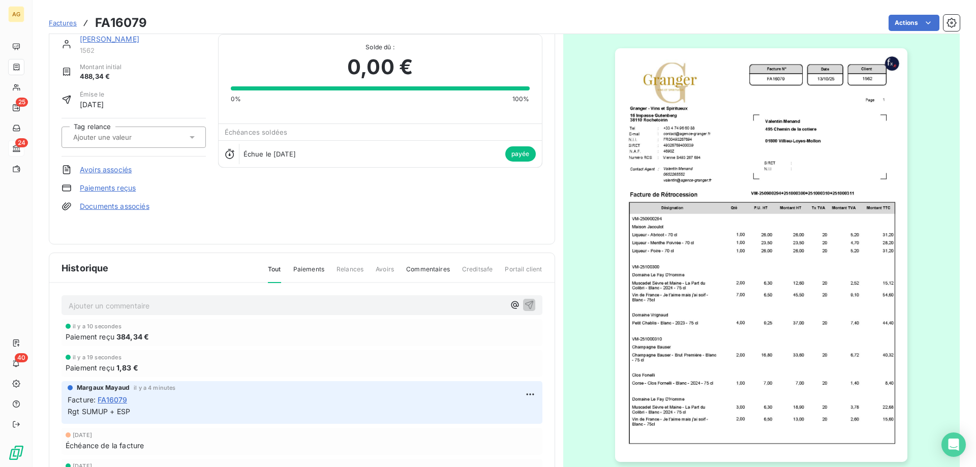
scroll to position [0, 0]
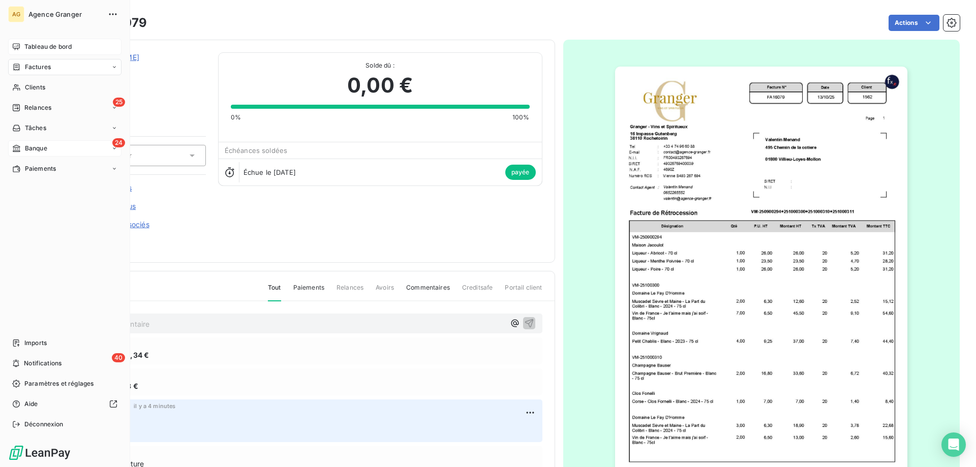
click at [28, 45] on span "Tableau de bord" at bounding box center [47, 46] width 47 height 9
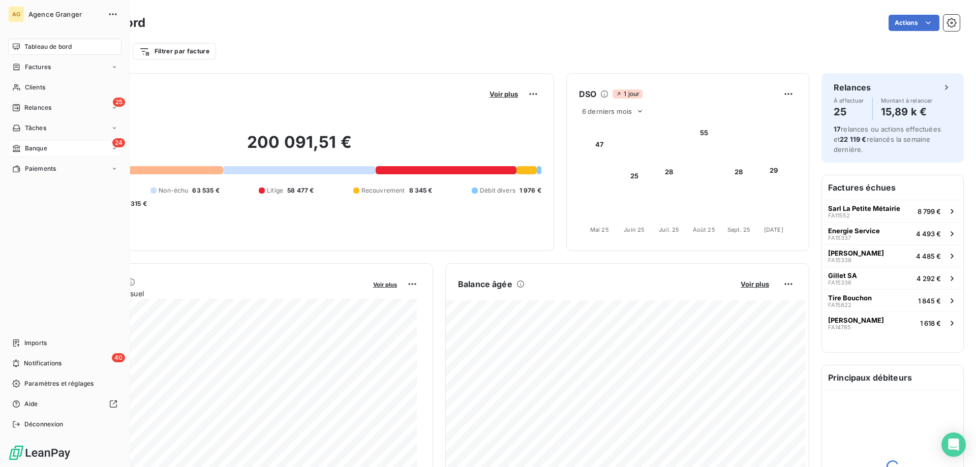
click at [46, 148] on span "Banque" at bounding box center [36, 148] width 22 height 9
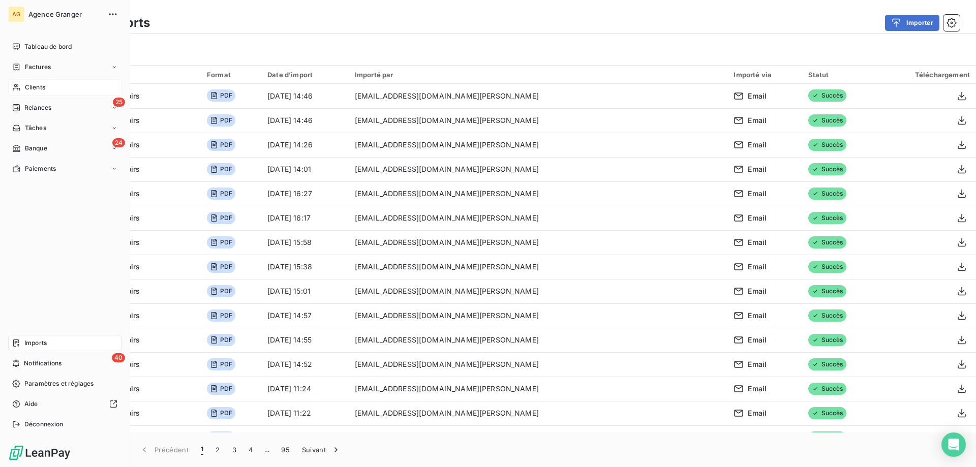
click at [38, 86] on span "Clients" at bounding box center [35, 87] width 20 height 9
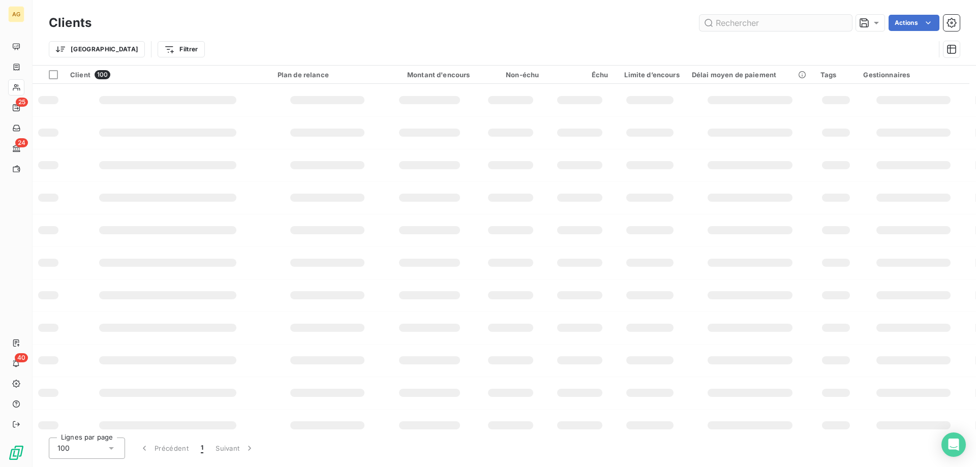
click at [741, 23] on input "text" at bounding box center [776, 23] width 153 height 16
type input "menand"
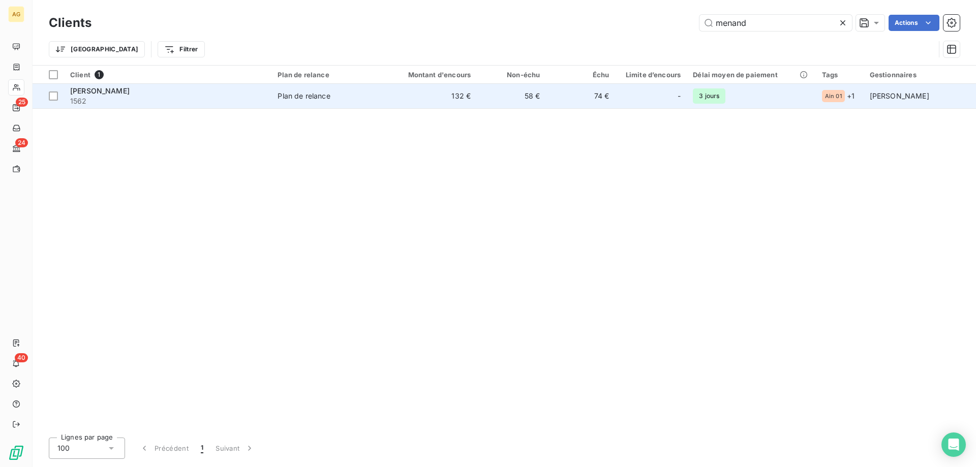
click at [389, 99] on td "132 €" at bounding box center [430, 96] width 93 height 24
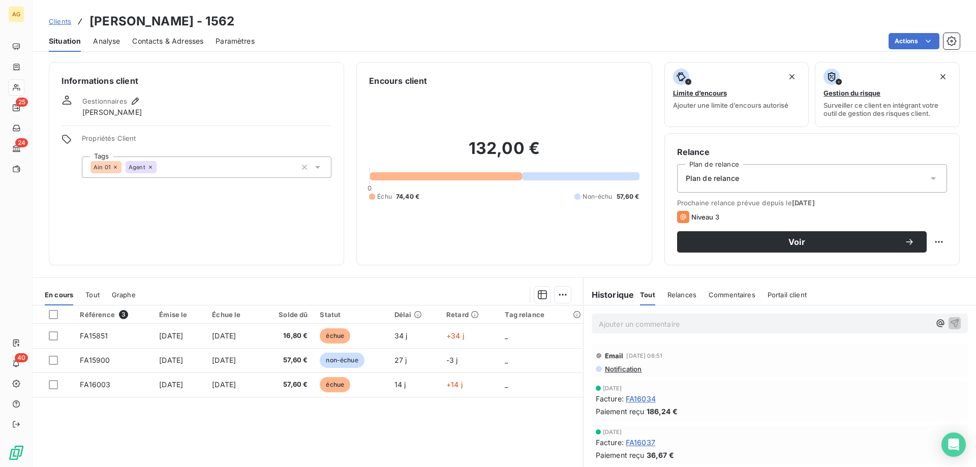
click at [216, 19] on h3 "Valentin Menand - 1562" at bounding box center [161, 21] width 145 height 18
click at [216, 19] on h3 "[PERSON_NAME] - 1562" at bounding box center [161, 21] width 145 height 18
copy h3 "1562"
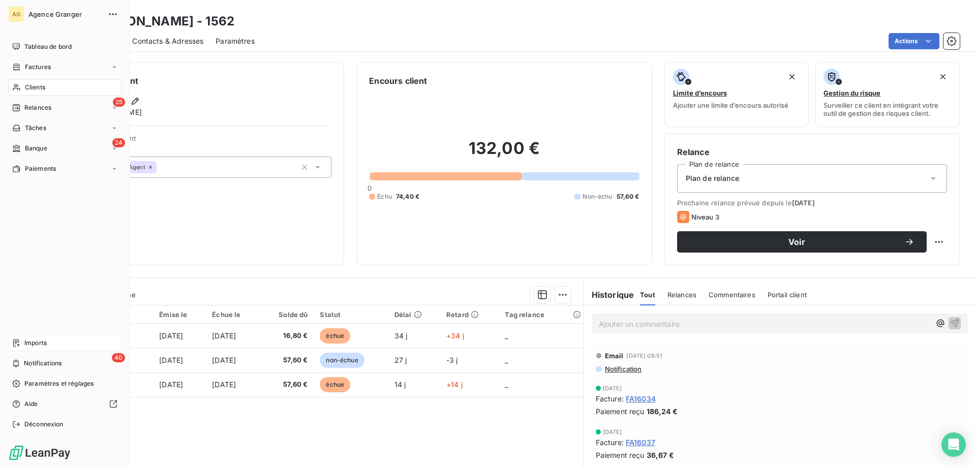
click at [24, 339] on div "Imports" at bounding box center [64, 343] width 113 height 16
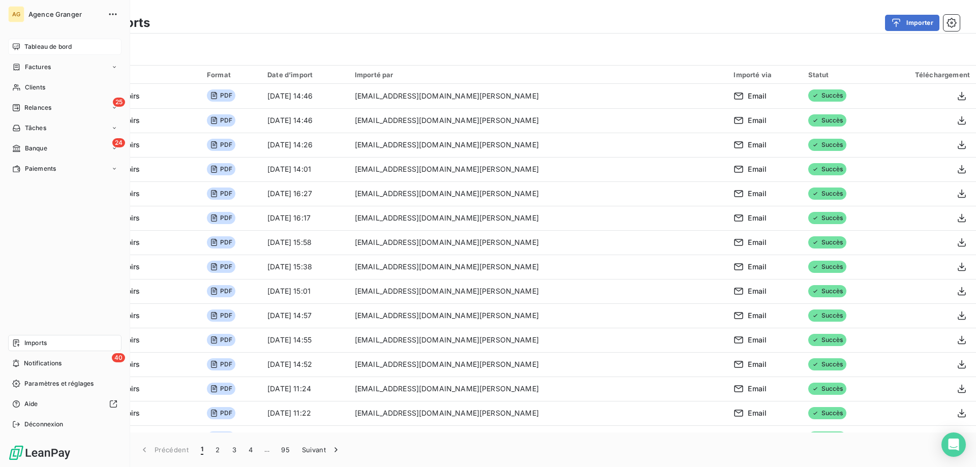
click at [28, 49] on span "Tableau de bord" at bounding box center [47, 46] width 47 height 9
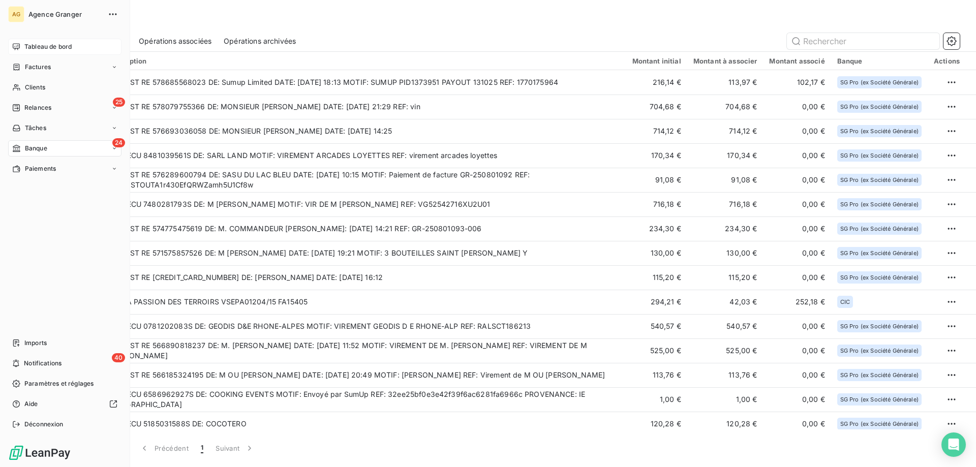
click at [44, 45] on span "Tableau de bord" at bounding box center [47, 46] width 47 height 9
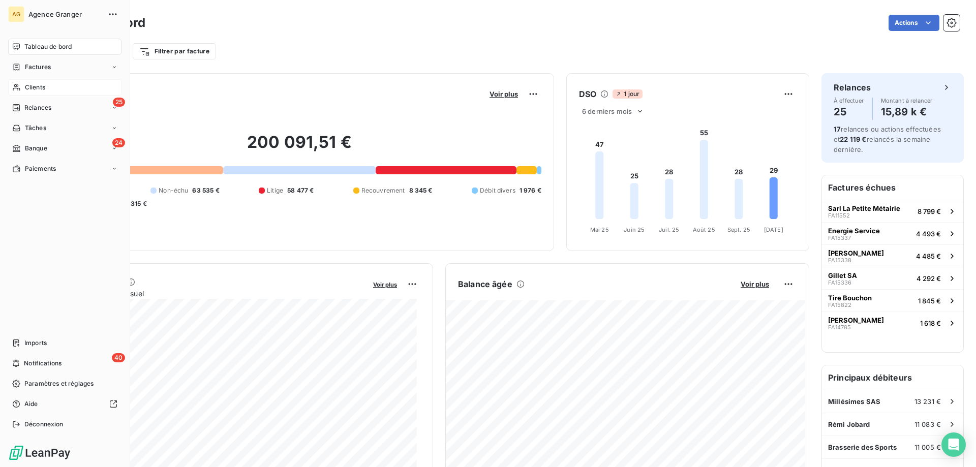
click at [15, 87] on icon at bounding box center [16, 87] width 9 height 8
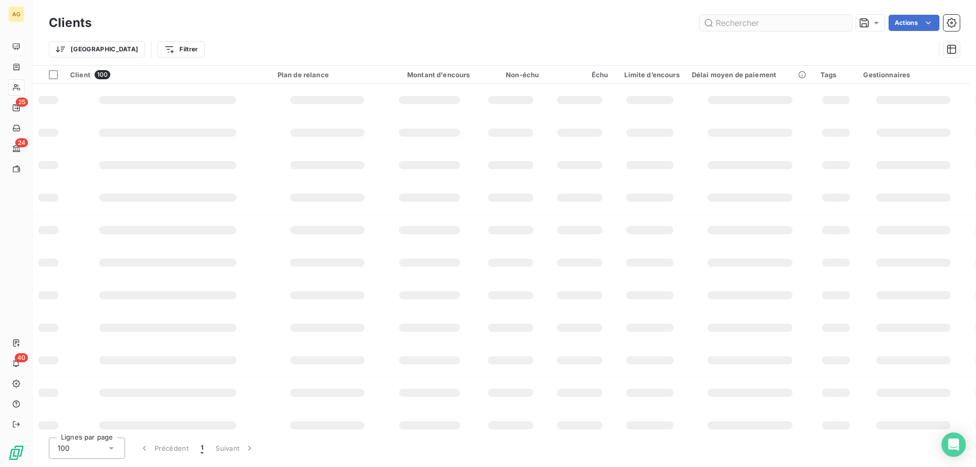
click at [724, 25] on input "text" at bounding box center [776, 23] width 153 height 16
type input "maguet"
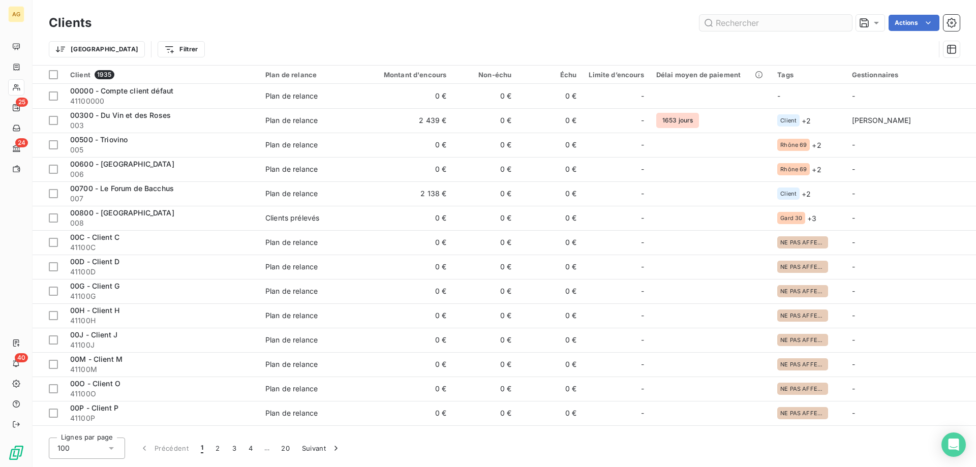
click at [767, 20] on input "text" at bounding box center [776, 23] width 153 height 16
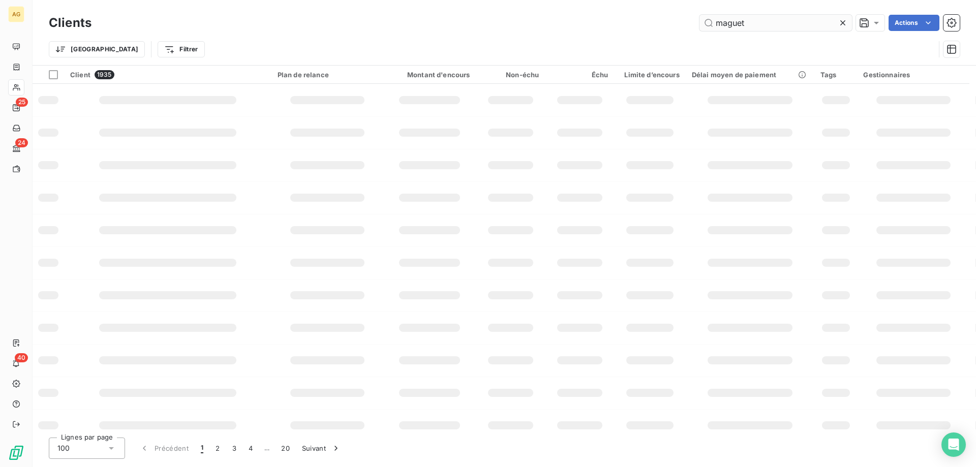
type input "maguet"
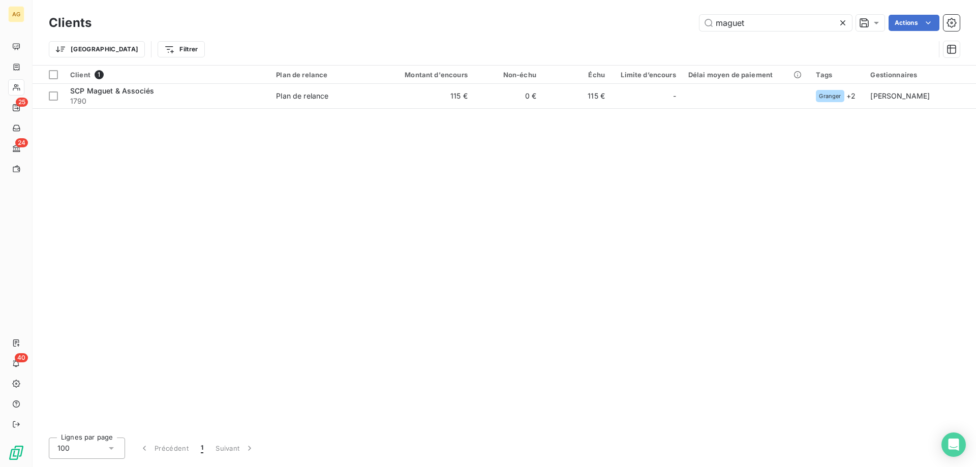
click at [406, 109] on div "Client 1 Plan de relance Montant d'encours Non-échu Échu Limite d’encours Délai…" at bounding box center [505, 248] width 944 height 364
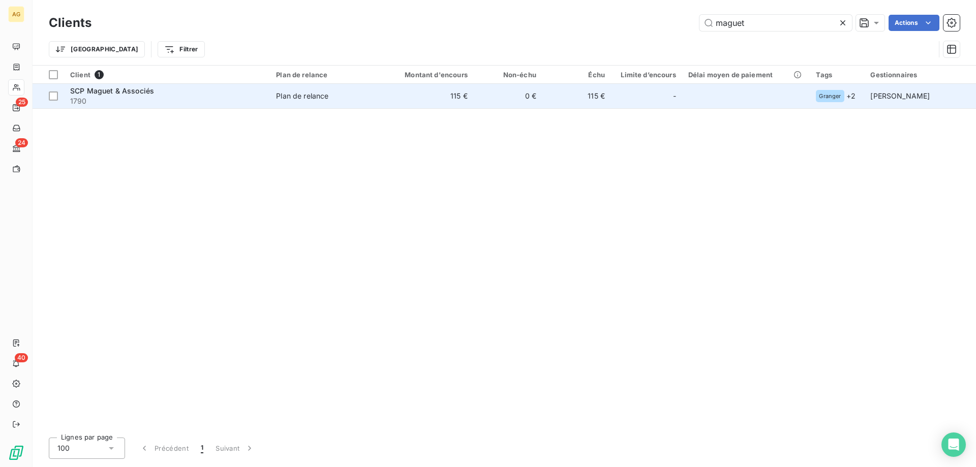
click at [320, 93] on div "Plan de relance" at bounding box center [302, 96] width 52 height 10
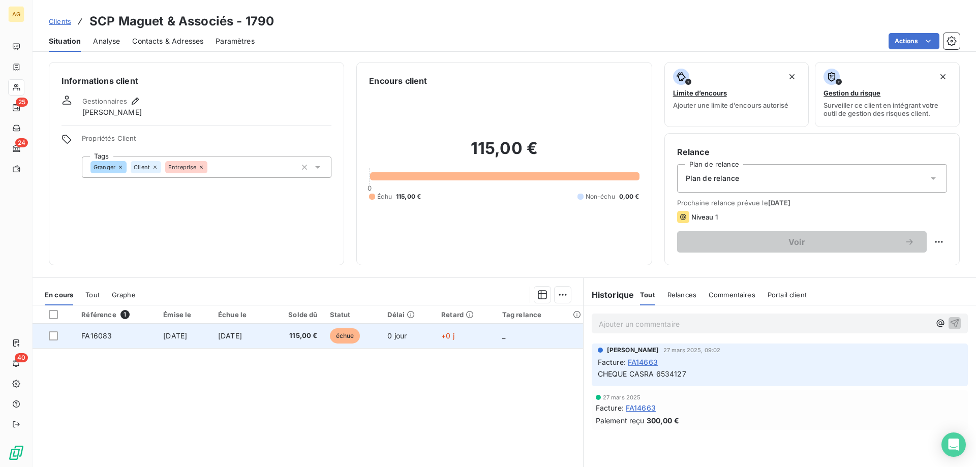
click at [129, 330] on td "FA16083" at bounding box center [116, 336] width 82 height 24
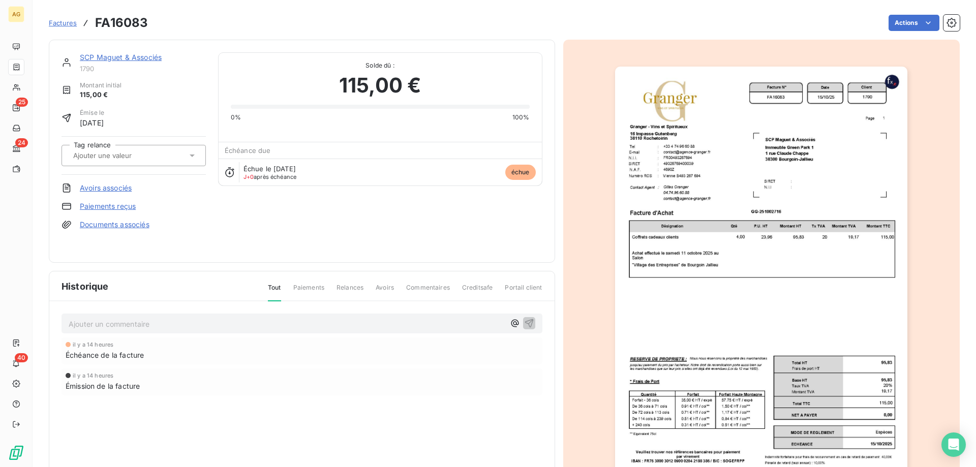
click at [108, 204] on link "Paiements reçus" at bounding box center [108, 206] width 56 height 10
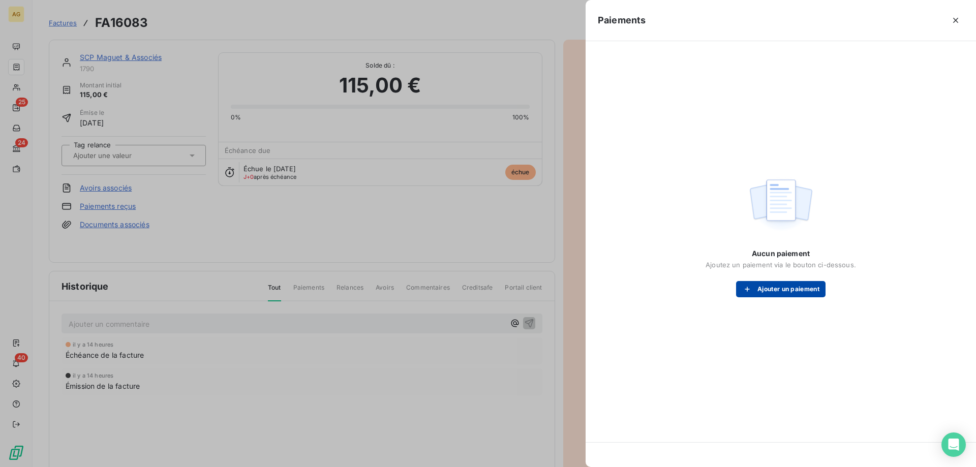
click at [784, 283] on button "Ajouter un paiement" at bounding box center [780, 289] width 89 height 16
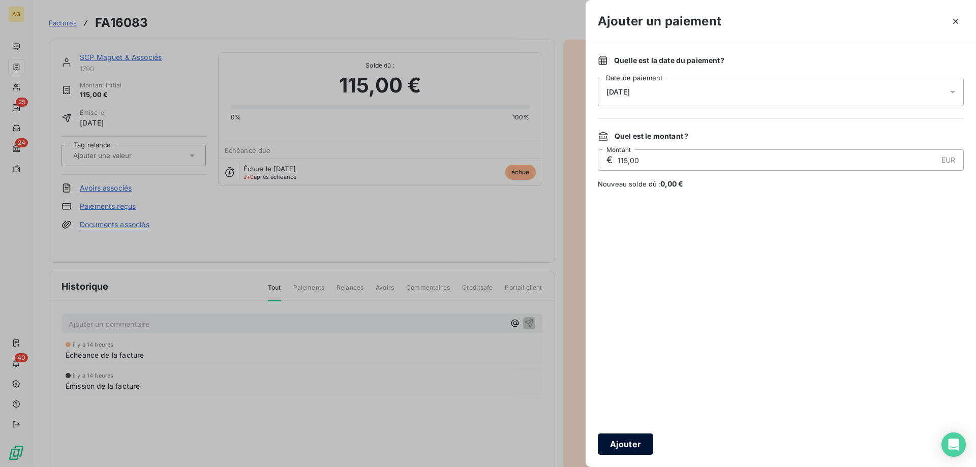
click at [616, 442] on button "Ajouter" at bounding box center [625, 444] width 55 height 21
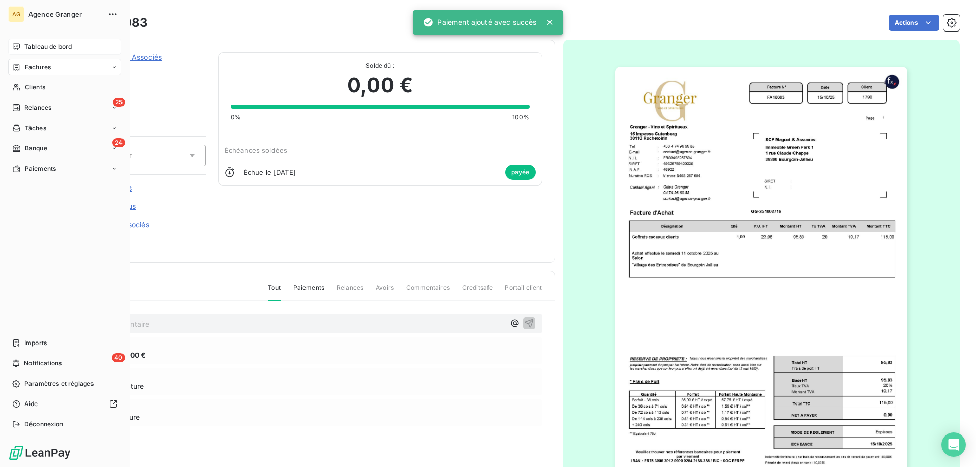
click at [31, 42] on div "Tableau de bord" at bounding box center [64, 47] width 113 height 16
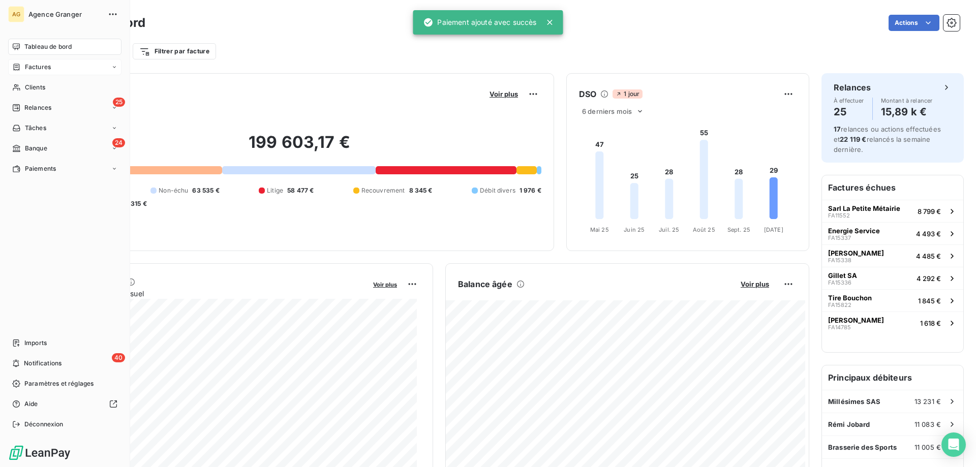
click at [41, 70] on span "Factures" at bounding box center [38, 67] width 26 height 9
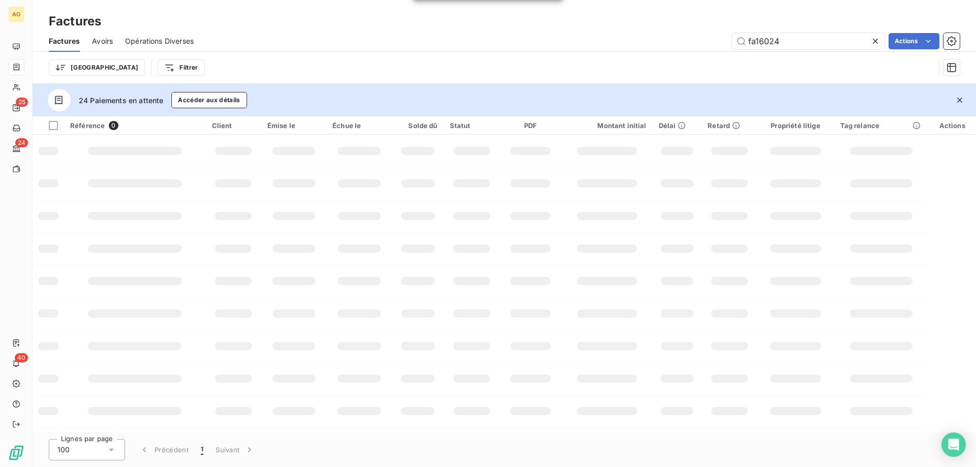
drag, startPoint x: 814, startPoint y: 42, endPoint x: 603, endPoint y: 91, distance: 216.1
click at [625, 92] on div "Factures Factures Avoirs Opérations Diverses fa16024 Actions Trier Filtrer 24 P…" at bounding box center [505, 233] width 944 height 467
type input "fa15665"
click at [345, 148] on div at bounding box center [359, 151] width 43 height 8
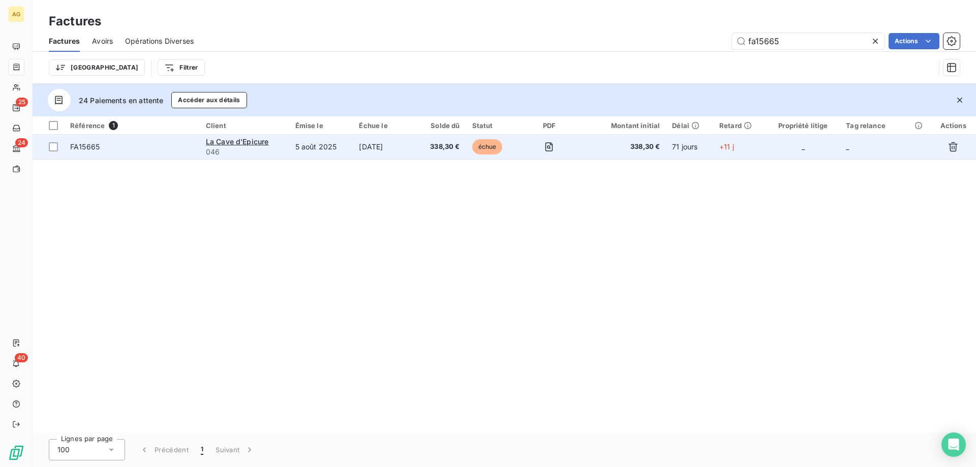
click at [282, 151] on span "046" at bounding box center [244, 152] width 77 height 10
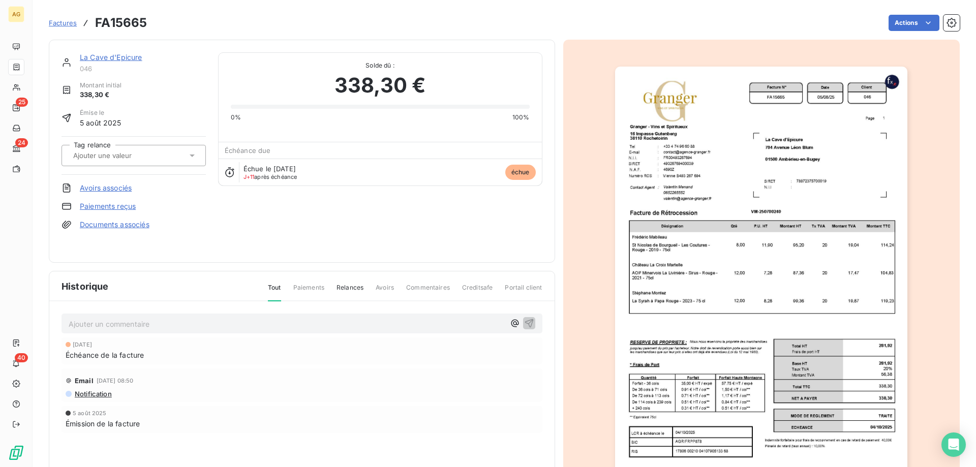
click at [119, 210] on link "Paiements reçus" at bounding box center [108, 206] width 56 height 10
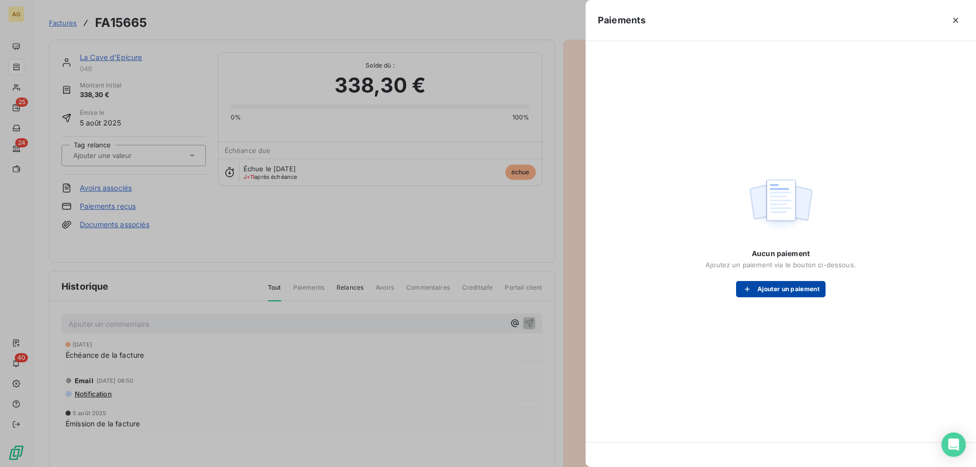
click at [810, 289] on button "Ajouter un paiement" at bounding box center [780, 289] width 89 height 16
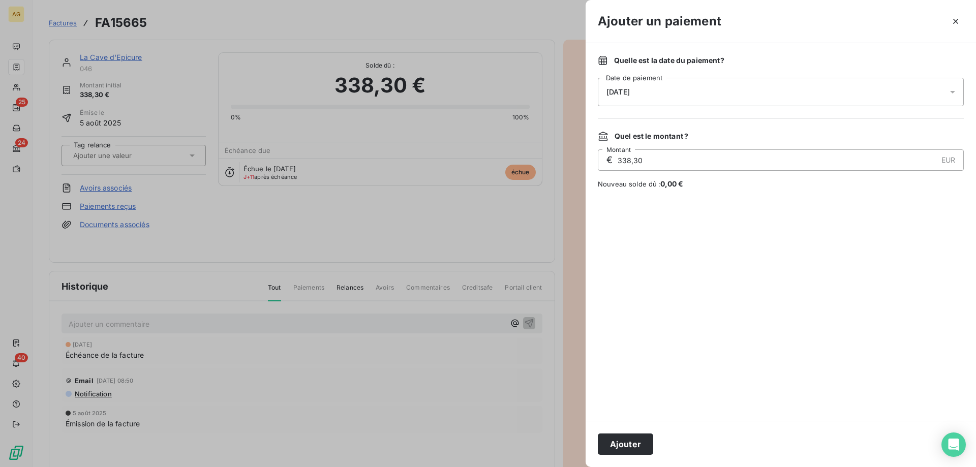
click at [647, 93] on div "[DATE]" at bounding box center [781, 92] width 366 height 28
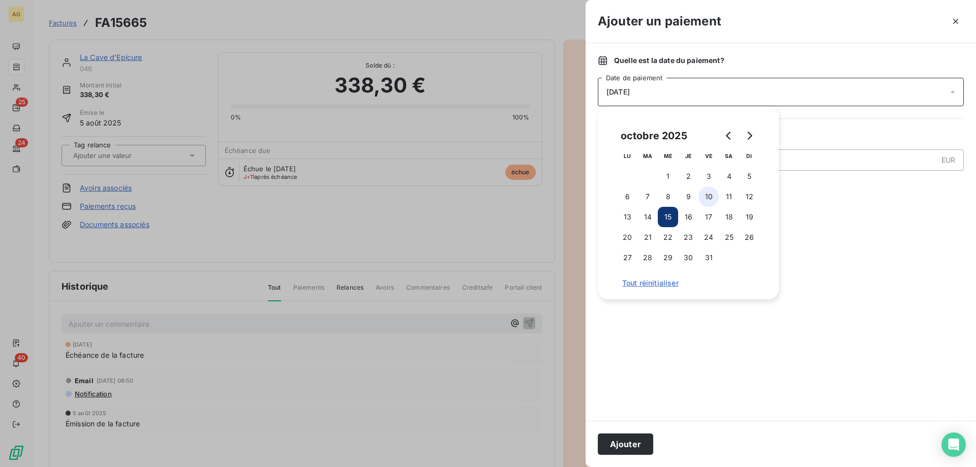
click at [705, 197] on button "10" at bounding box center [709, 197] width 20 height 20
click at [638, 439] on button "Ajouter" at bounding box center [625, 444] width 55 height 21
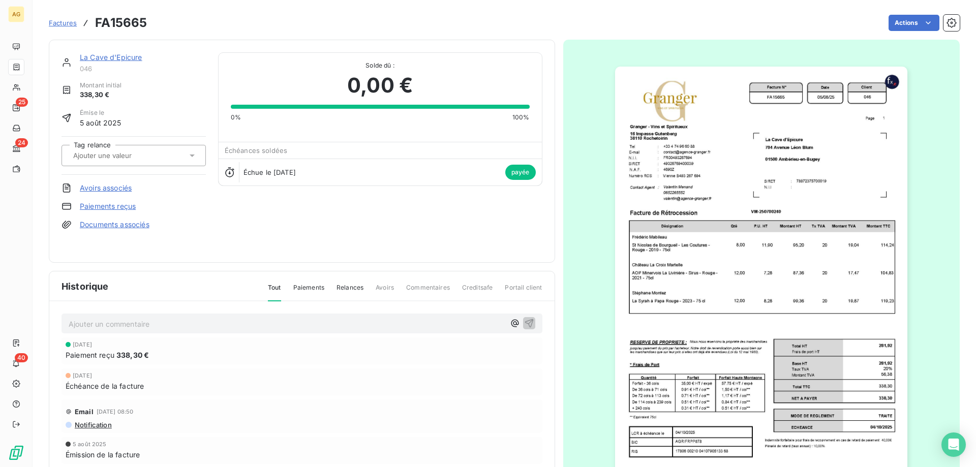
drag, startPoint x: 956, startPoint y: 268, endPoint x: 884, endPoint y: 206, distance: 95.2
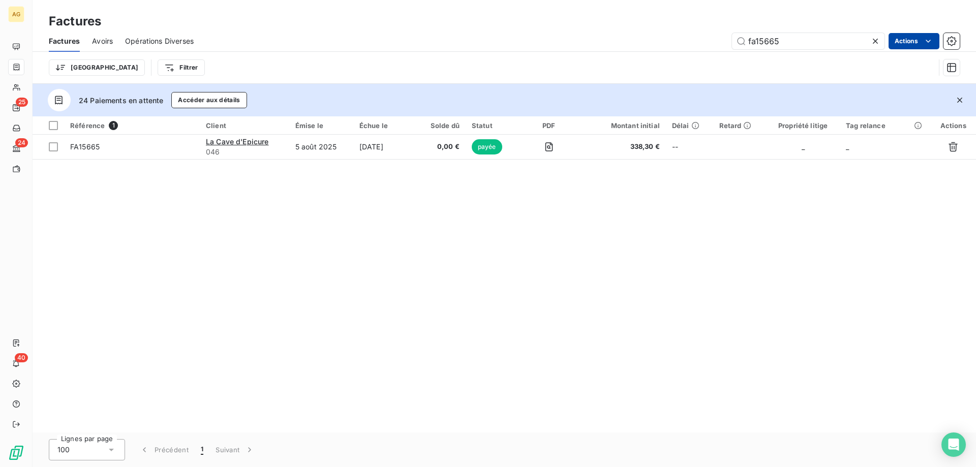
drag, startPoint x: 756, startPoint y: 39, endPoint x: 917, endPoint y: 39, distance: 161.2
click at [921, 39] on div "fa15665 Actions" at bounding box center [583, 41] width 754 height 16
type input "fa15763"
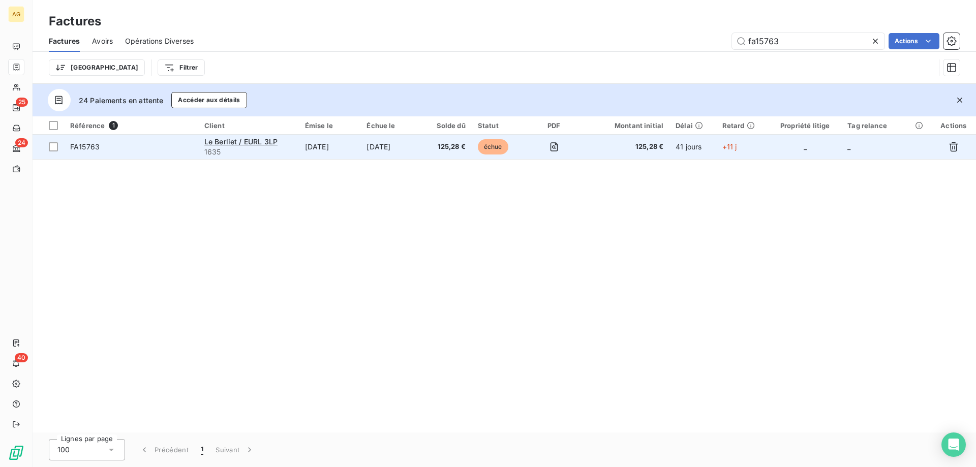
click at [368, 154] on td "[DATE]" at bounding box center [391, 147] width 63 height 24
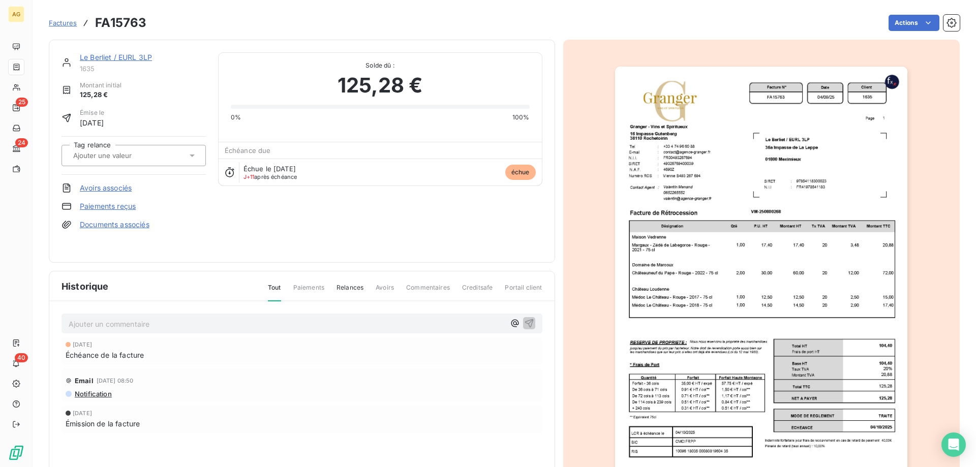
click at [107, 198] on div "Le Berliet / EURL 3LP 1635 Montant initial 125,28 € Émise le [DATE] Tag relance…" at bounding box center [134, 151] width 144 height 198
click at [111, 205] on link "Paiements reçus" at bounding box center [108, 206] width 56 height 10
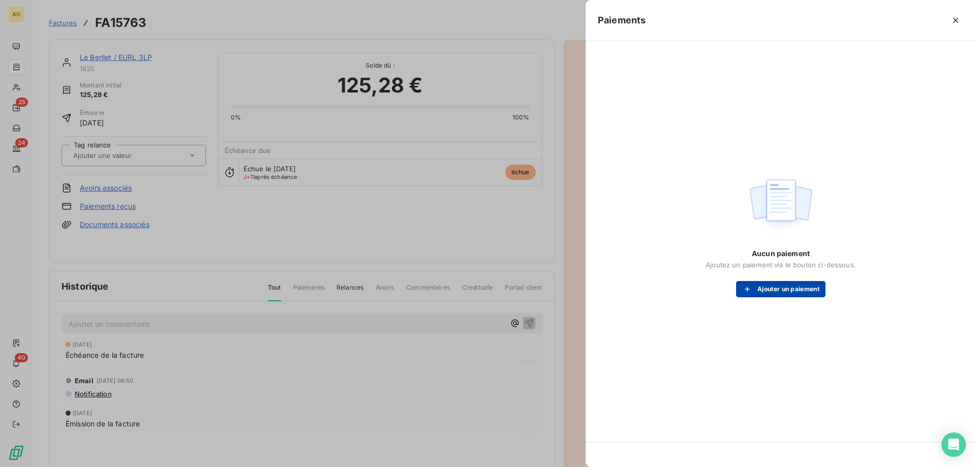
click at [770, 289] on button "Ajouter un paiement" at bounding box center [780, 289] width 89 height 16
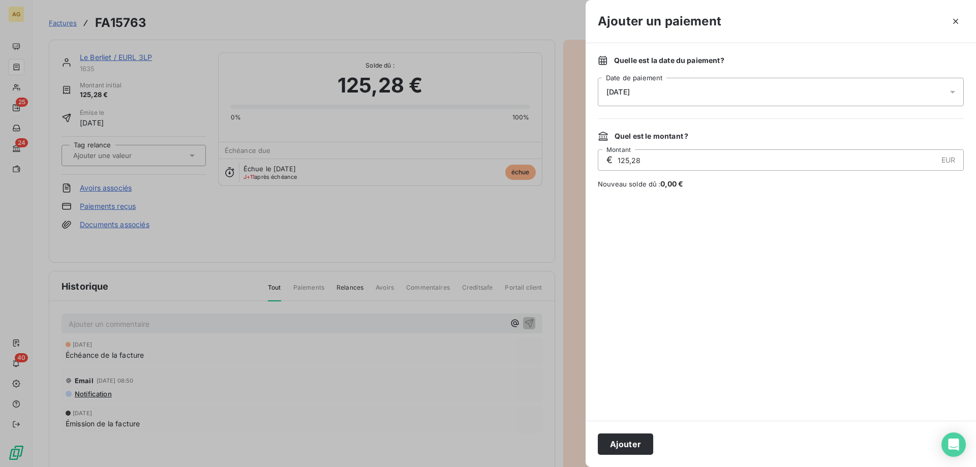
click at [658, 95] on div "[DATE]" at bounding box center [781, 92] width 366 height 28
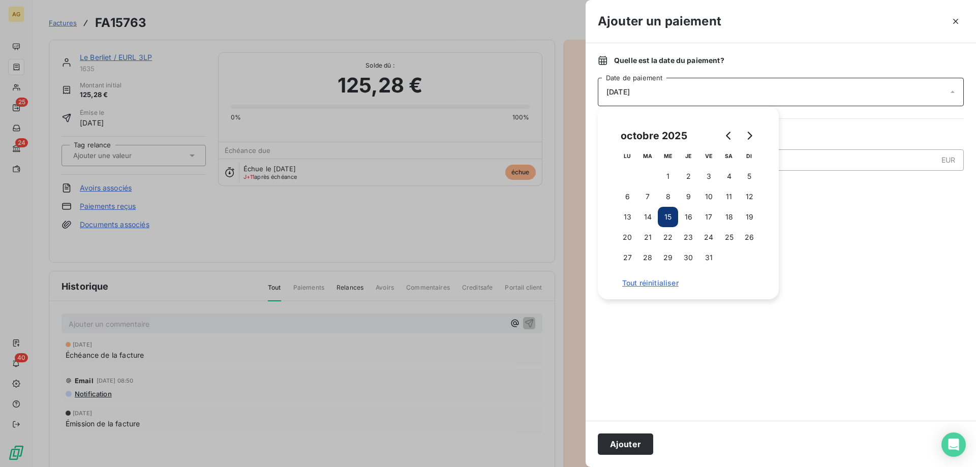
drag, startPoint x: 715, startPoint y: 196, endPoint x: 708, endPoint y: 270, distance: 74.1
click at [715, 196] on button "10" at bounding box center [709, 197] width 20 height 20
click at [633, 445] on button "Ajouter" at bounding box center [625, 444] width 55 height 21
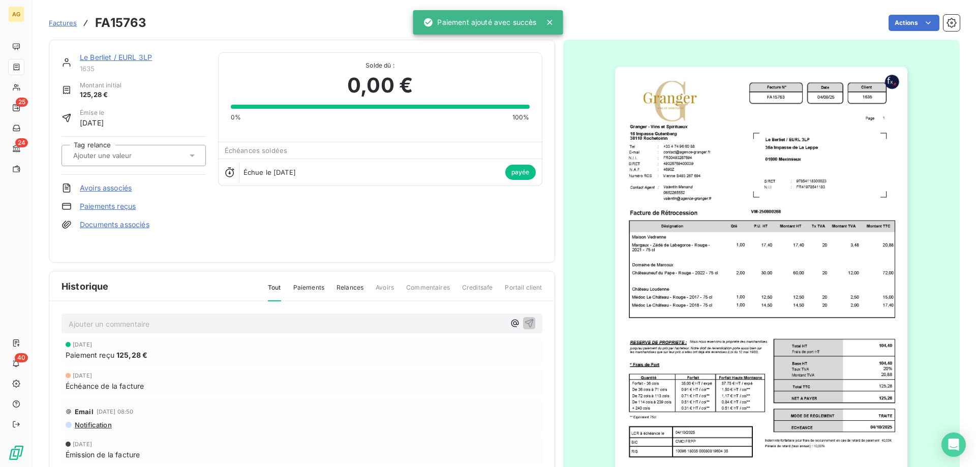
drag, startPoint x: 561, startPoint y: 318, endPoint x: 548, endPoint y: 302, distance: 20.6
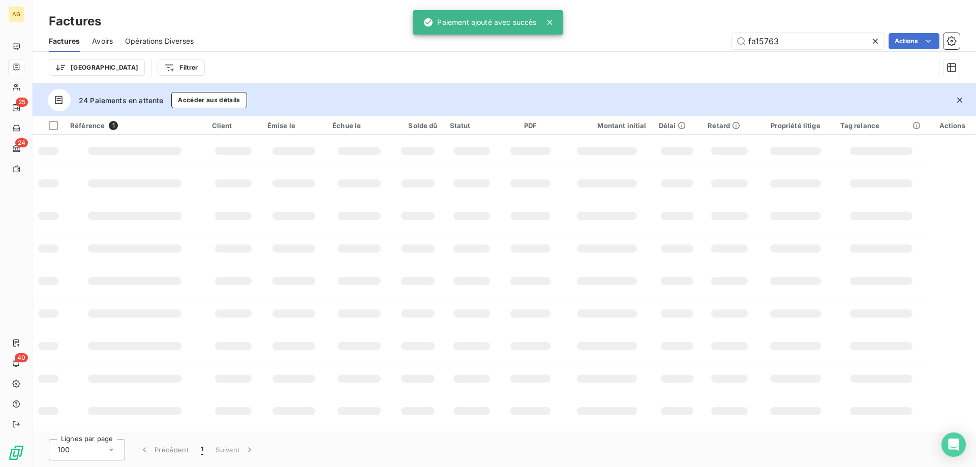
drag, startPoint x: 757, startPoint y: 43, endPoint x: 881, endPoint y: 14, distance: 126.9
click at [881, 14] on div "Factures Factures Avoirs Opérations Diverses fa15763 Actions Trier Filtrer" at bounding box center [505, 42] width 944 height 84
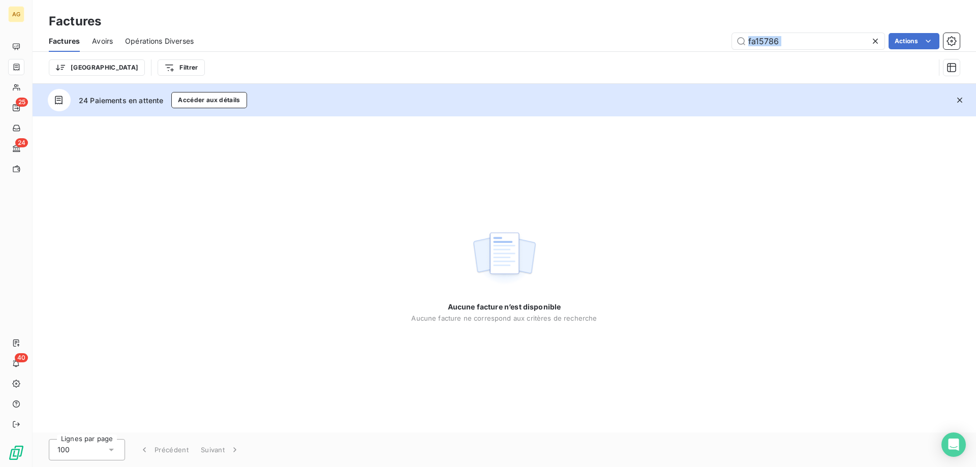
drag, startPoint x: 823, startPoint y: 51, endPoint x: 661, endPoint y: 77, distance: 164.2
click at [674, 75] on div "Factures Avoirs Opérations Diverses fa15786 Actions Trier Filtrer" at bounding box center [505, 57] width 944 height 53
click at [750, 34] on input "fa15786" at bounding box center [808, 41] width 153 height 16
click at [751, 34] on input "fa15786" at bounding box center [808, 41] width 153 height 16
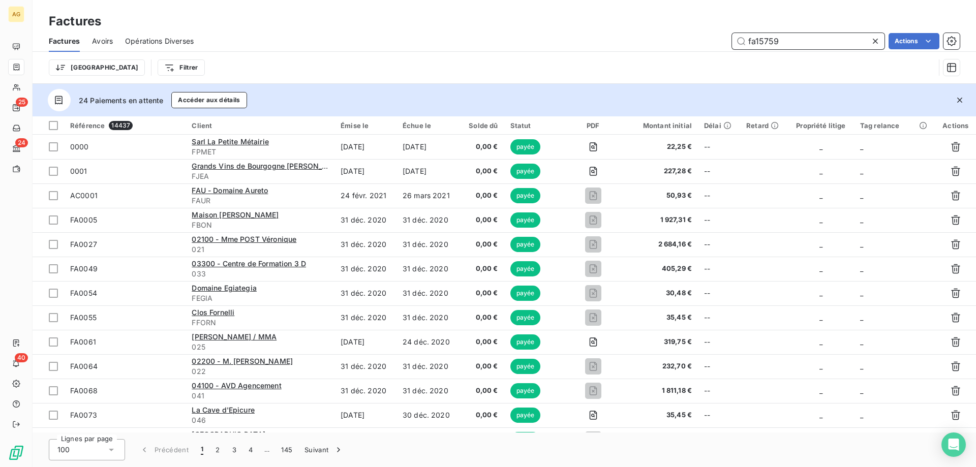
type input "fa15759"
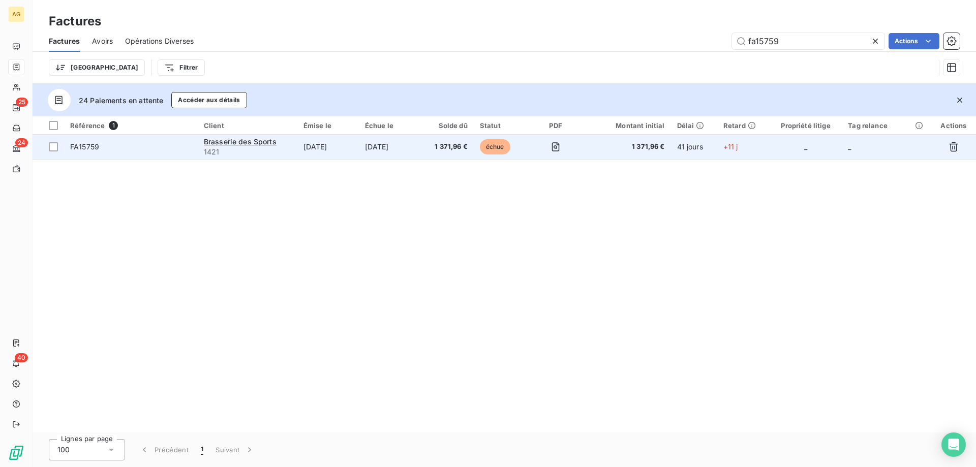
click at [675, 143] on td "41 jours" at bounding box center [694, 147] width 46 height 24
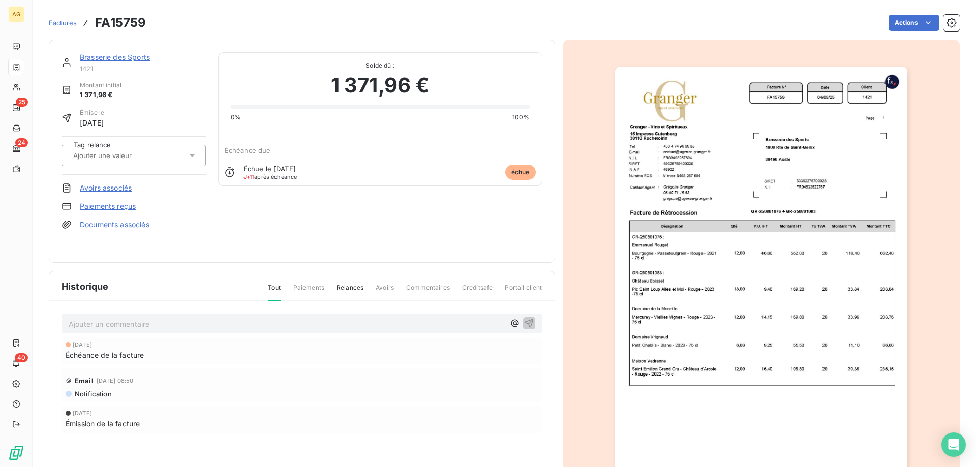
click at [122, 208] on link "Paiements reçus" at bounding box center [108, 206] width 56 height 10
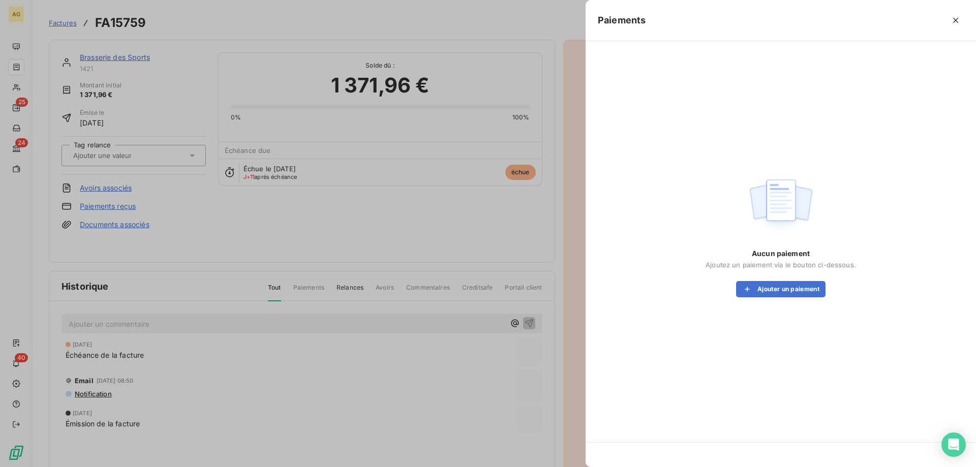
click at [790, 272] on div "Aucun paiement Ajoutez un paiement via le bouton ci-dessous. Ajouter un paiement" at bounding box center [781, 273] width 150 height 49
click at [791, 288] on button "Ajouter un paiement" at bounding box center [780, 289] width 89 height 16
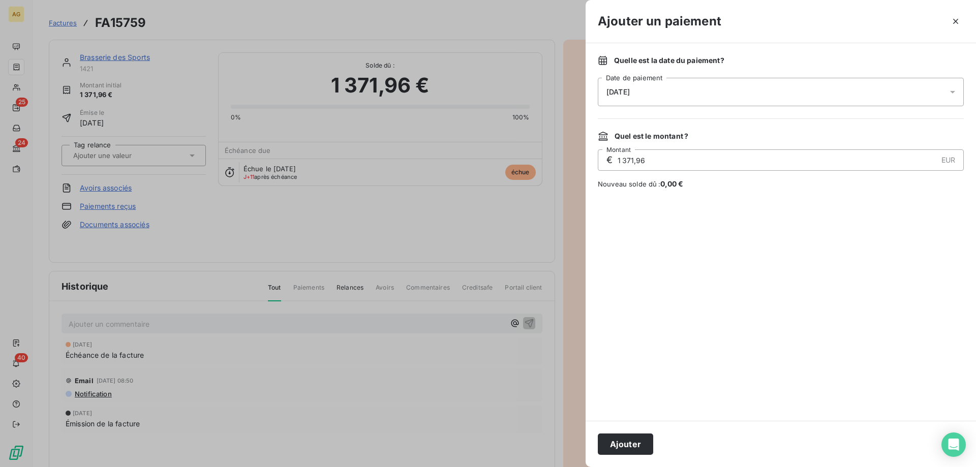
click at [676, 98] on div "[DATE]" at bounding box center [781, 92] width 366 height 28
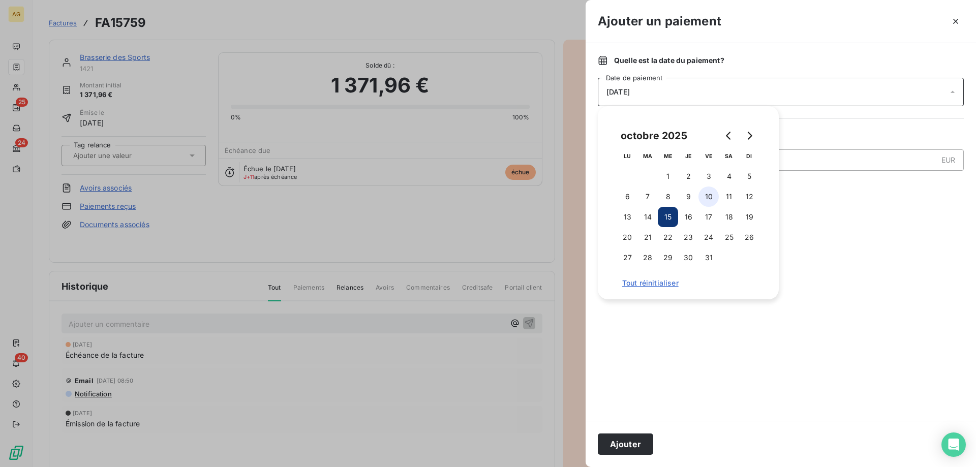
click at [713, 200] on button "10" at bounding box center [709, 197] width 20 height 20
drag, startPoint x: 623, startPoint y: 462, endPoint x: 634, endPoint y: 448, distance: 18.0
click at [623, 462] on div "Ajouter" at bounding box center [781, 444] width 390 height 46
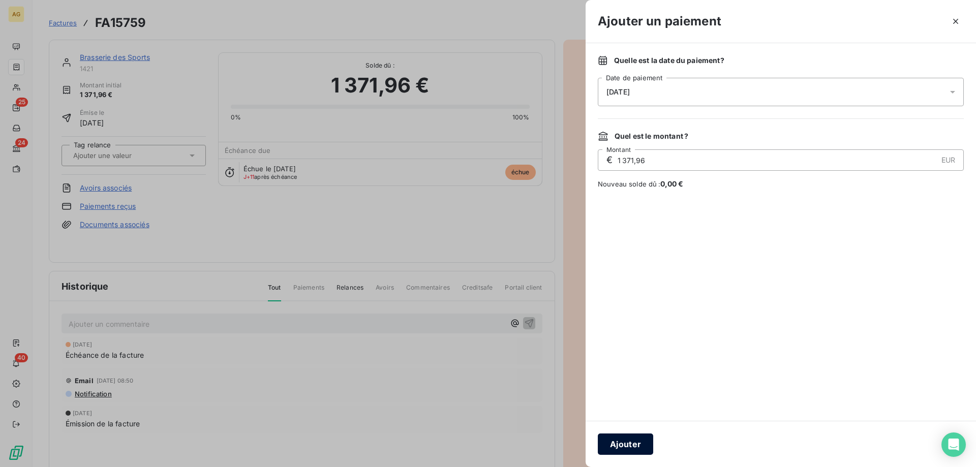
click at [634, 444] on button "Ajouter" at bounding box center [625, 444] width 55 height 21
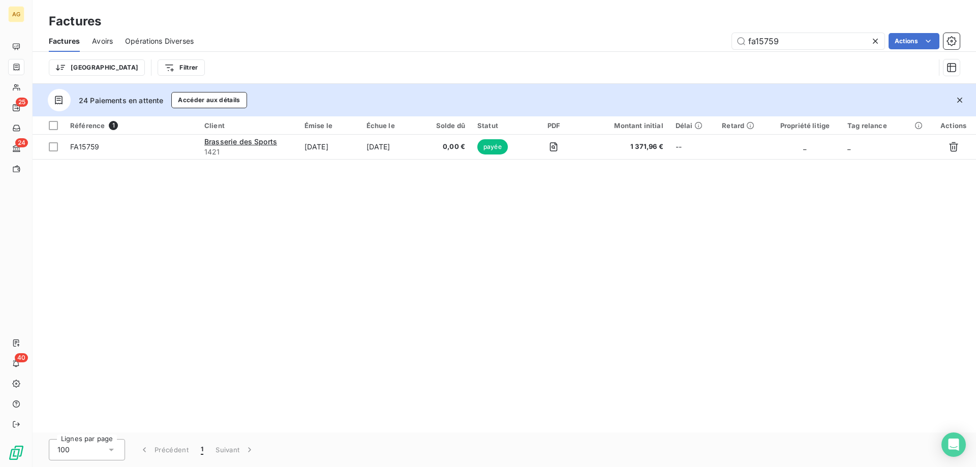
drag, startPoint x: 774, startPoint y: 40, endPoint x: 976, endPoint y: 35, distance: 201.4
click at [940, 37] on div "fa15759 Actions" at bounding box center [583, 41] width 754 height 16
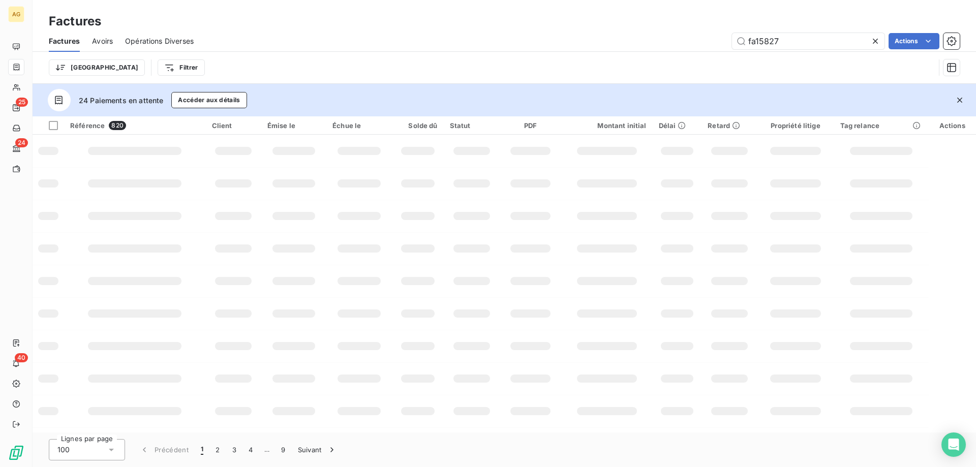
type input "fa15827"
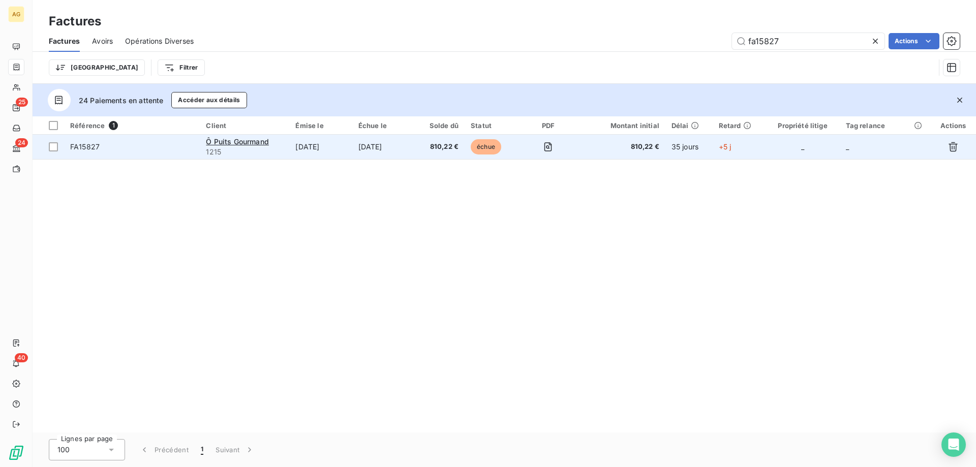
click at [184, 148] on span "FA15827" at bounding box center [132, 147] width 124 height 10
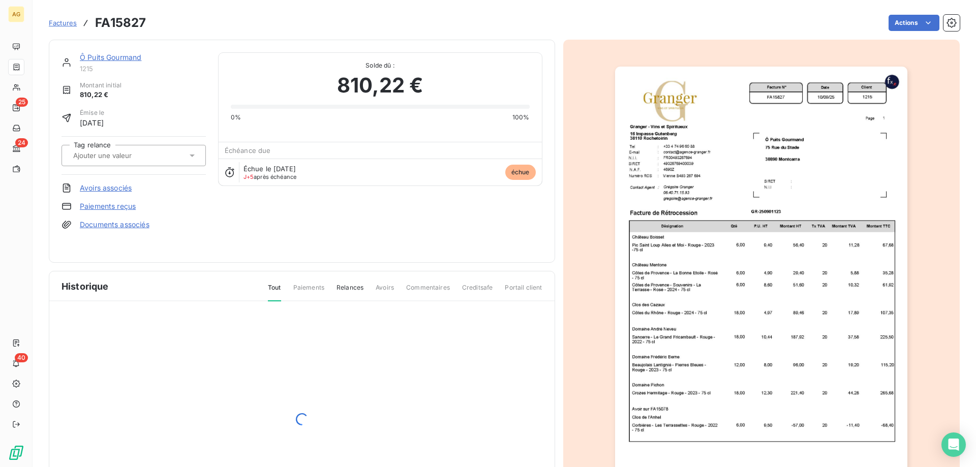
click at [116, 207] on link "Paiements reçus" at bounding box center [108, 206] width 56 height 10
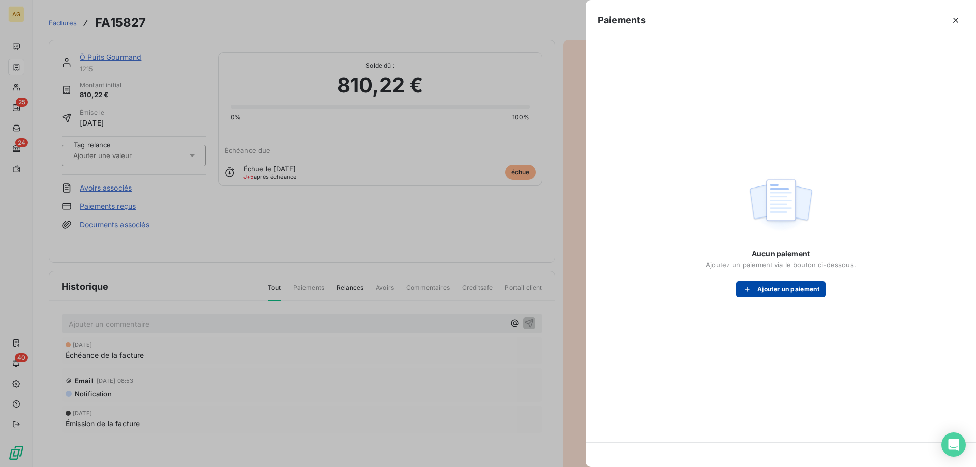
click at [803, 283] on button "Ajouter un paiement" at bounding box center [780, 289] width 89 height 16
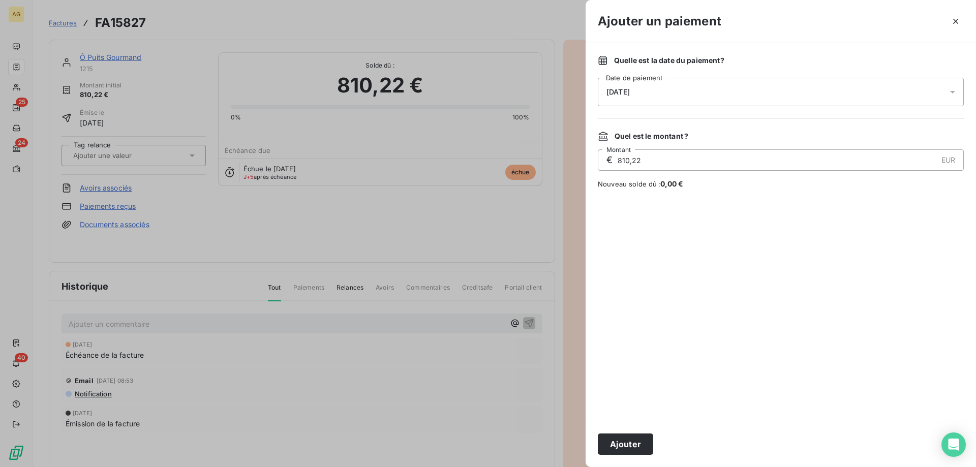
click at [656, 80] on div "[DATE]" at bounding box center [781, 92] width 366 height 28
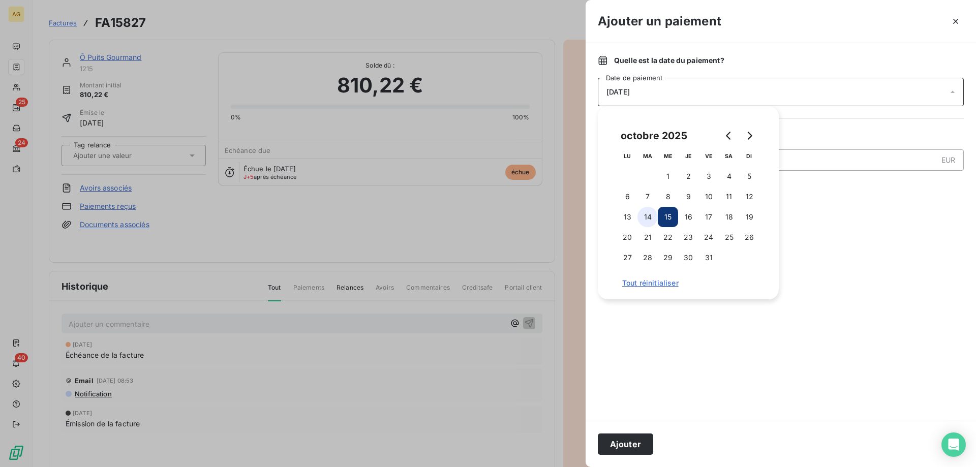
click at [648, 211] on button "14" at bounding box center [647, 217] width 20 height 20
click at [633, 450] on button "Ajouter" at bounding box center [625, 444] width 55 height 21
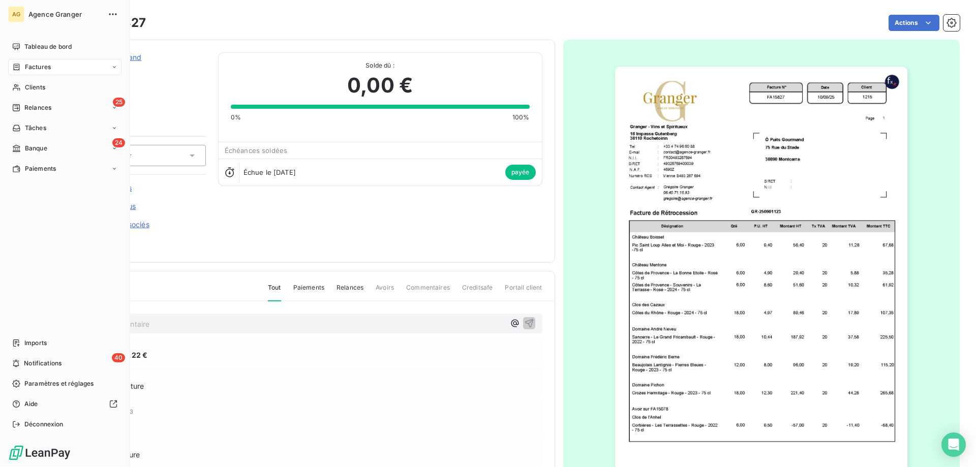
click at [32, 70] on span "Factures" at bounding box center [38, 67] width 26 height 9
click at [37, 73] on div "Factures" at bounding box center [64, 67] width 113 height 16
click at [61, 88] on div "Factures" at bounding box center [70, 87] width 101 height 16
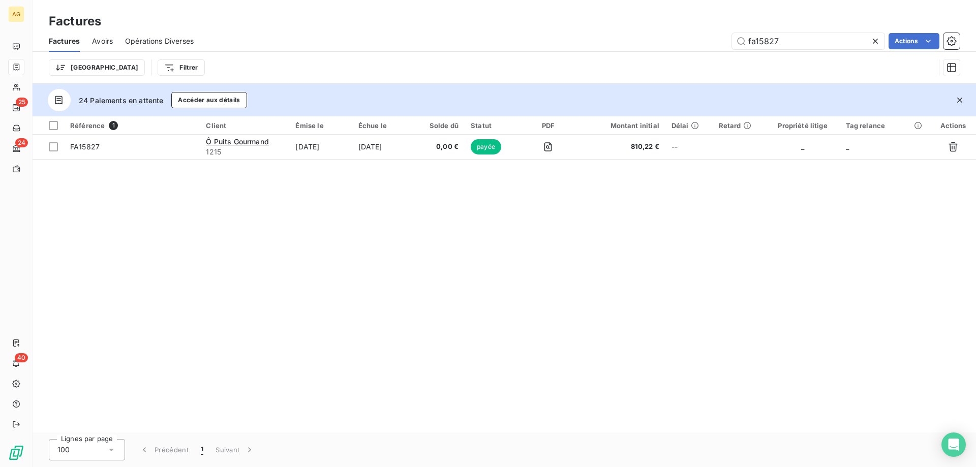
drag, startPoint x: 764, startPoint y: 42, endPoint x: 842, endPoint y: 11, distance: 84.7
click at [883, 25] on div "Factures Factures Avoirs Opérations Diverses fa15827 Actions Trier Filtrer" at bounding box center [505, 42] width 944 height 84
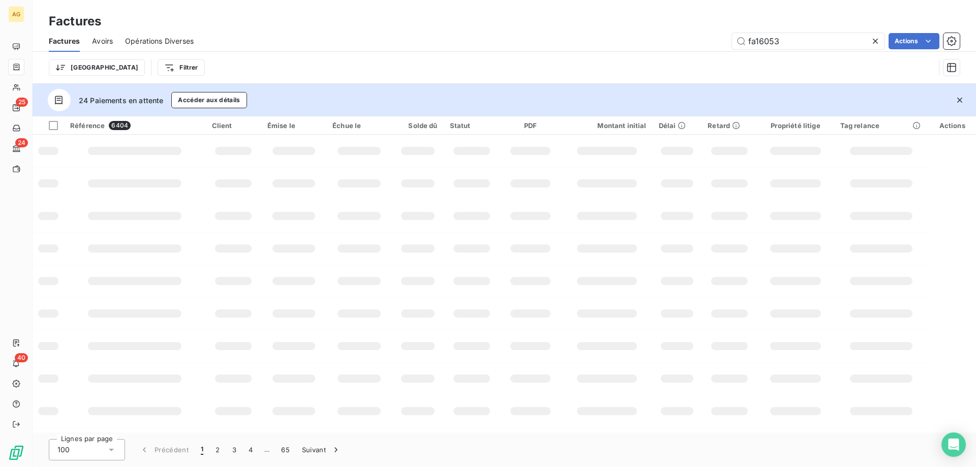
type input "fa16053"
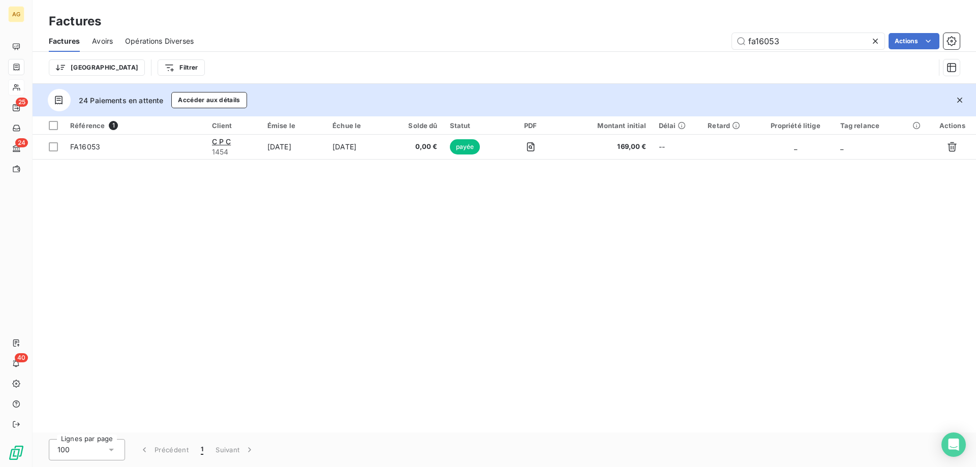
drag, startPoint x: 23, startPoint y: 88, endPoint x: 49, endPoint y: 95, distance: 26.3
click at [23, 88] on div at bounding box center [16, 87] width 16 height 16
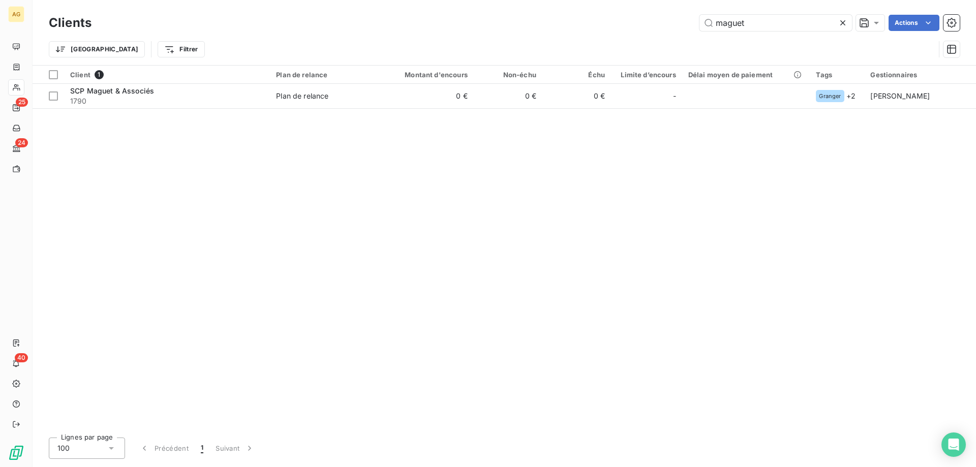
drag, startPoint x: 757, startPoint y: 19, endPoint x: 325, endPoint y: 27, distance: 432.2
click at [490, 29] on div "maguet Actions" at bounding box center [532, 23] width 856 height 16
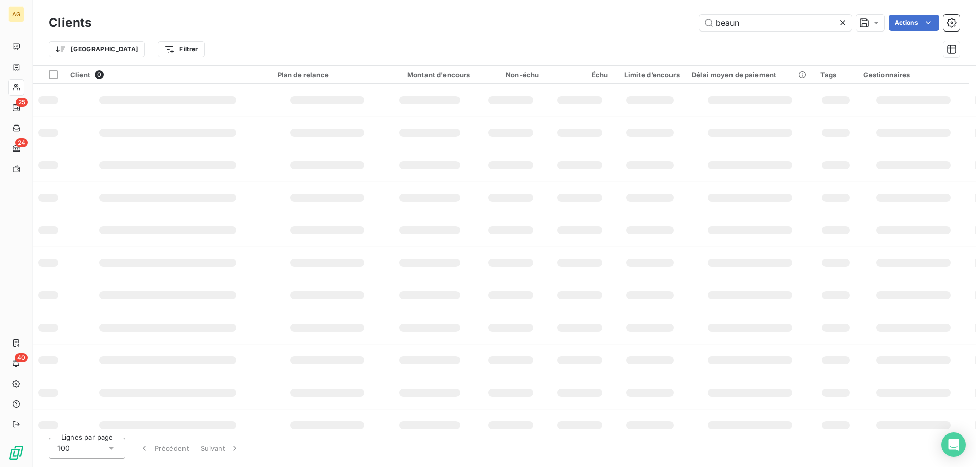
type input "beaun"
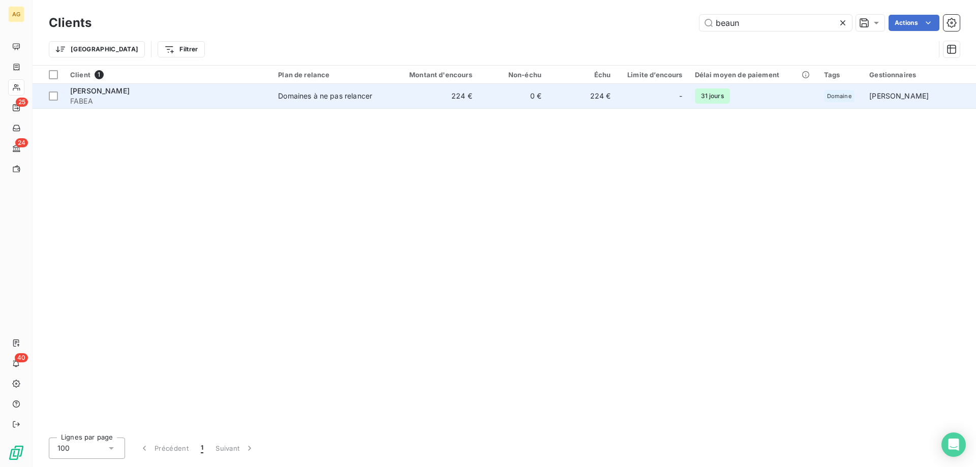
click at [238, 103] on span "FABEA" at bounding box center [168, 101] width 196 height 10
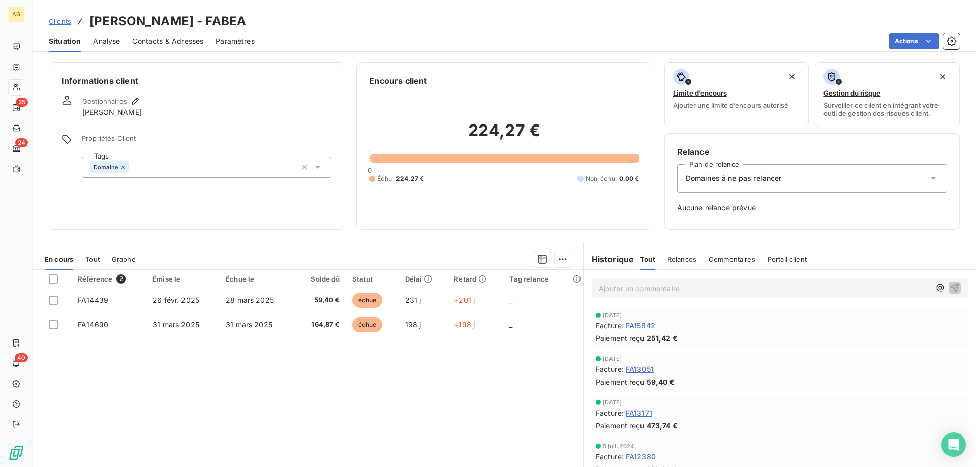
click at [647, 333] on span "251,42 €" at bounding box center [662, 338] width 31 height 11
click at [645, 328] on span "FA15842" at bounding box center [640, 325] width 29 height 11
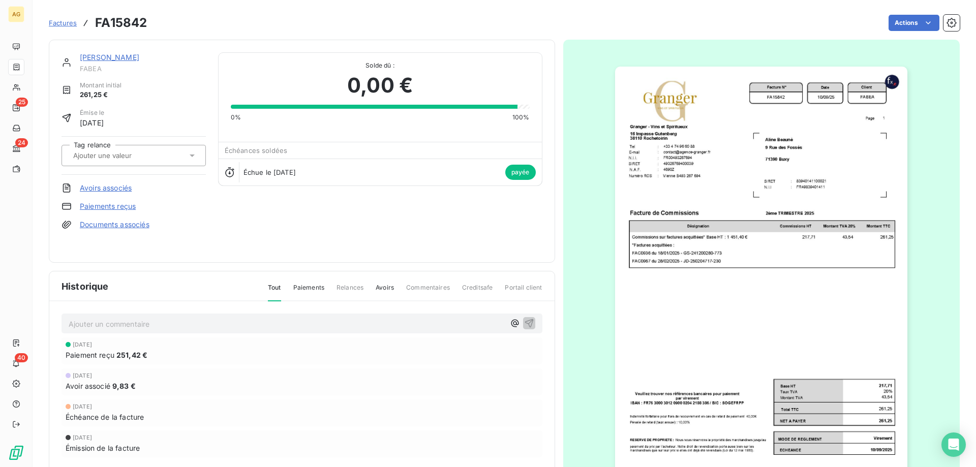
click at [100, 189] on link "Avoirs associés" at bounding box center [106, 188] width 52 height 10
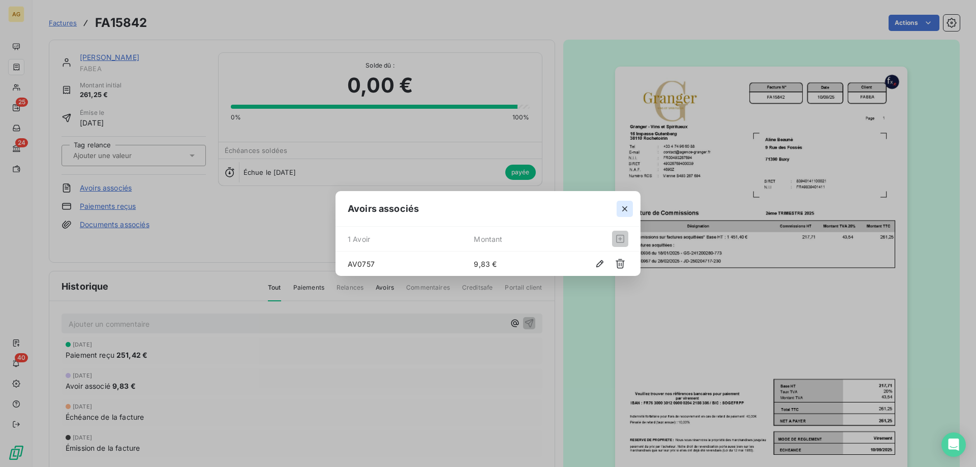
drag, startPoint x: 615, startPoint y: 199, endPoint x: 628, endPoint y: 207, distance: 14.8
click at [617, 201] on div at bounding box center [625, 208] width 32 height 35
click at [628, 207] on icon "button" at bounding box center [625, 209] width 10 height 10
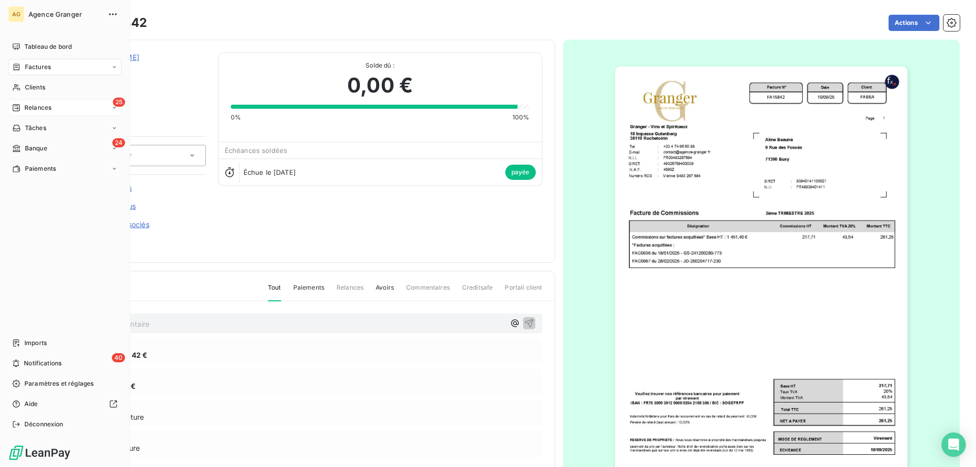
drag, startPoint x: 25, startPoint y: 89, endPoint x: 110, endPoint y: 114, distance: 88.6
click at [25, 89] on span "Clients" at bounding box center [35, 87] width 20 height 9
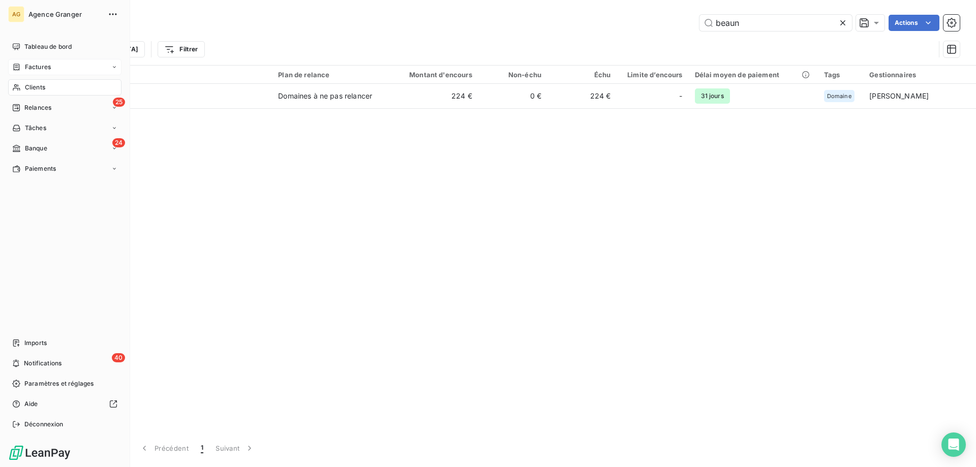
click at [24, 74] on div "Factures" at bounding box center [64, 67] width 113 height 16
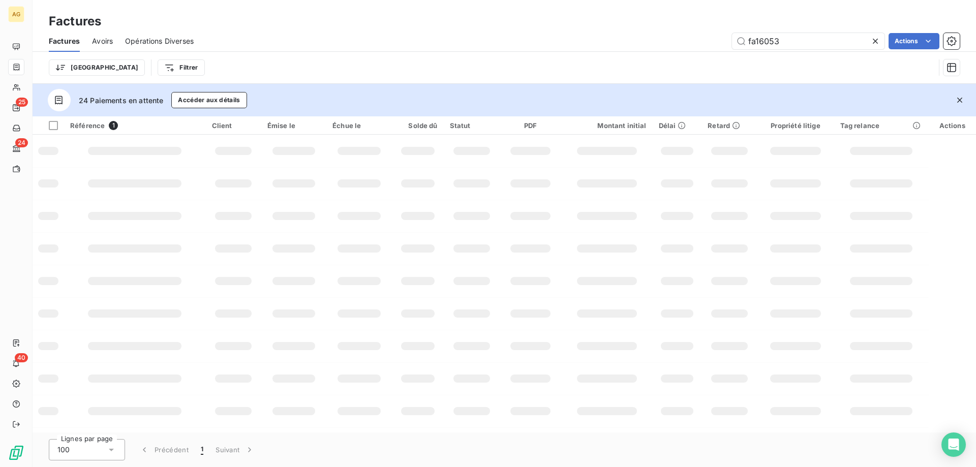
drag, startPoint x: 798, startPoint y: 41, endPoint x: 430, endPoint y: 95, distance: 371.6
click at [521, 70] on div "Factures Avoirs Opérations Diverses fa16053 Actions Trier Filtrer" at bounding box center [505, 57] width 944 height 53
type input "FA16035"
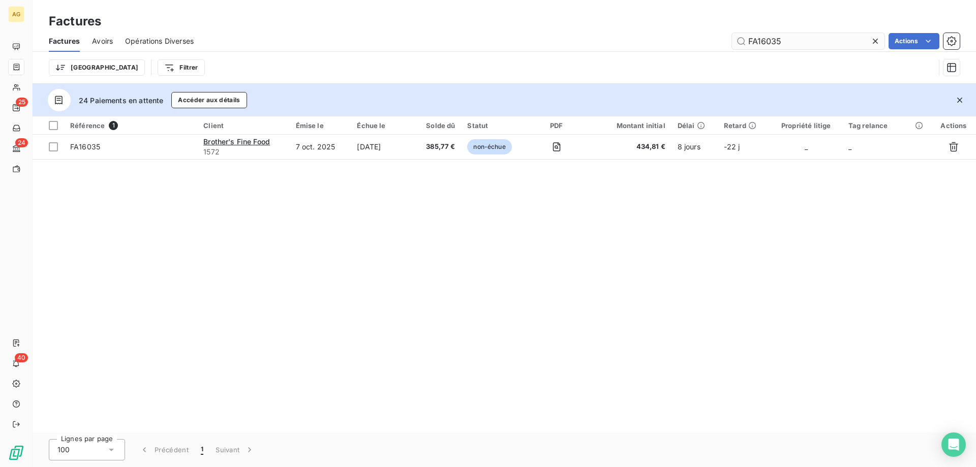
click at [804, 40] on input "FA16035" at bounding box center [808, 41] width 153 height 16
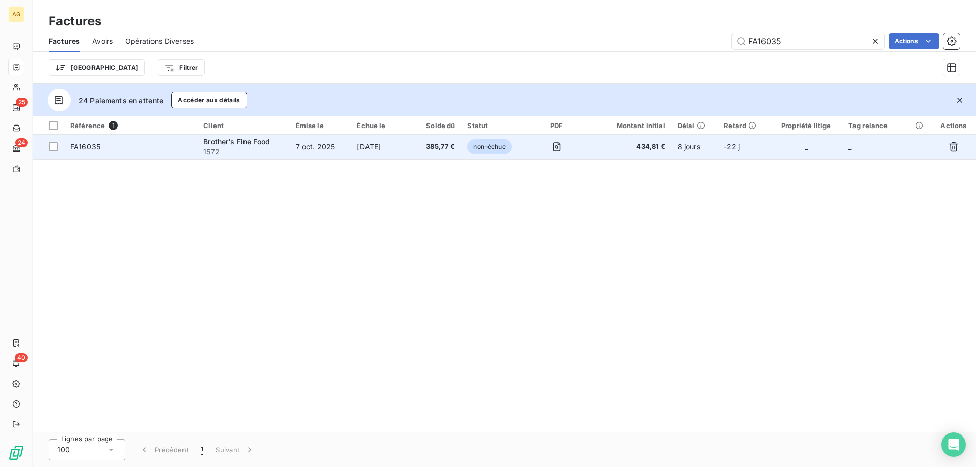
click at [411, 154] on td "[DATE]" at bounding box center [382, 147] width 62 height 24
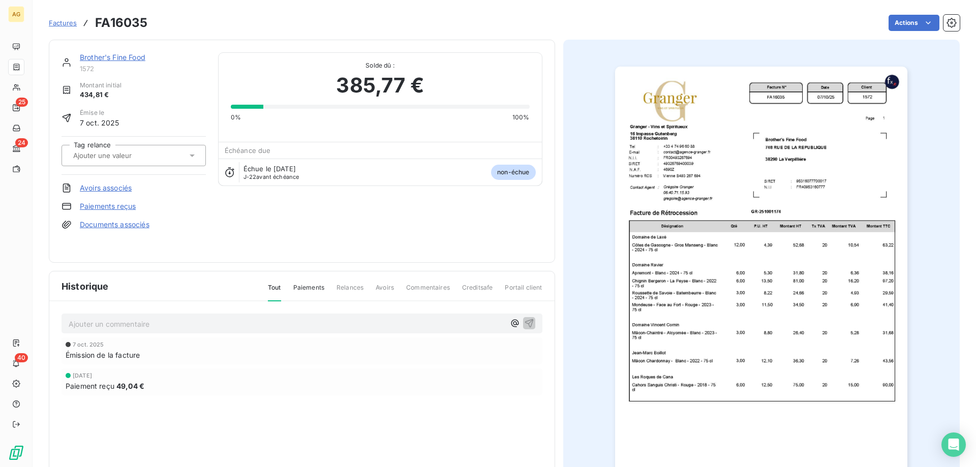
click at [99, 203] on link "Paiements reçus" at bounding box center [108, 206] width 56 height 10
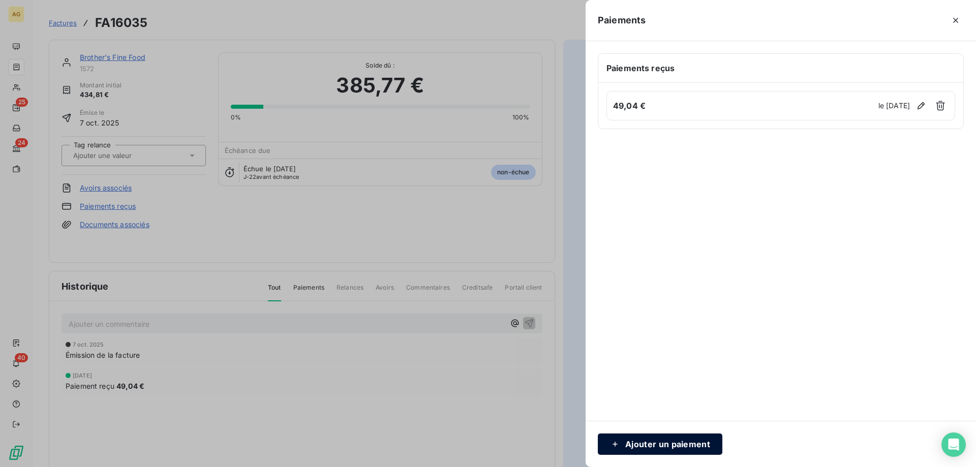
click at [678, 439] on button "Ajouter un paiement" at bounding box center [660, 444] width 125 height 21
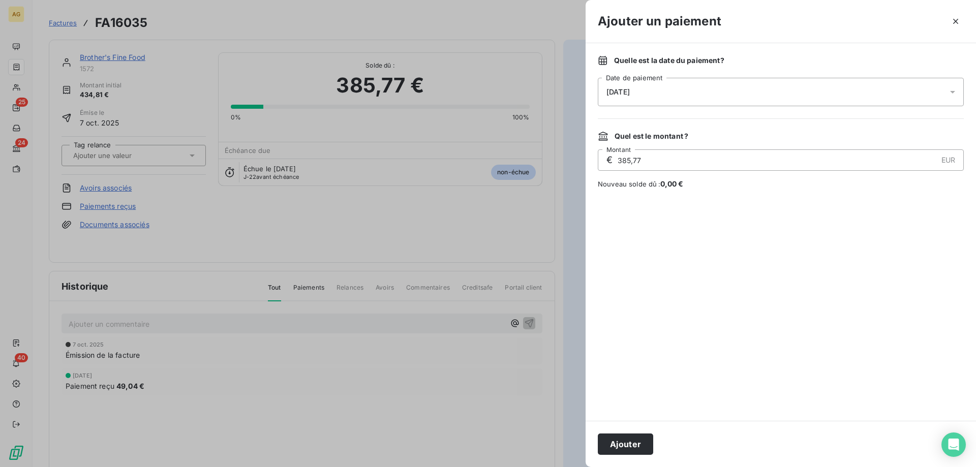
click at [665, 94] on div "[DATE]" at bounding box center [781, 92] width 366 height 28
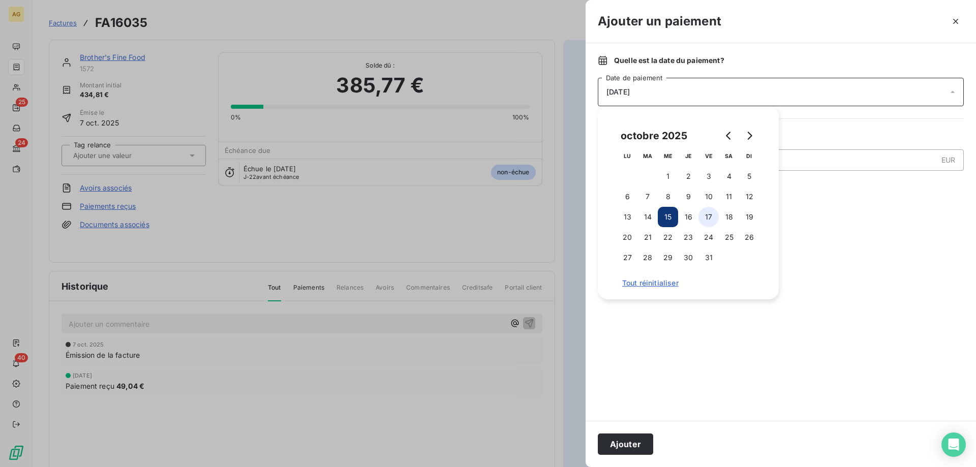
click at [706, 221] on button "17" at bounding box center [709, 217] width 20 height 20
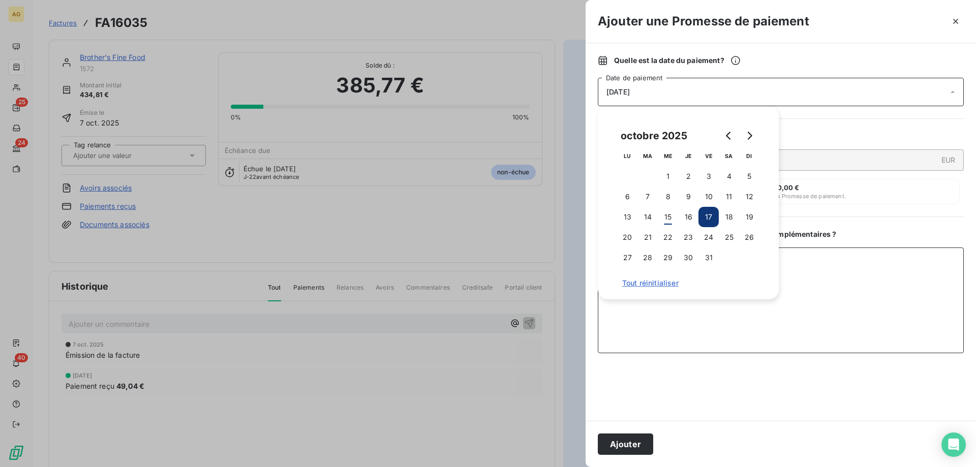
click at [847, 303] on textarea "Ajouter un commentaire ( facultatif )" at bounding box center [781, 301] width 366 height 106
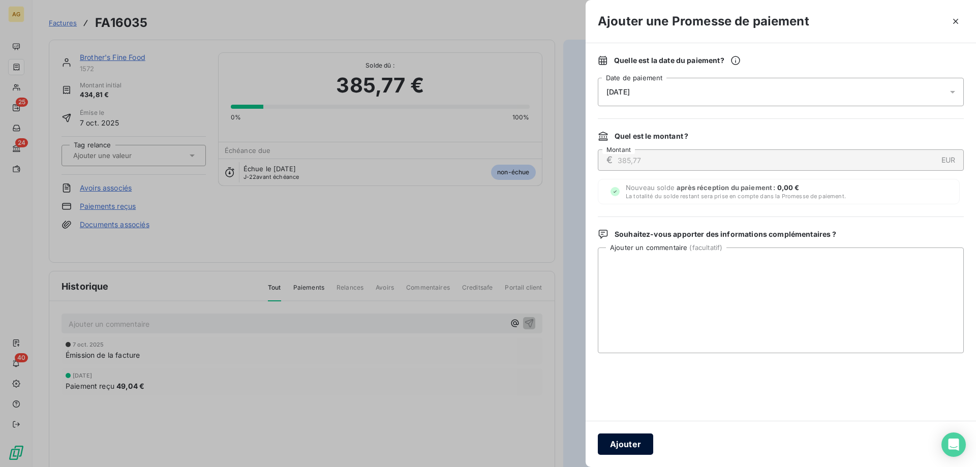
click at [631, 449] on button "Ajouter" at bounding box center [625, 444] width 55 height 21
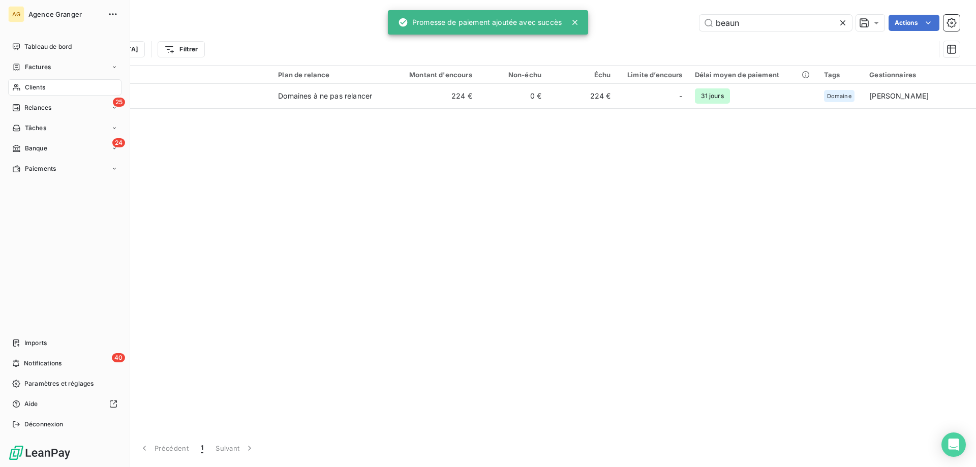
click at [33, 68] on span "Factures" at bounding box center [38, 67] width 26 height 9
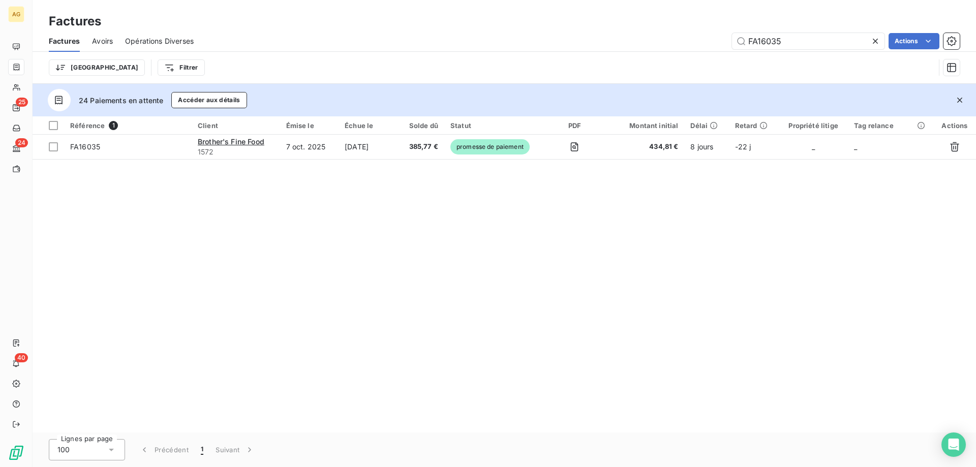
drag, startPoint x: 761, startPoint y: 43, endPoint x: 579, endPoint y: 109, distance: 193.6
click at [646, 53] on div "Factures Avoirs Opérations Diverses FA16035 Actions Trier Filtrer" at bounding box center [505, 57] width 944 height 53
type input "FA16046"
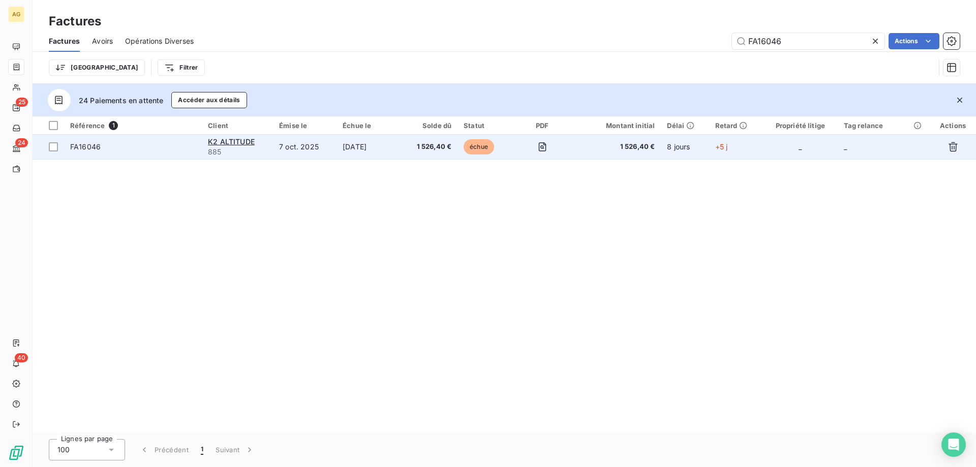
click at [457, 150] on td "1 526,40 €" at bounding box center [429, 147] width 57 height 24
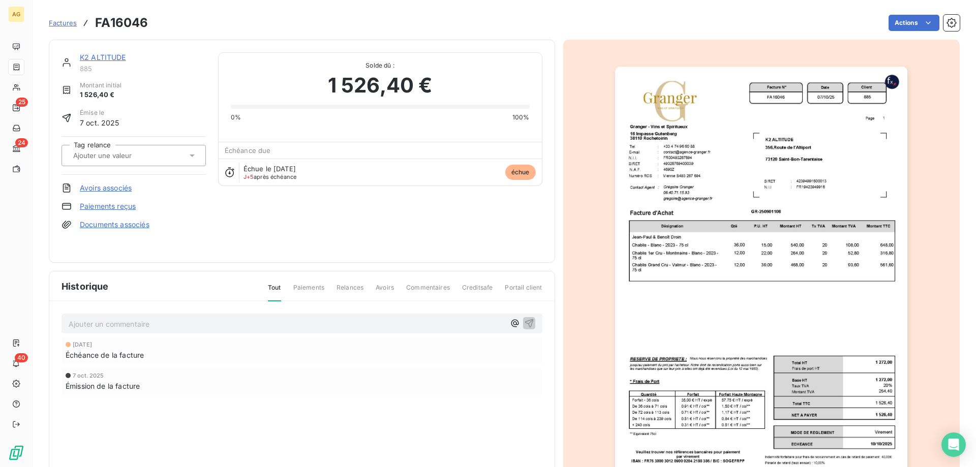
click at [82, 208] on link "Paiements reçus" at bounding box center [108, 206] width 56 height 10
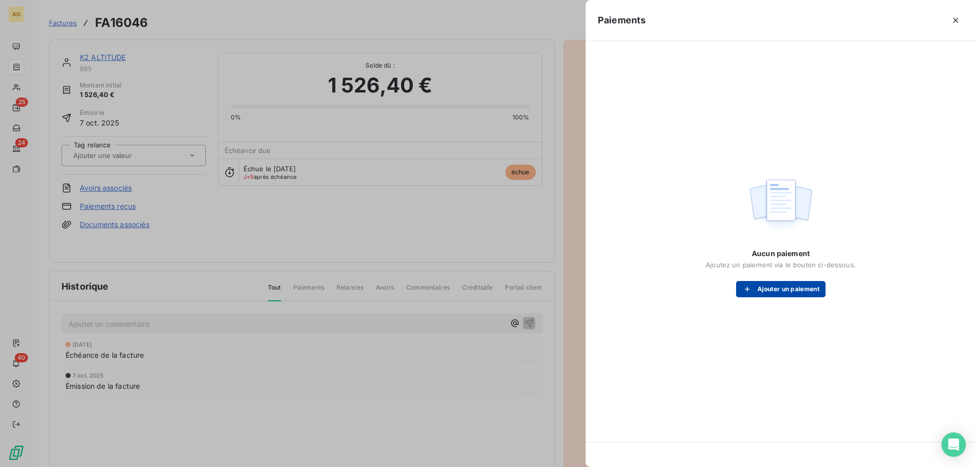
click at [782, 295] on button "Ajouter un paiement" at bounding box center [780, 289] width 89 height 16
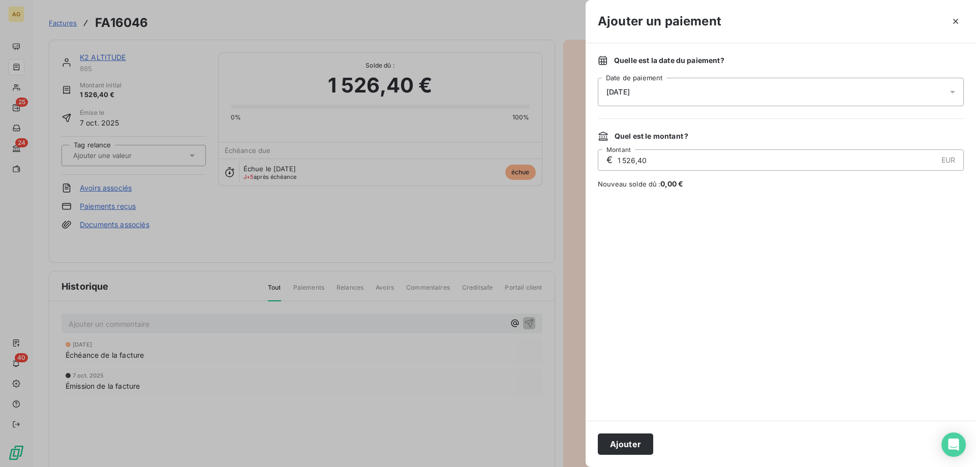
click at [667, 85] on div "[DATE]" at bounding box center [781, 92] width 366 height 28
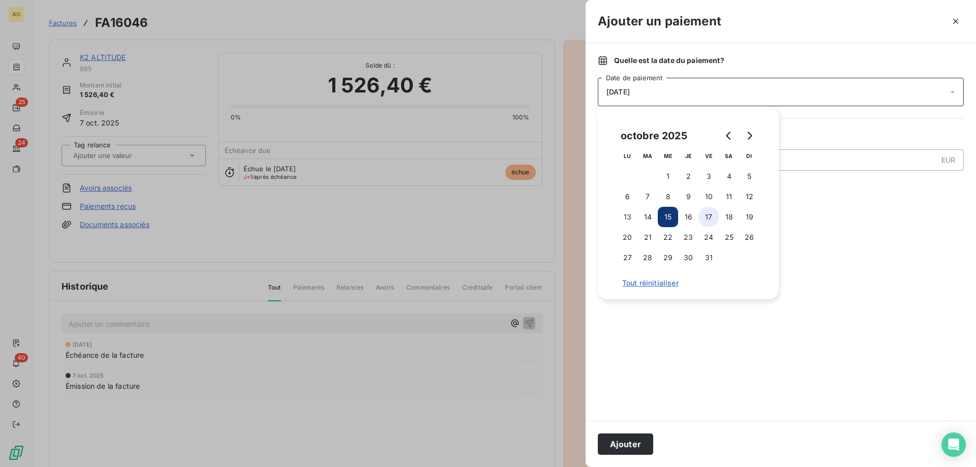
click at [703, 220] on button "17" at bounding box center [709, 217] width 20 height 20
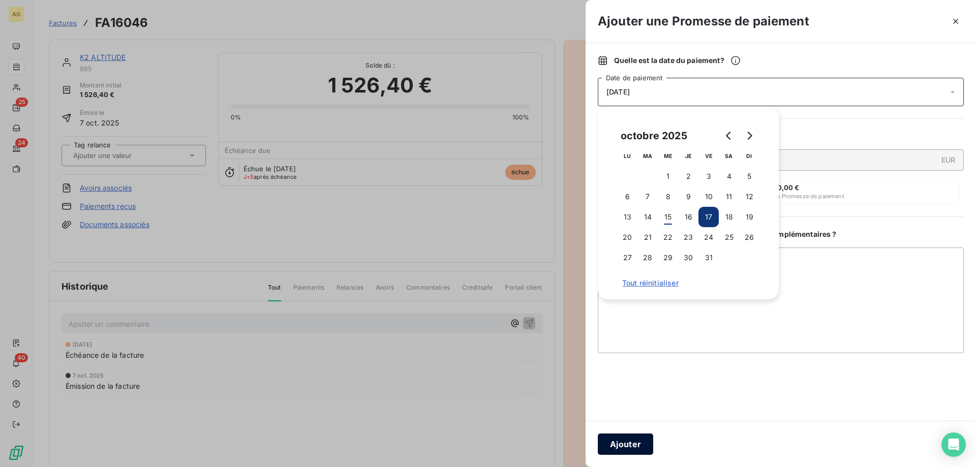
click at [643, 441] on button "Ajouter" at bounding box center [625, 444] width 55 height 21
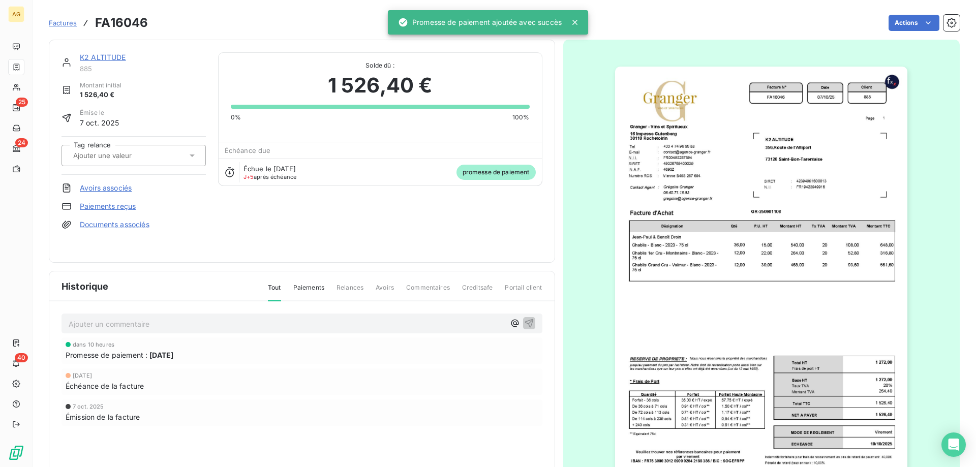
drag, startPoint x: 524, startPoint y: 348, endPoint x: 467, endPoint y: 332, distance: 58.9
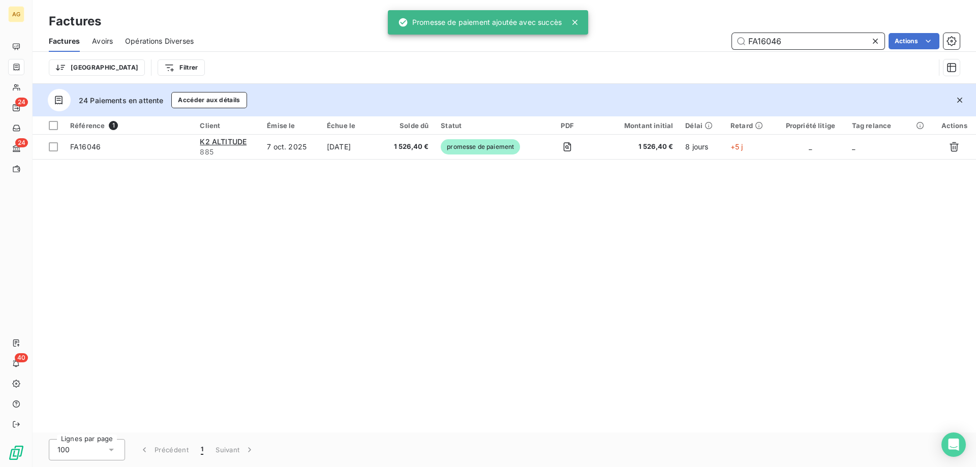
drag, startPoint x: 786, startPoint y: 42, endPoint x: 621, endPoint y: 51, distance: 165.5
click at [628, 56] on div "Factures Avoirs Opérations Diverses FA16046 Actions Trier Filtrer" at bounding box center [505, 57] width 944 height 53
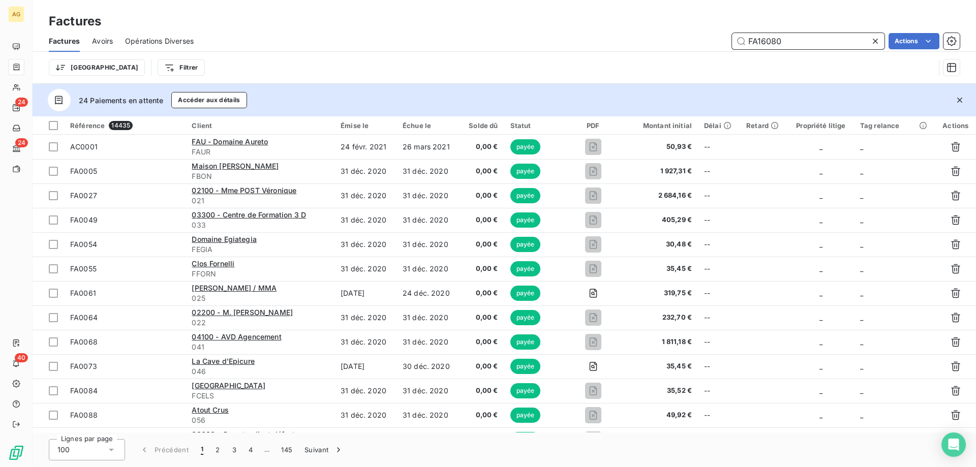
type input "FA16080"
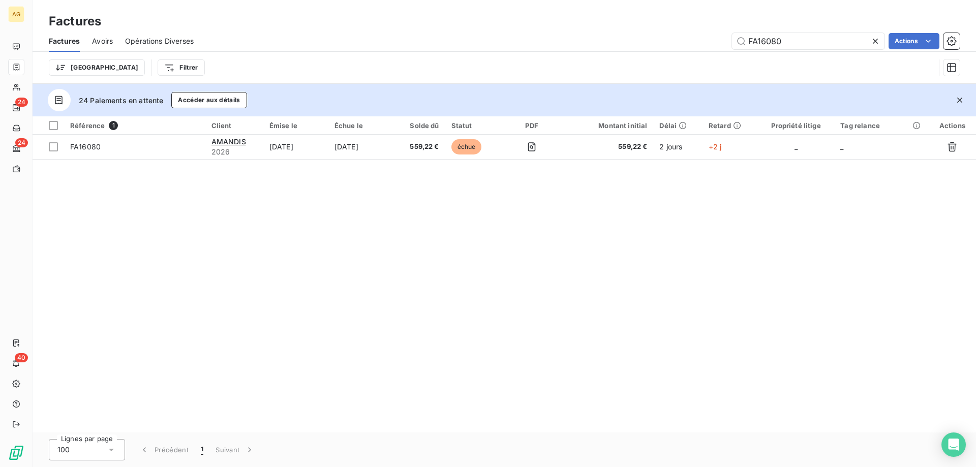
click at [342, 148] on td "[DATE]" at bounding box center [361, 147] width 66 height 24
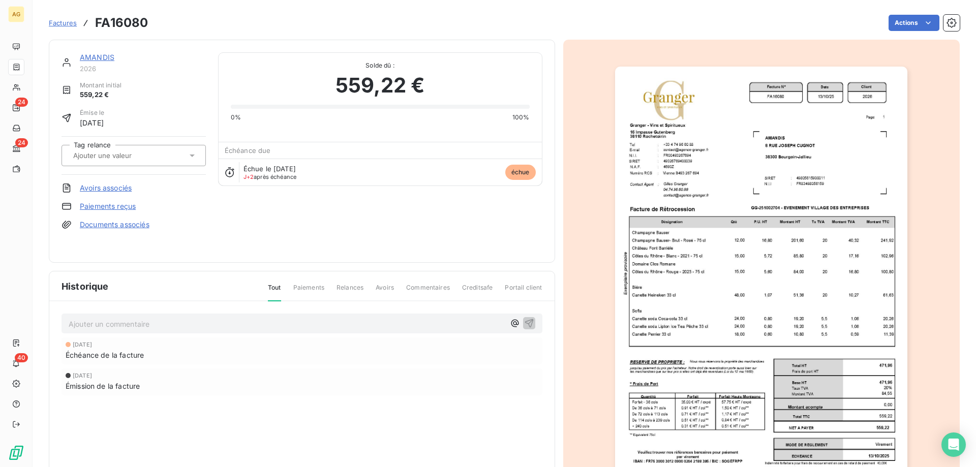
click at [113, 210] on link "Paiements reçus" at bounding box center [108, 206] width 56 height 10
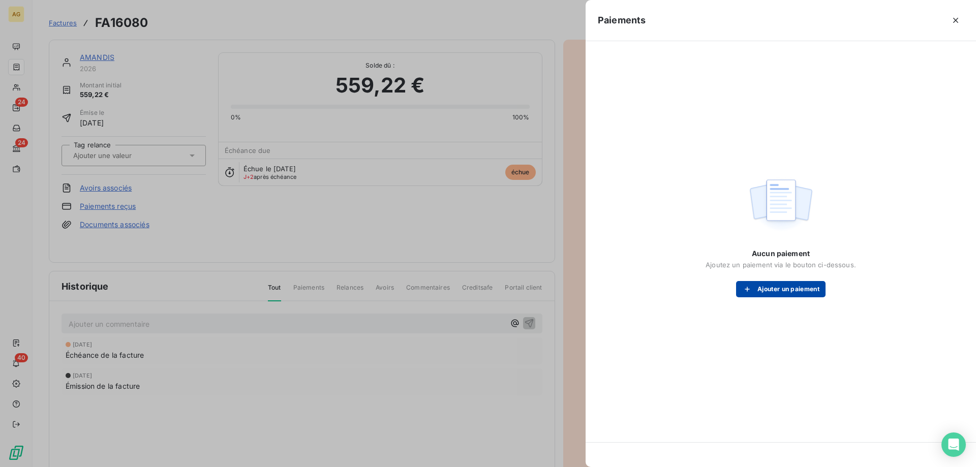
click at [768, 291] on button "Ajouter un paiement" at bounding box center [780, 289] width 89 height 16
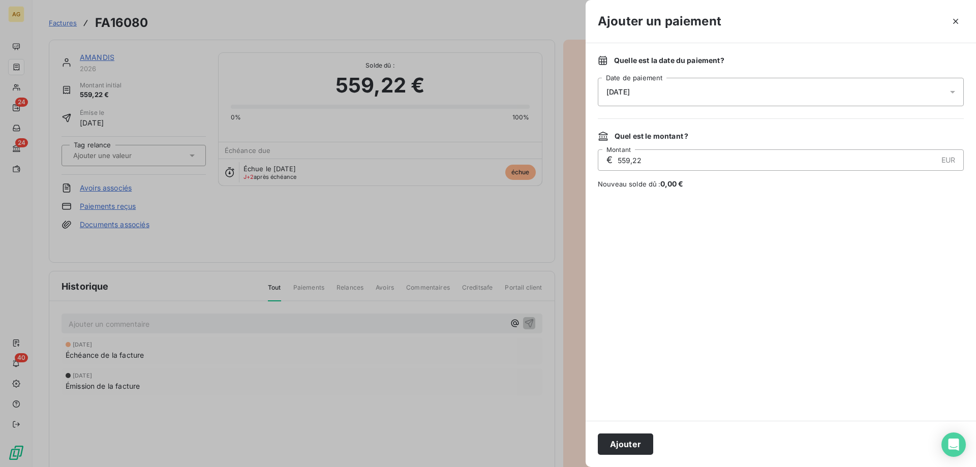
click at [713, 97] on div "[DATE]" at bounding box center [781, 92] width 366 height 28
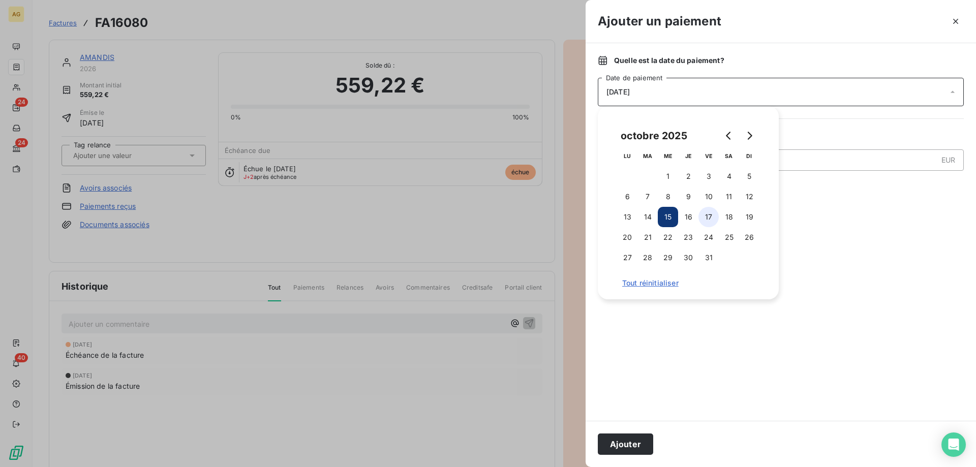
click at [710, 220] on button "17" at bounding box center [709, 217] width 20 height 20
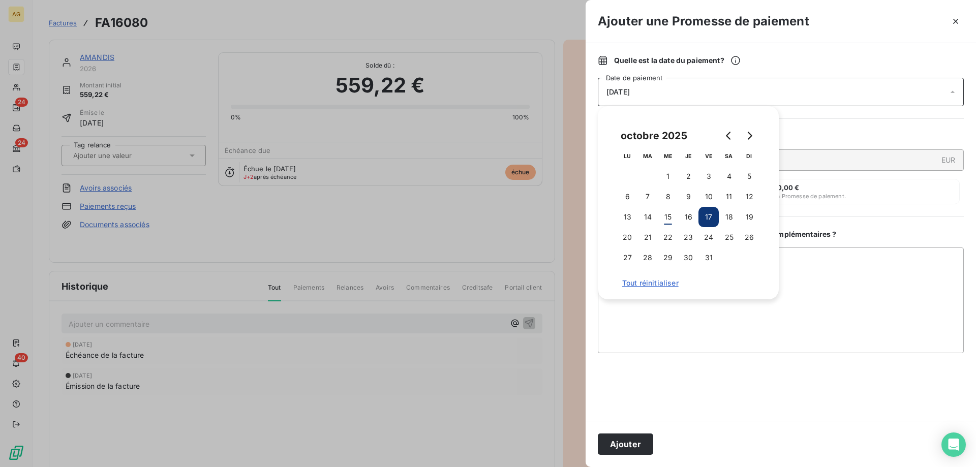
click at [608, 454] on button "Ajouter" at bounding box center [625, 444] width 55 height 21
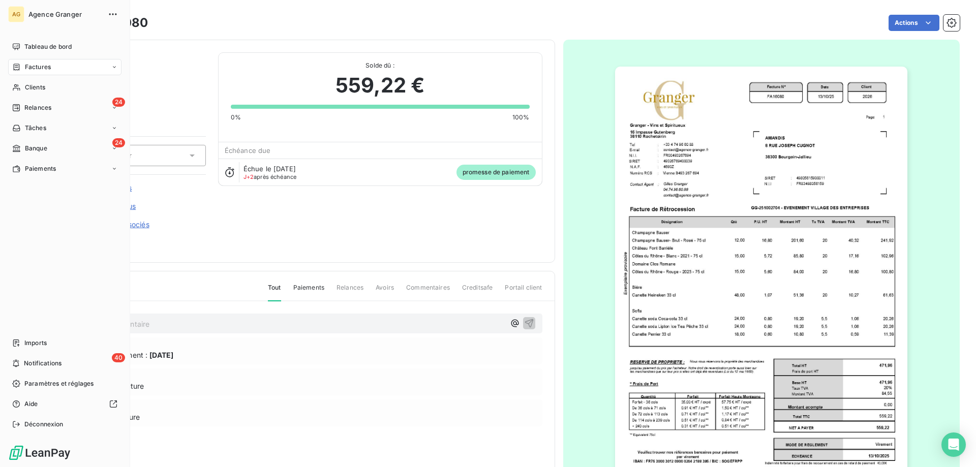
click at [31, 71] on span "Factures" at bounding box center [38, 67] width 26 height 9
click at [14, 62] on div "Factures" at bounding box center [64, 67] width 113 height 16
click at [56, 64] on div "Factures" at bounding box center [64, 67] width 113 height 16
click at [53, 68] on div "Factures" at bounding box center [64, 67] width 113 height 16
click at [42, 84] on span "Factures" at bounding box center [37, 87] width 26 height 9
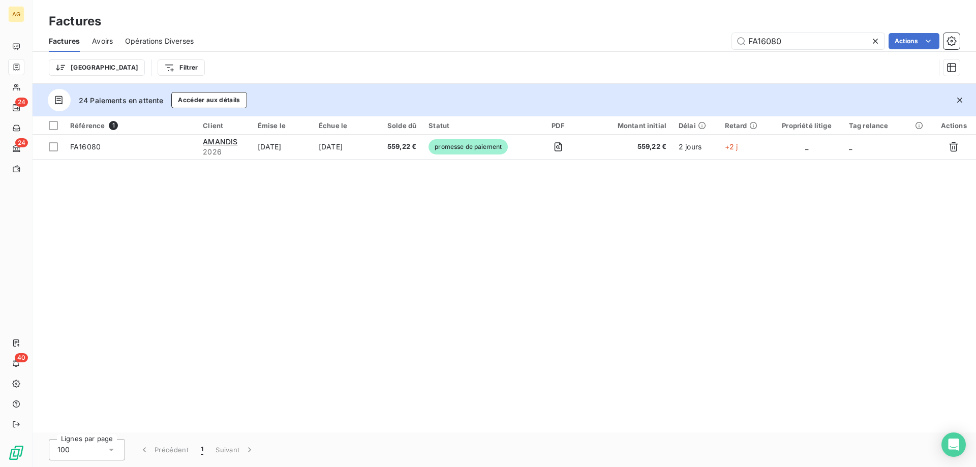
drag, startPoint x: 757, startPoint y: 42, endPoint x: 806, endPoint y: 68, distance: 55.3
click at [816, 45] on input "FA16080" at bounding box center [808, 41] width 153 height 16
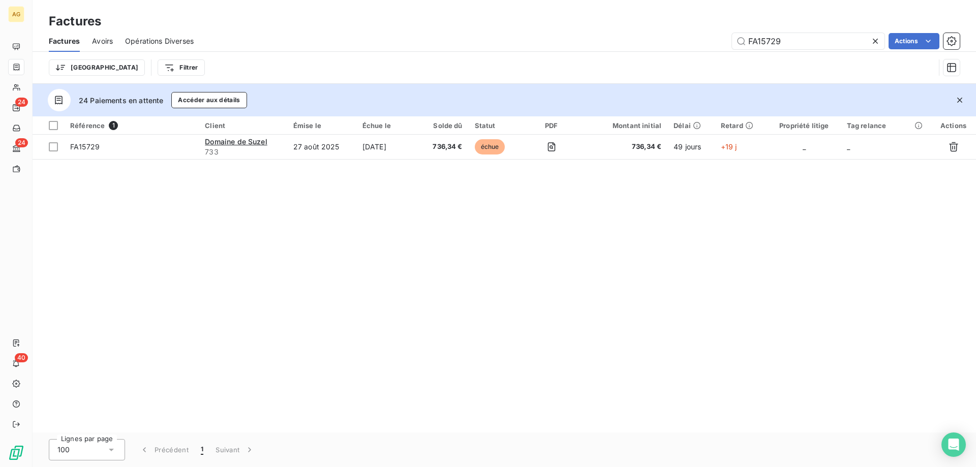
type input "FA15729"
